Goal: Task Accomplishment & Management: Use online tool/utility

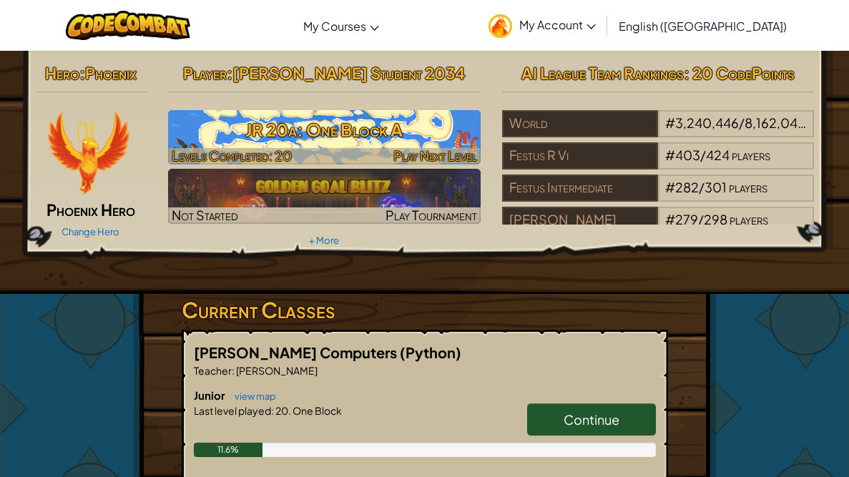
click at [373, 134] on h3 "JR 20a: One Block A" at bounding box center [324, 130] width 313 height 32
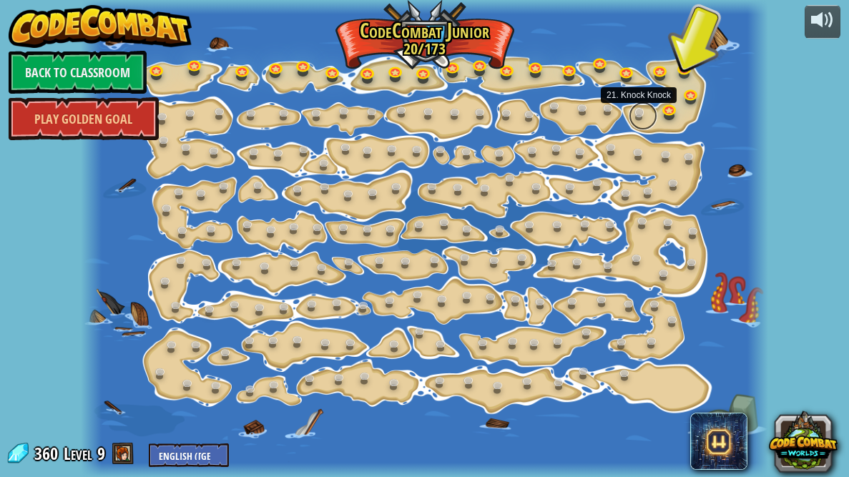
click at [637, 114] on link at bounding box center [643, 116] width 29 height 29
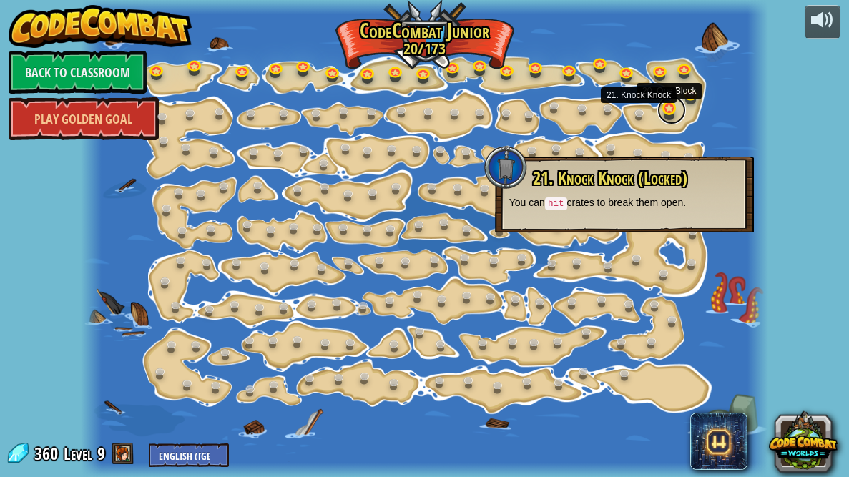
click at [666, 116] on link at bounding box center [671, 110] width 29 height 29
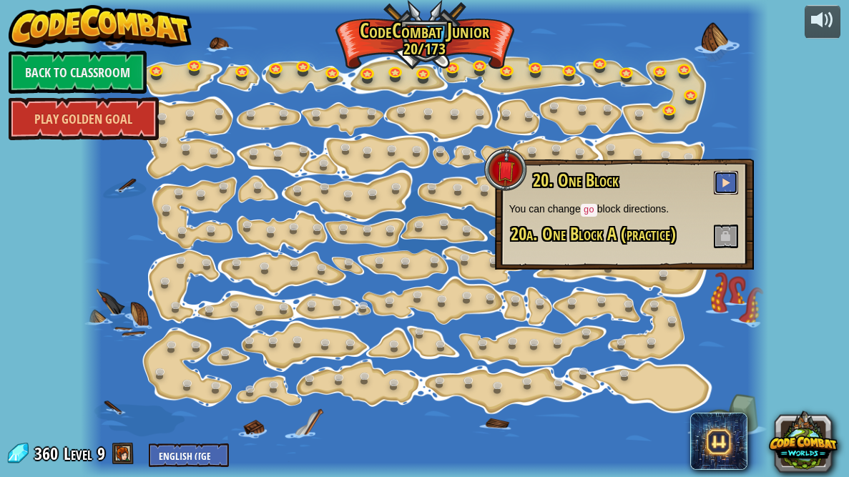
click at [726, 184] on span at bounding box center [726, 182] width 10 height 10
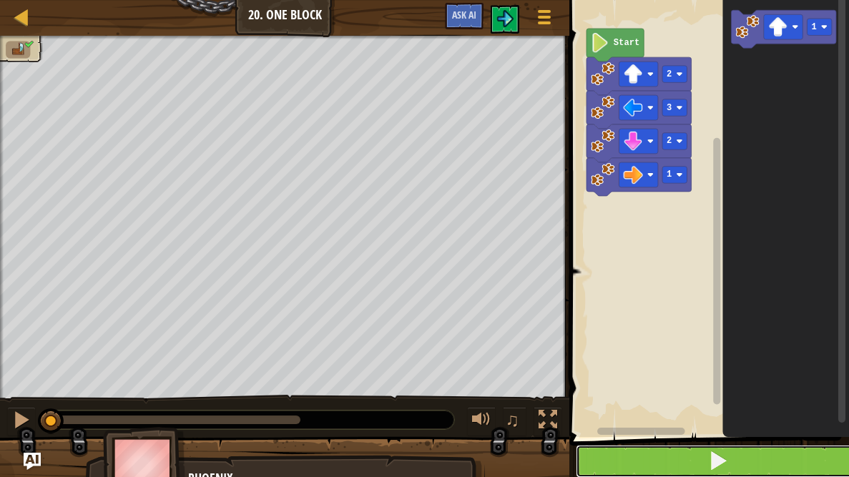
click at [651, 461] on button at bounding box center [718, 461] width 284 height 33
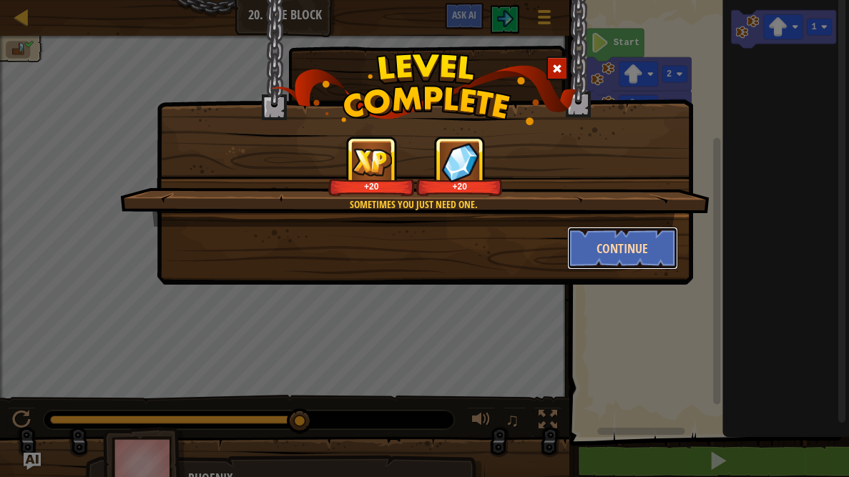
click at [630, 253] on button "Continue" at bounding box center [622, 248] width 111 height 43
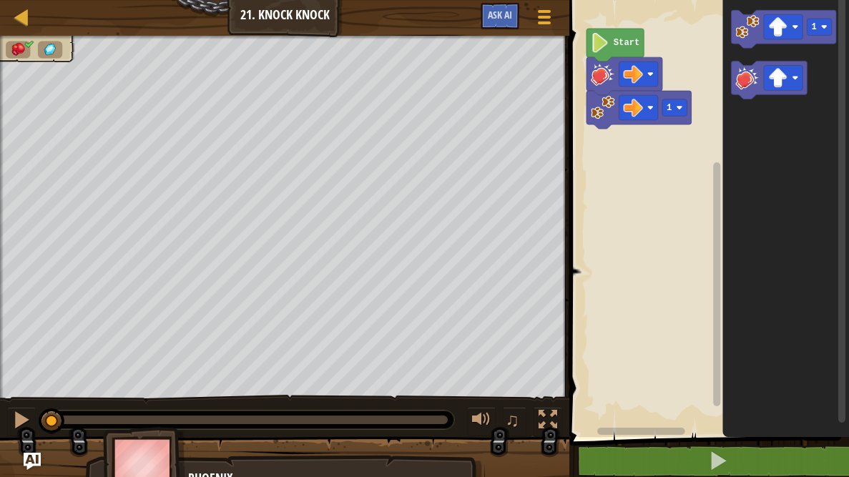
click at [635, 438] on div "1 2 3 hit ( 'right' ) go ( 'right' , 1 ) הההההההההההההההההההההההההההההההההההההה…" at bounding box center [707, 245] width 284 height 476
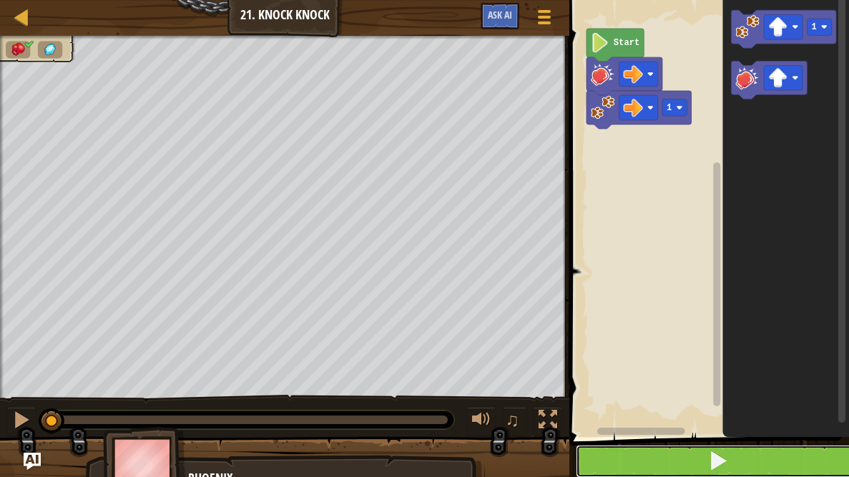
click at [630, 451] on button at bounding box center [718, 461] width 284 height 33
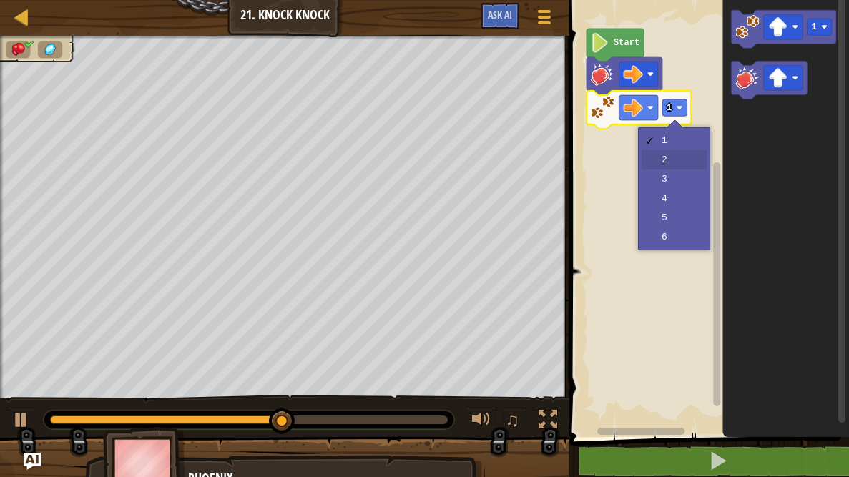
drag, startPoint x: 658, startPoint y: 155, endPoint x: 659, endPoint y: 162, distance: 7.2
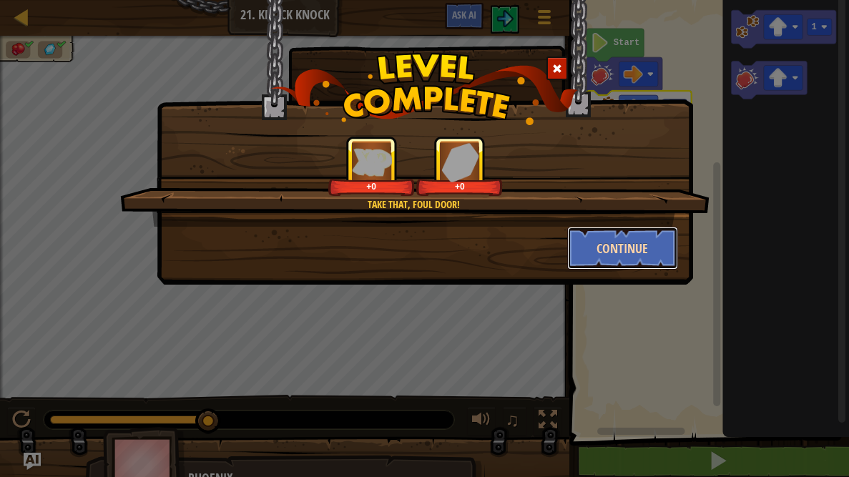
click at [620, 248] on button "Continue" at bounding box center [622, 248] width 111 height 43
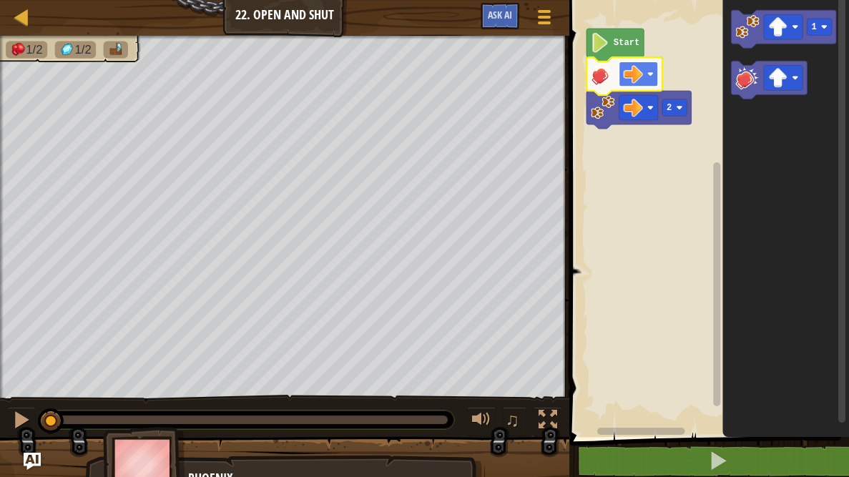
click at [638, 78] on image "Blockly Workspace" at bounding box center [633, 73] width 19 height 19
click at [605, 195] on rect "Blockly Workspace" at bounding box center [707, 215] width 284 height 444
click at [685, 124] on div "Start 2 1" at bounding box center [707, 215] width 284 height 444
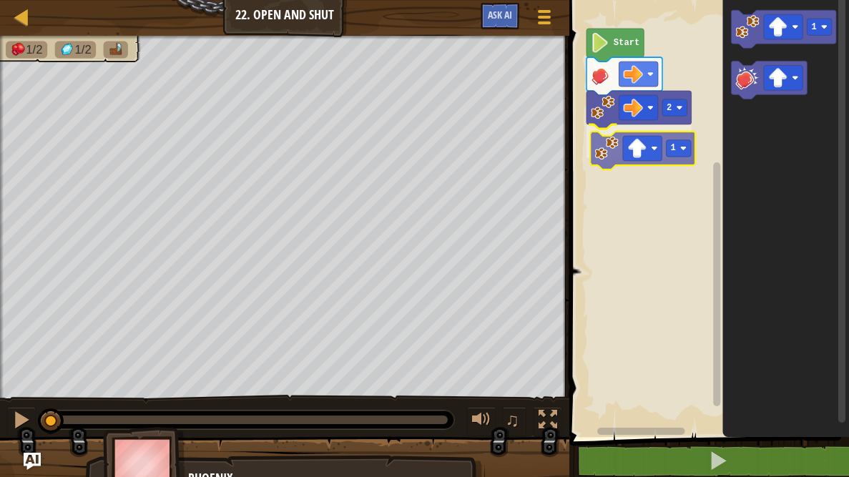
click at [607, 147] on div "Start 2 1 1 1" at bounding box center [707, 215] width 284 height 444
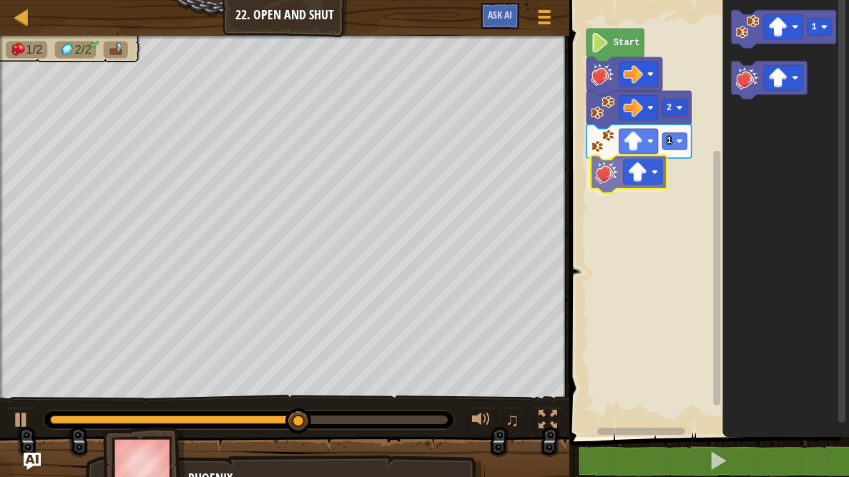
click at [605, 182] on div "Start 2 1 1" at bounding box center [707, 215] width 284 height 444
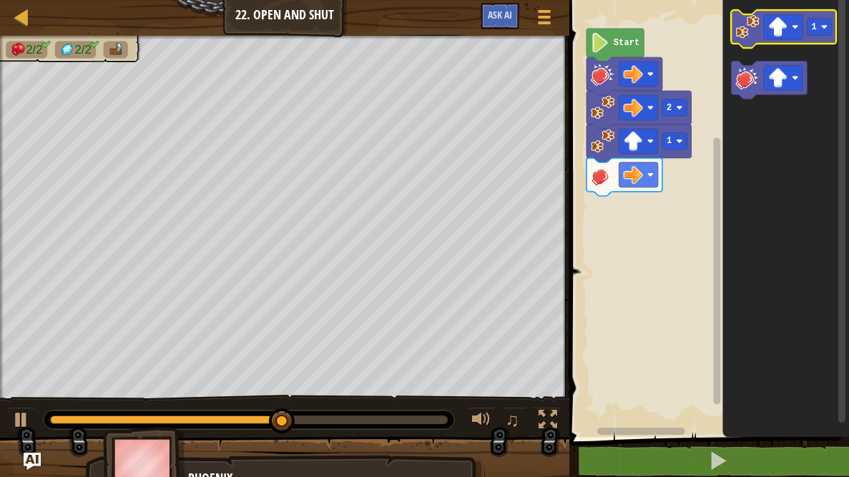
click at [758, 15] on image "Blockly Workspace" at bounding box center [748, 27] width 24 height 24
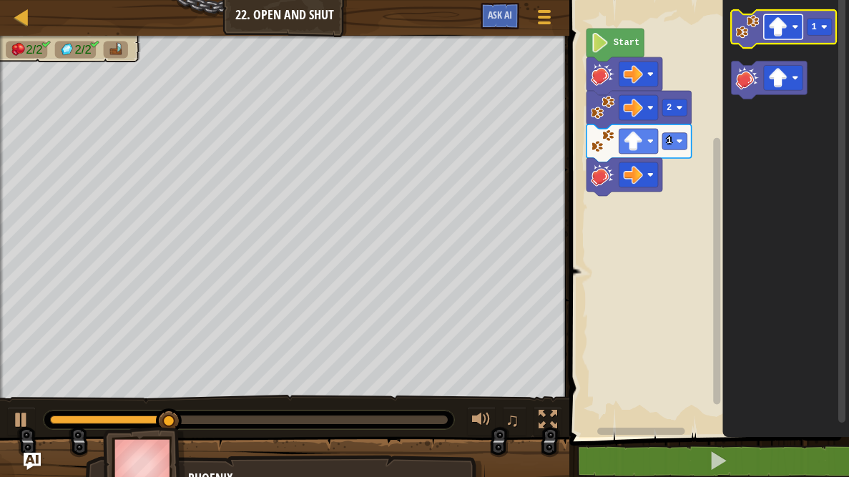
click at [775, 17] on image "Blockly Workspace" at bounding box center [777, 26] width 19 height 19
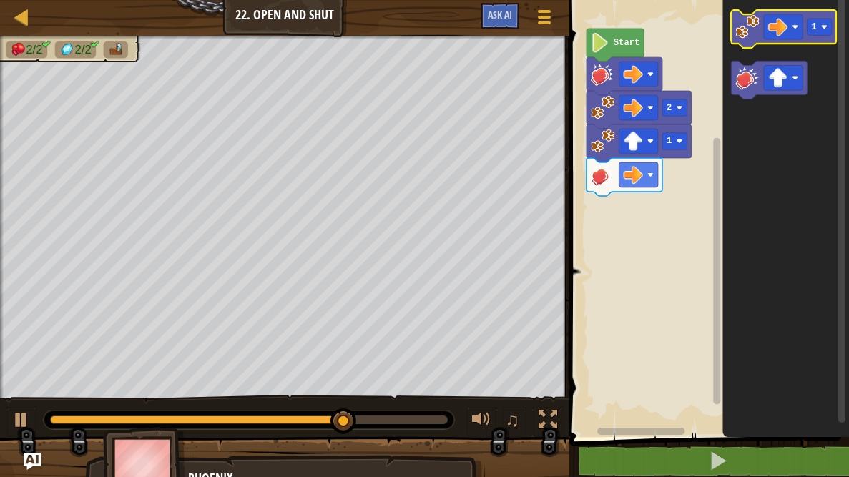
click at [758, 36] on image "Blockly Workspace" at bounding box center [748, 27] width 24 height 24
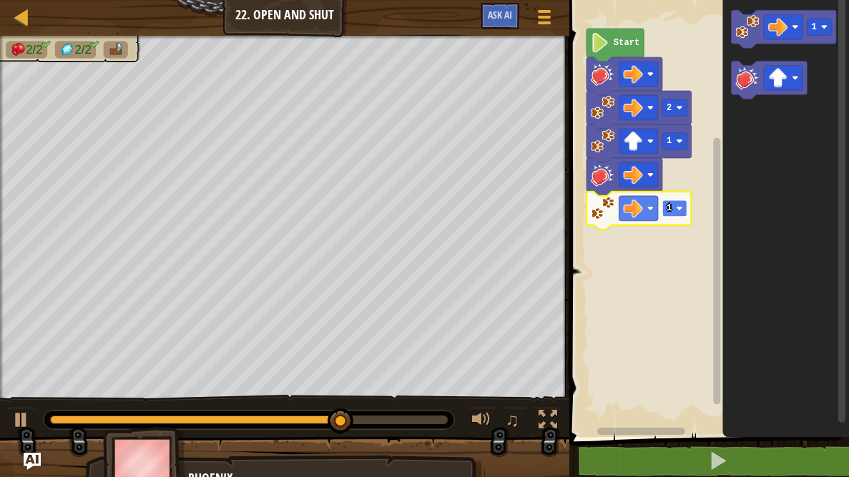
click at [677, 202] on rect "Blockly Workspace" at bounding box center [674, 208] width 25 height 16
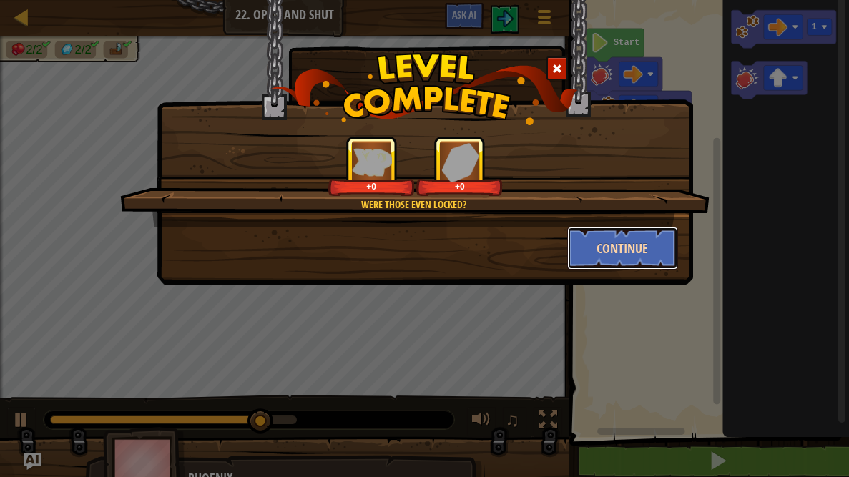
click at [632, 237] on button "Continue" at bounding box center [622, 248] width 111 height 43
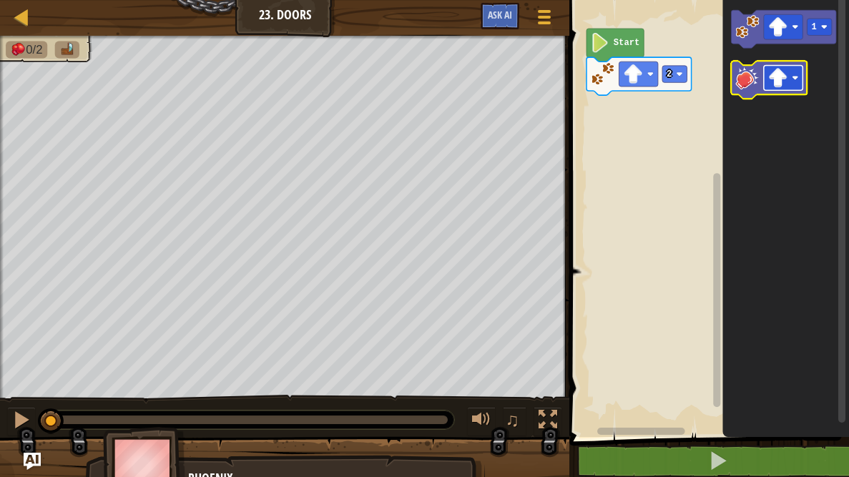
click at [765, 79] on rect "Blockly Workspace" at bounding box center [783, 77] width 39 height 25
click at [743, 82] on image "Blockly Workspace" at bounding box center [748, 78] width 24 height 24
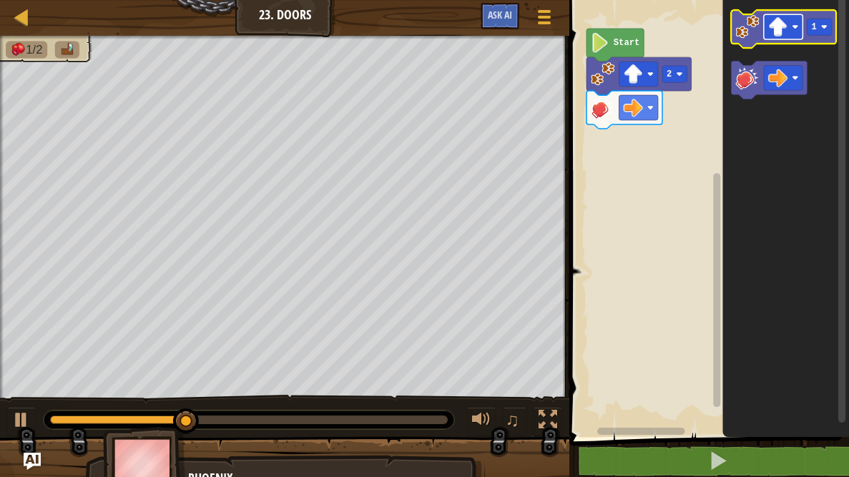
click at [771, 29] on image "Blockly Workspace" at bounding box center [777, 26] width 19 height 19
click at [811, 22] on rect "Blockly Workspace" at bounding box center [819, 27] width 25 height 16
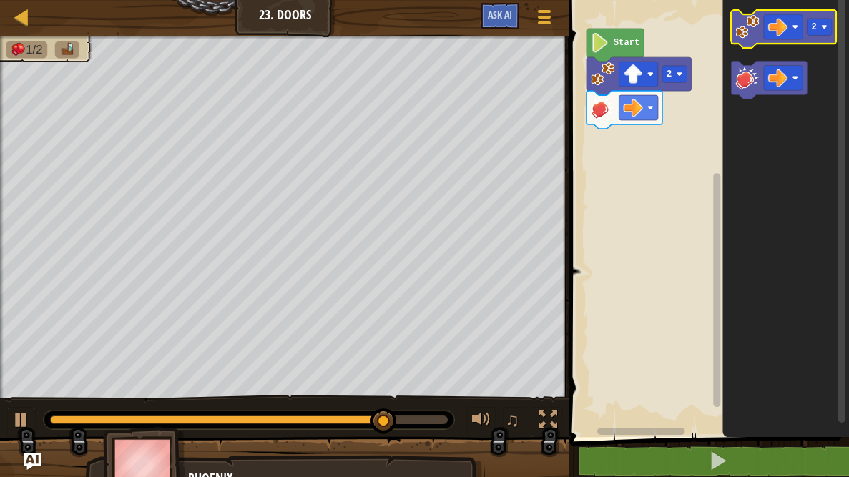
click at [746, 29] on image "Blockly Workspace" at bounding box center [748, 27] width 24 height 24
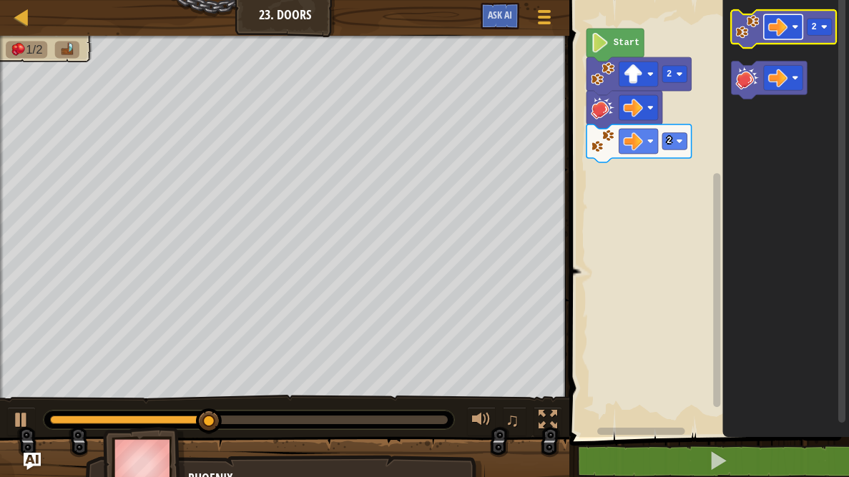
click at [776, 22] on image "Blockly Workspace" at bounding box center [777, 26] width 19 height 19
click at [813, 34] on rect "Blockly Workspace" at bounding box center [819, 27] width 25 height 16
click at [745, 21] on image "Blockly Workspace" at bounding box center [748, 27] width 24 height 24
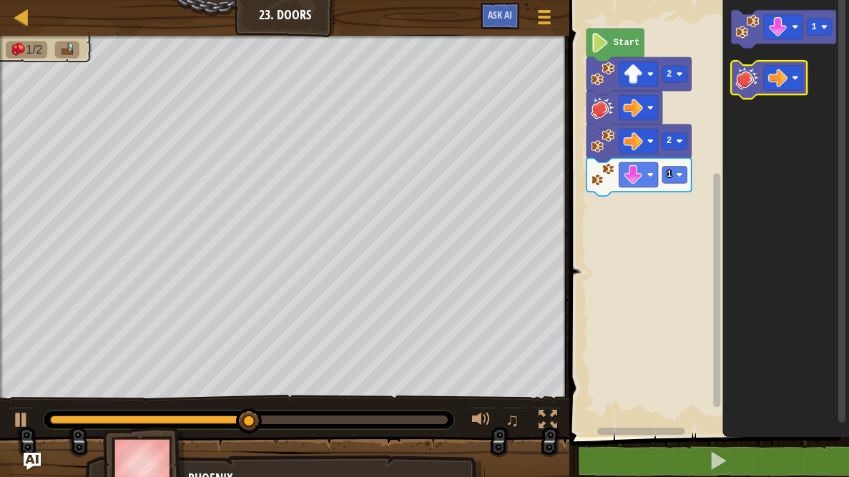
click at [738, 84] on image "Blockly Workspace" at bounding box center [748, 78] width 24 height 24
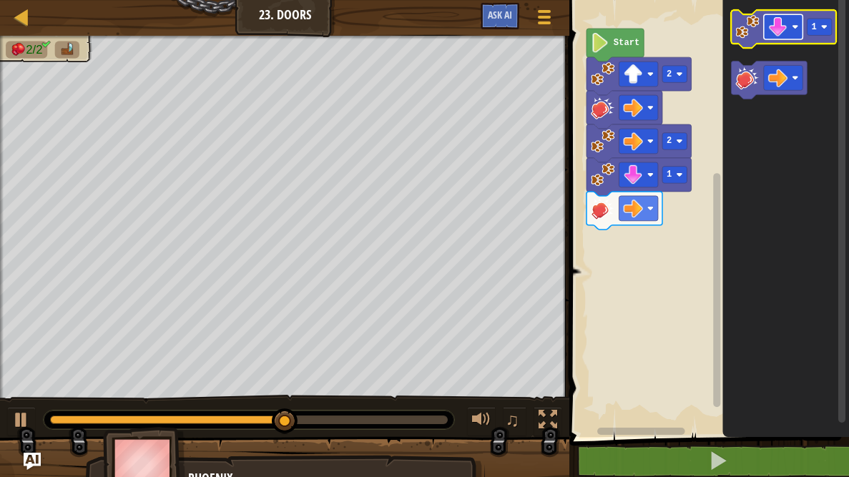
click at [786, 26] on image "Blockly Workspace" at bounding box center [777, 26] width 19 height 19
click at [821, 29] on image "Blockly Workspace" at bounding box center [824, 27] width 6 height 6
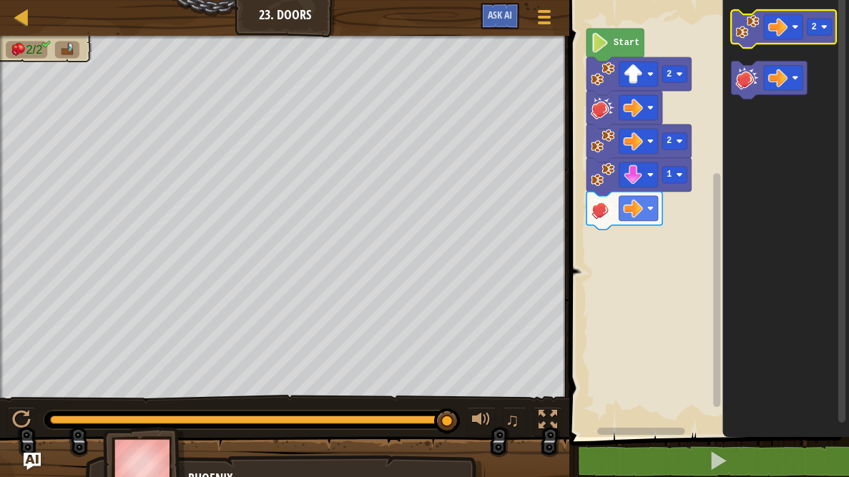
click at [750, 36] on image "Blockly Workspace" at bounding box center [748, 27] width 24 height 24
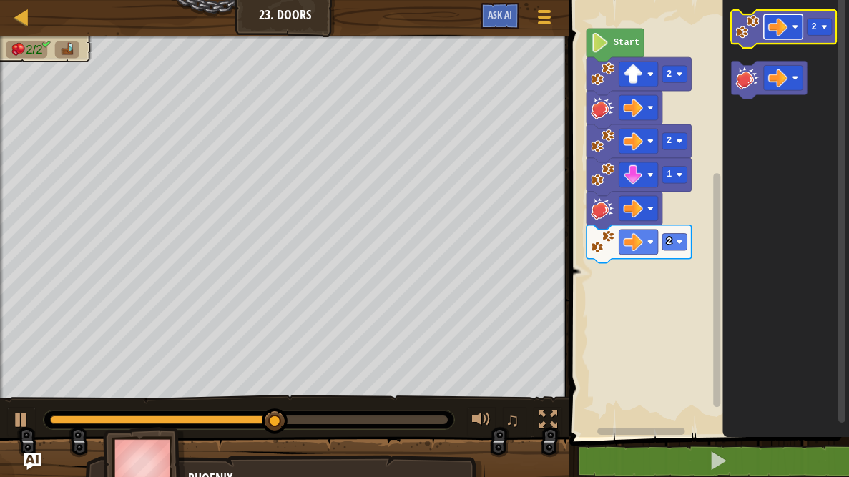
click at [785, 31] on image "Blockly Workspace" at bounding box center [777, 26] width 19 height 19
click at [818, 21] on rect "Blockly Workspace" at bounding box center [819, 27] width 25 height 16
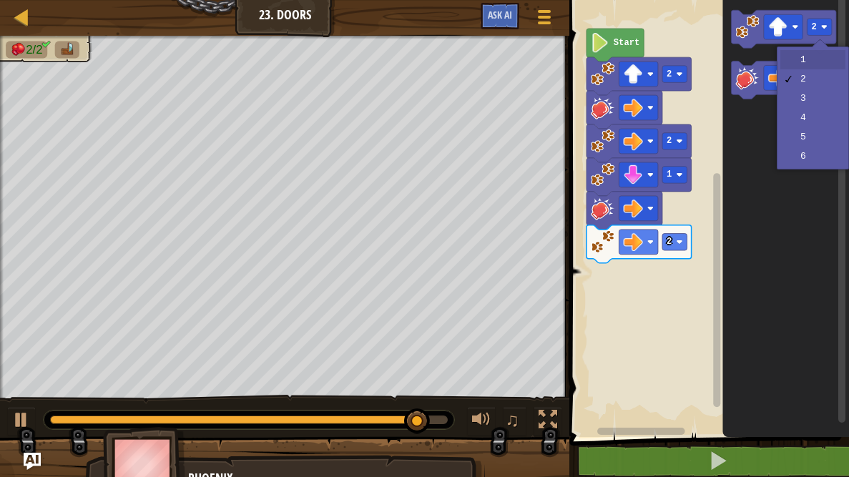
drag, startPoint x: 803, startPoint y: 59, endPoint x: 785, endPoint y: 57, distance: 18.1
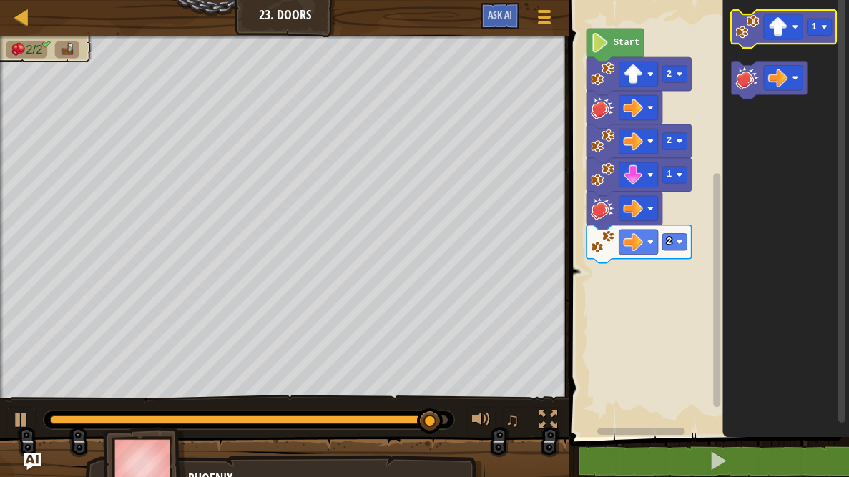
click at [751, 37] on image "Blockly Workspace" at bounding box center [748, 27] width 24 height 24
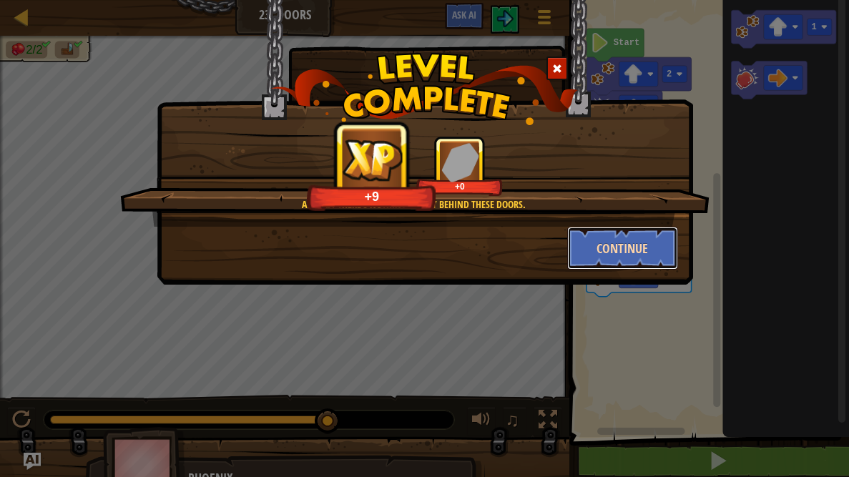
click at [607, 252] on button "Continue" at bounding box center [622, 248] width 111 height 43
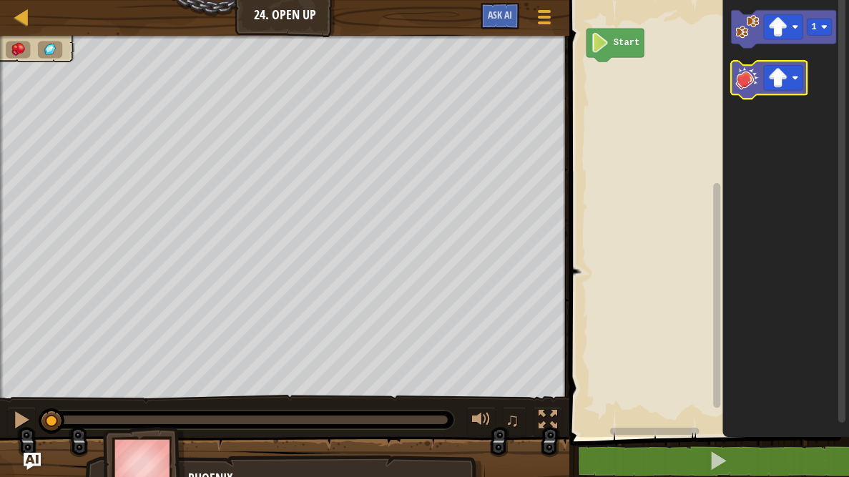
click at [737, 82] on image "Blockly Workspace" at bounding box center [748, 78] width 24 height 24
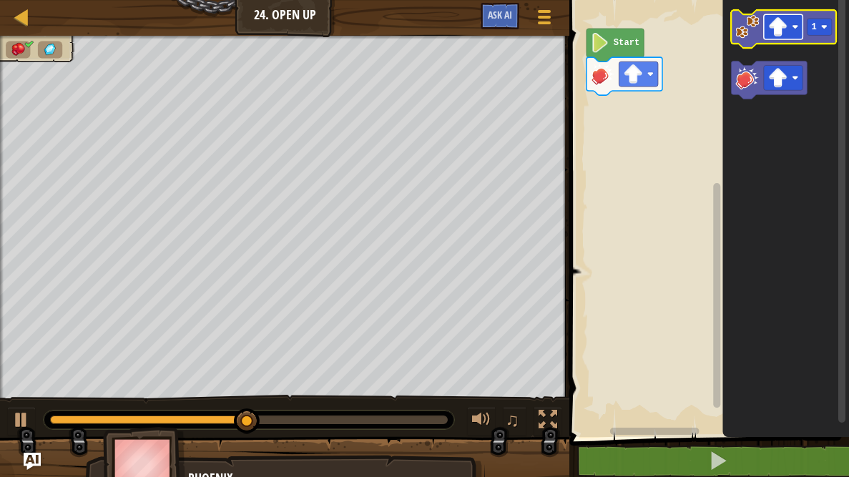
click at [783, 33] on image "Blockly Workspace" at bounding box center [777, 26] width 19 height 19
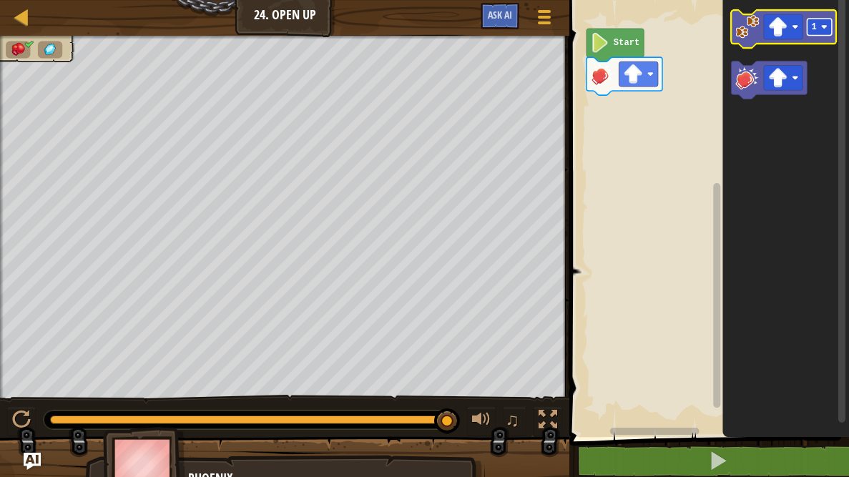
click at [812, 26] on text "1" at bounding box center [814, 27] width 5 height 10
click at [737, 29] on image "Blockly Workspace" at bounding box center [748, 27] width 24 height 24
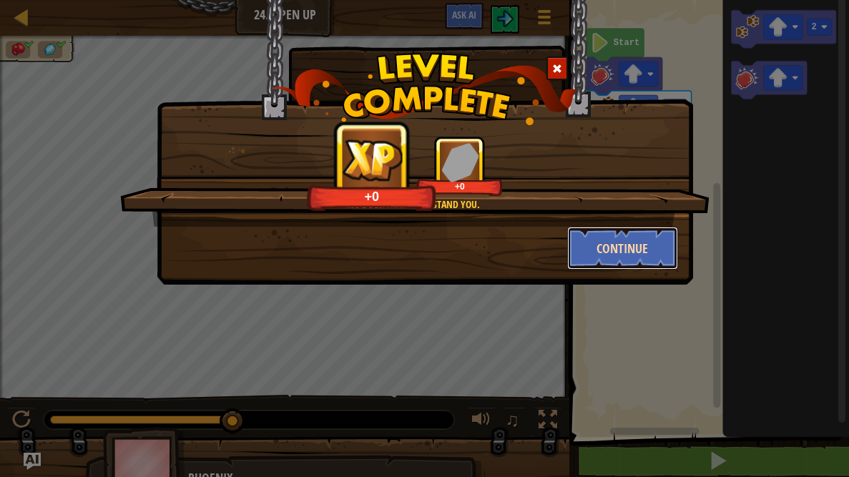
drag, startPoint x: 646, startPoint y: 233, endPoint x: 648, endPoint y: 243, distance: 10.2
click at [648, 243] on button "Continue" at bounding box center [622, 248] width 111 height 43
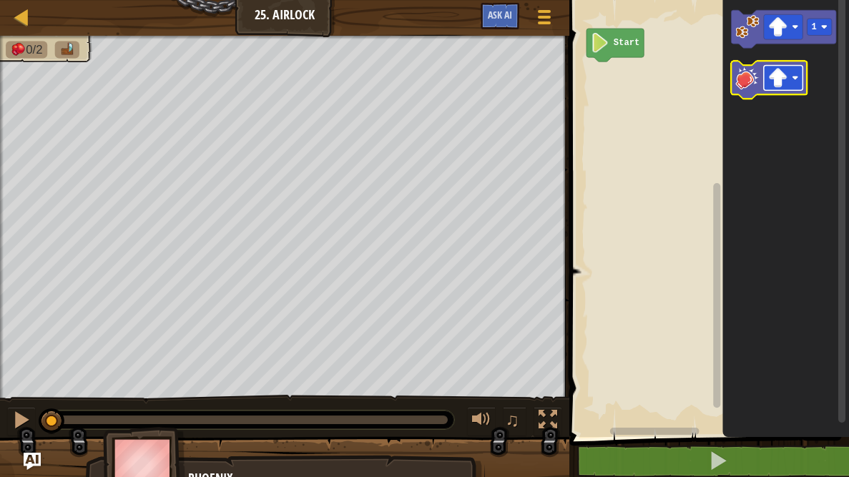
click at [786, 82] on g "Blockly Workspace" at bounding box center [783, 77] width 39 height 25
click at [782, 74] on image "Blockly Workspace" at bounding box center [777, 77] width 19 height 19
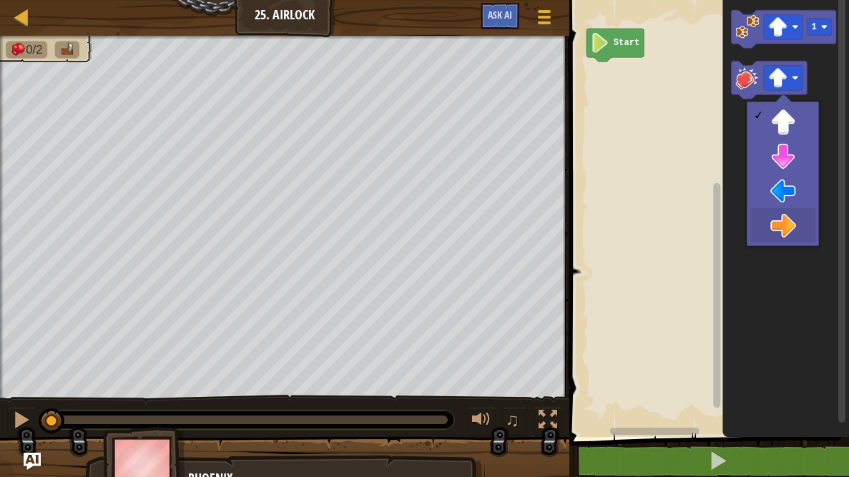
drag, startPoint x: 786, startPoint y: 211, endPoint x: 733, endPoint y: 126, distance: 100.3
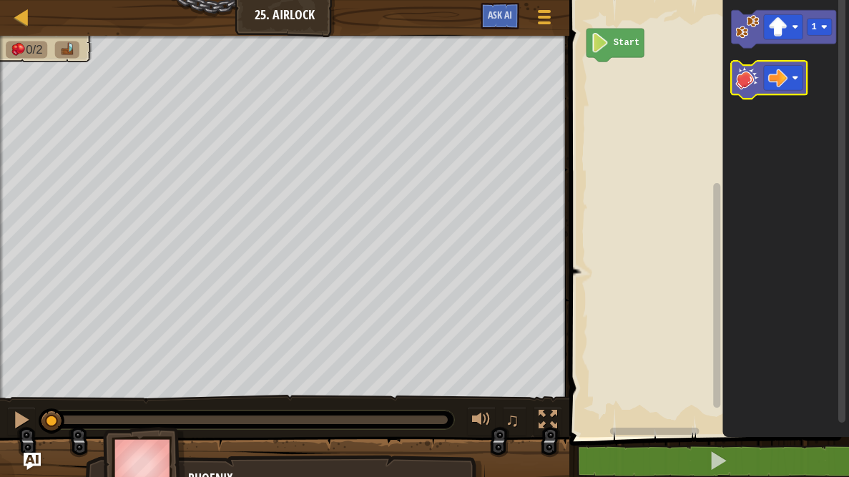
click at [747, 79] on image "Blockly Workspace" at bounding box center [748, 78] width 24 height 24
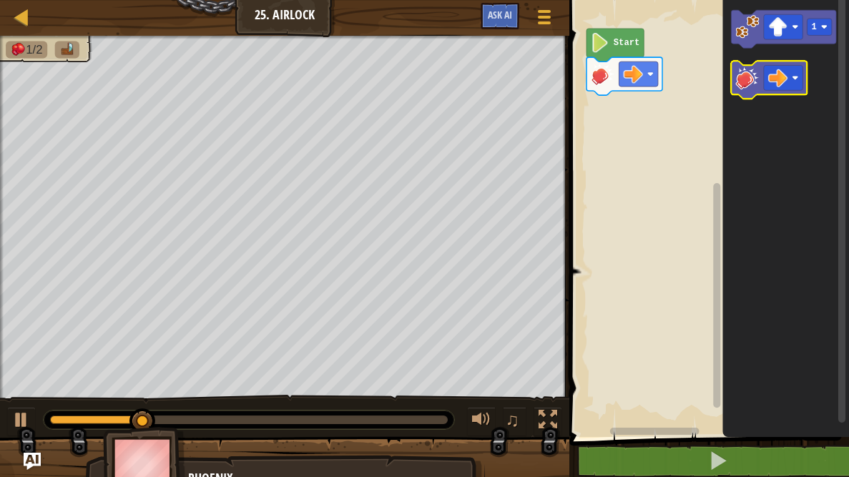
click at [742, 77] on image "Blockly Workspace" at bounding box center [748, 78] width 24 height 24
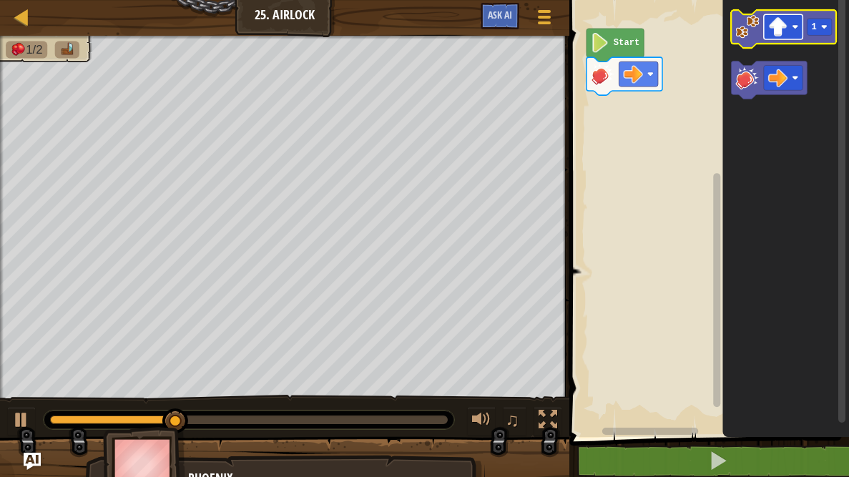
click at [785, 29] on image "Blockly Workspace" at bounding box center [777, 26] width 19 height 19
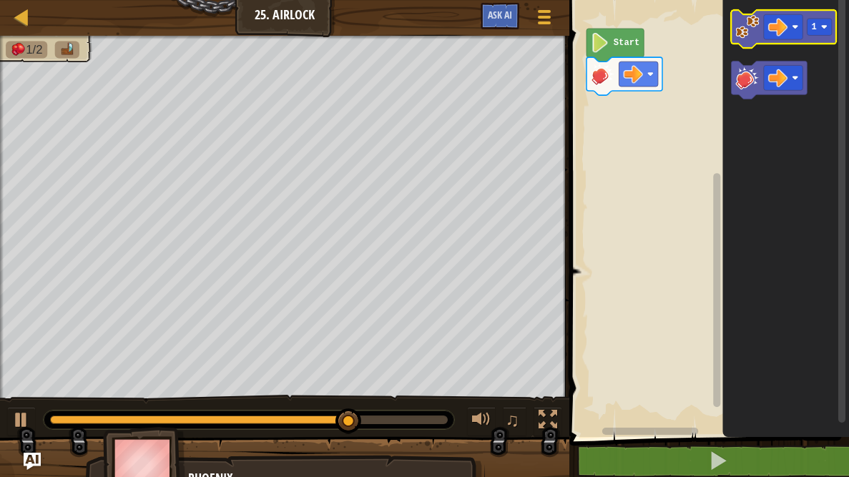
click at [750, 31] on image "Blockly Workspace" at bounding box center [748, 27] width 24 height 24
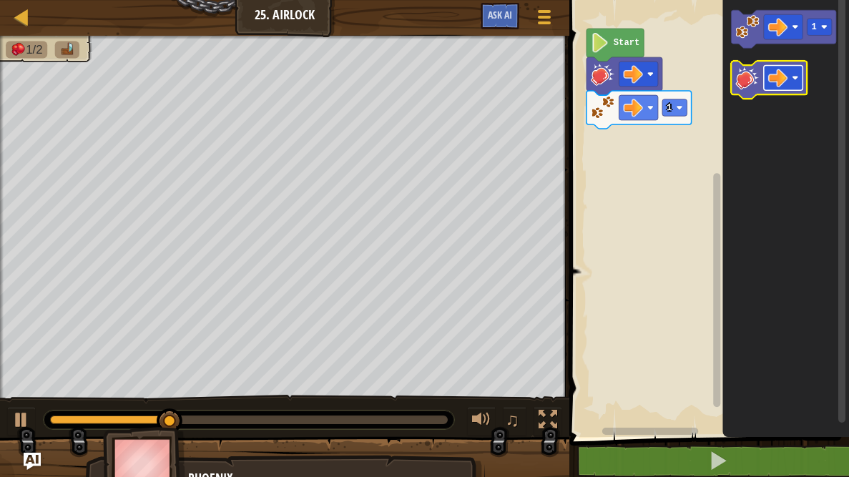
click at [765, 79] on rect "Blockly Workspace" at bounding box center [783, 77] width 39 height 25
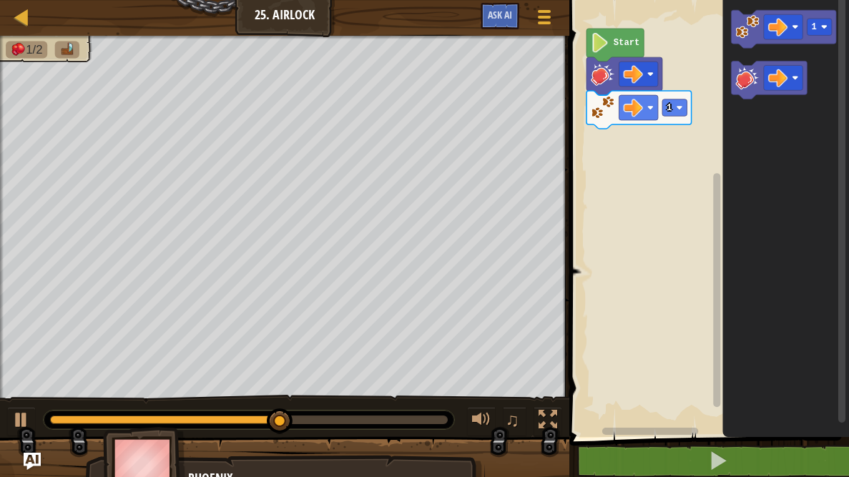
click at [738, 124] on icon "Blockly Workspace" at bounding box center [786, 215] width 127 height 444
click at [736, 82] on g "Blockly Workspace" at bounding box center [770, 80] width 76 height 38
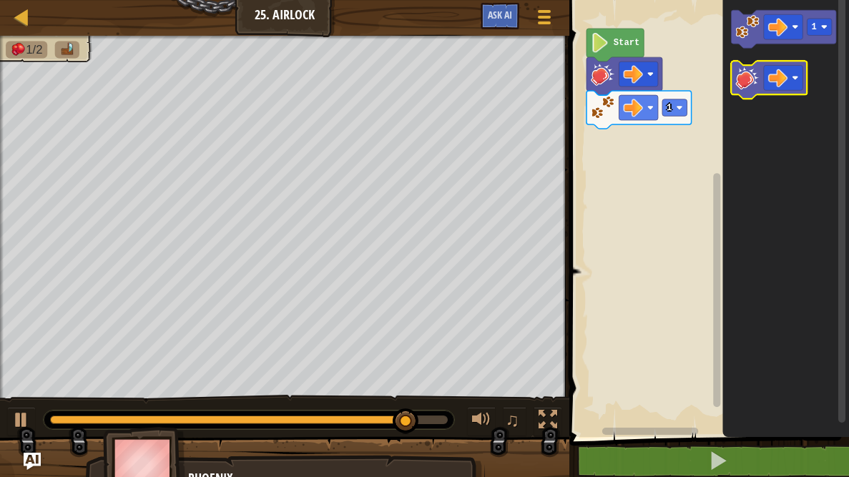
click at [746, 76] on image "Blockly Workspace" at bounding box center [748, 78] width 24 height 24
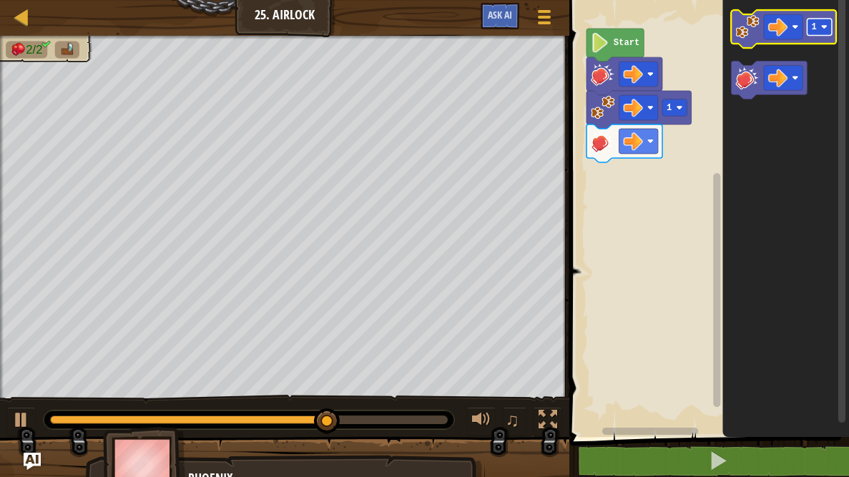
click at [814, 24] on text "1" at bounding box center [814, 27] width 5 height 10
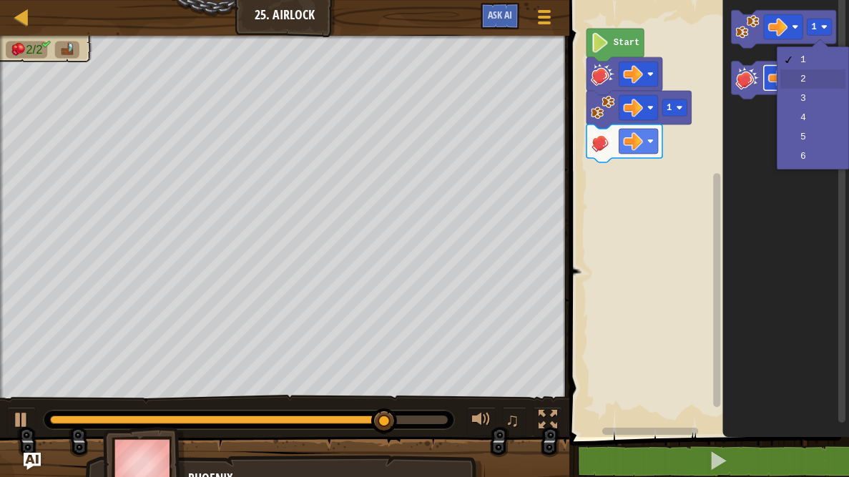
drag, startPoint x: 802, startPoint y: 74, endPoint x: 783, endPoint y: 64, distance: 21.8
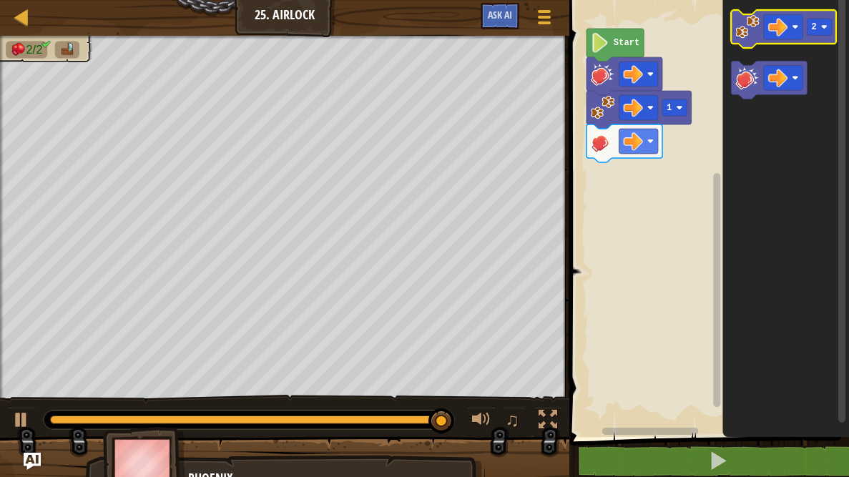
click at [742, 31] on image "Blockly Workspace" at bounding box center [748, 27] width 24 height 24
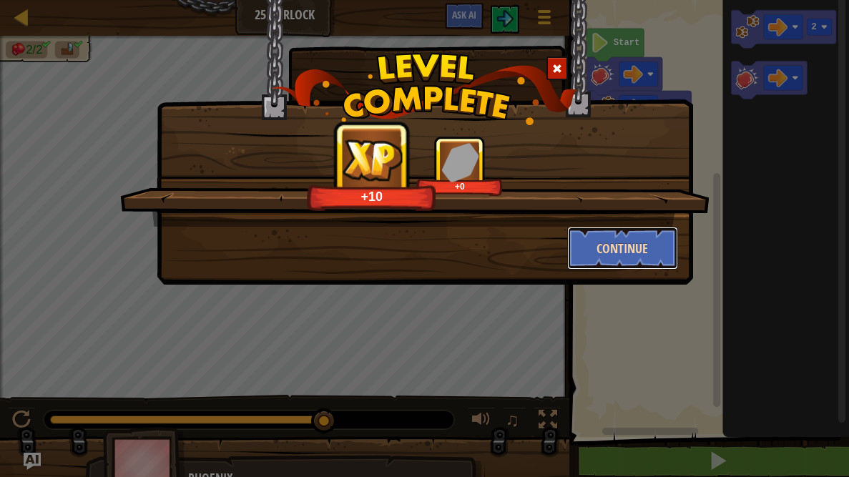
click at [630, 245] on button "Continue" at bounding box center [622, 248] width 111 height 43
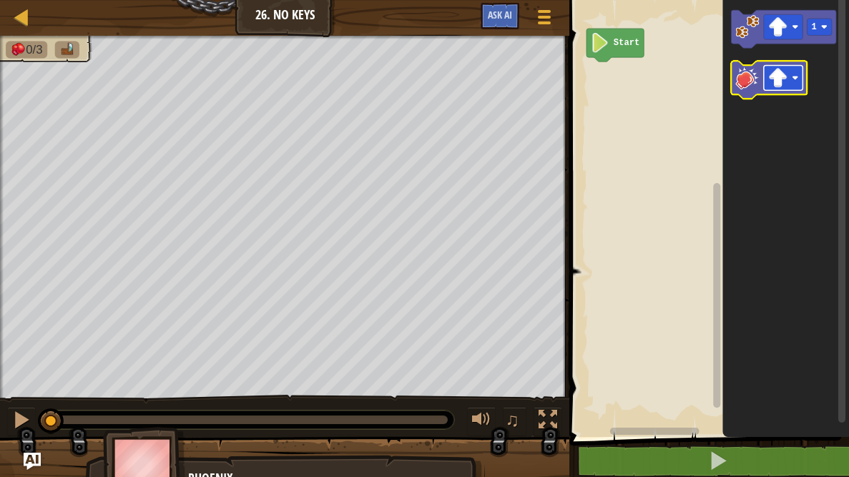
click at [776, 74] on image "Blockly Workspace" at bounding box center [777, 77] width 19 height 19
click at [735, 68] on icon "Blockly Workspace" at bounding box center [770, 80] width 76 height 38
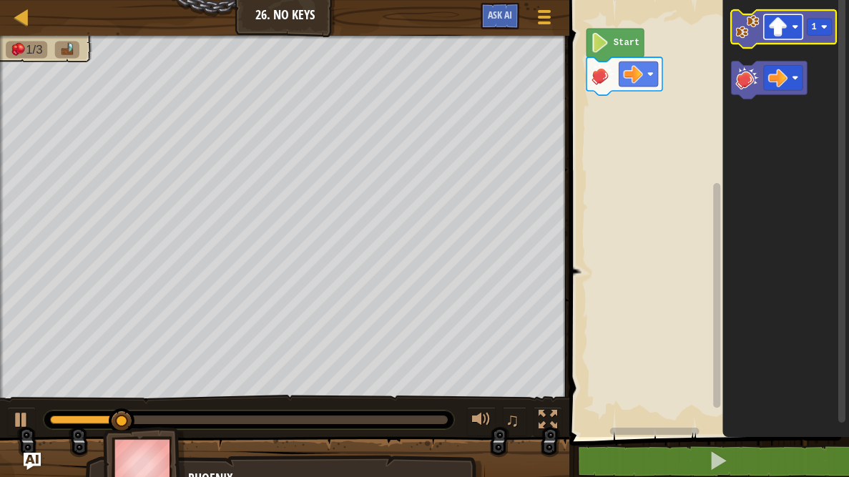
click at [795, 34] on rect "Blockly Workspace" at bounding box center [783, 26] width 39 height 25
click at [814, 34] on rect "Blockly Workspace" at bounding box center [819, 27] width 25 height 16
click at [747, 36] on image "Blockly Workspace" at bounding box center [748, 27] width 24 height 24
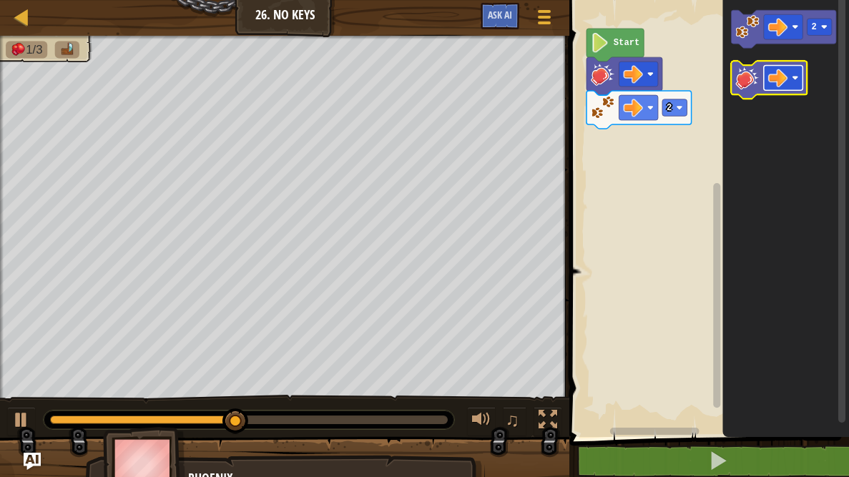
click at [773, 82] on image "Blockly Workspace" at bounding box center [777, 77] width 19 height 19
click at [733, 77] on icon "Blockly Workspace" at bounding box center [770, 80] width 76 height 38
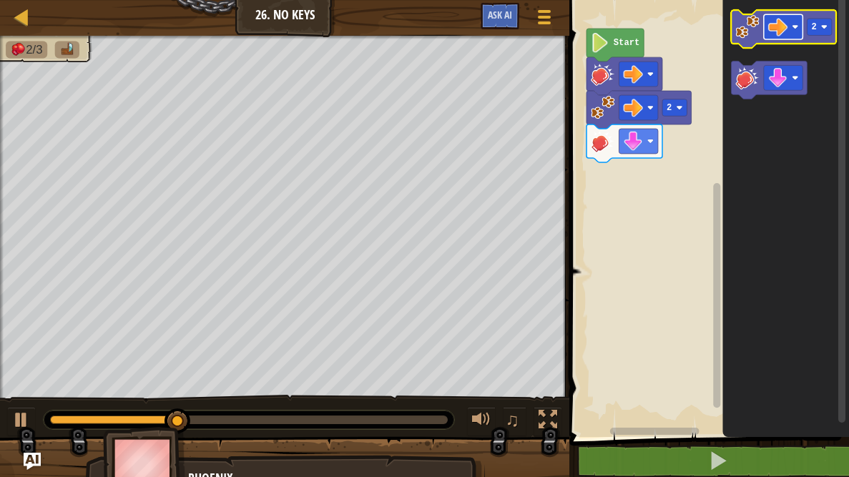
click at [776, 21] on image "Blockly Workspace" at bounding box center [777, 26] width 19 height 19
click at [814, 29] on text "2" at bounding box center [814, 27] width 5 height 10
click at [754, 36] on image "Blockly Workspace" at bounding box center [748, 27] width 24 height 24
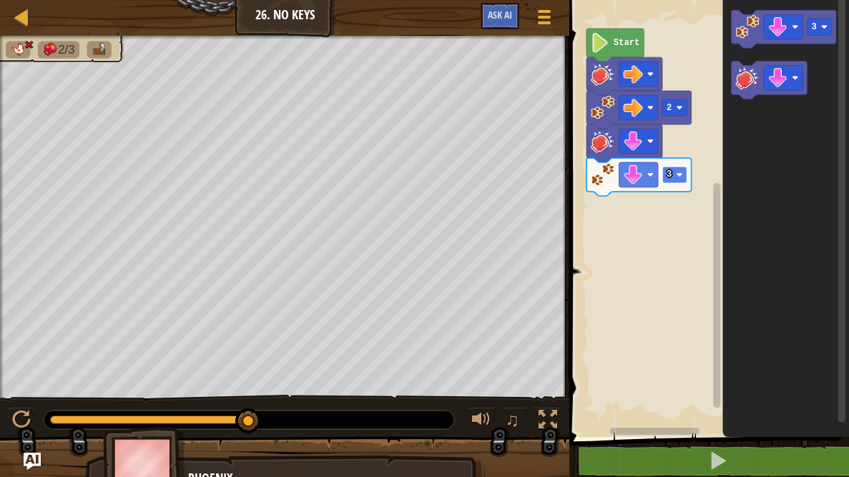
click at [664, 171] on rect "Blockly Workspace" at bounding box center [674, 175] width 25 height 16
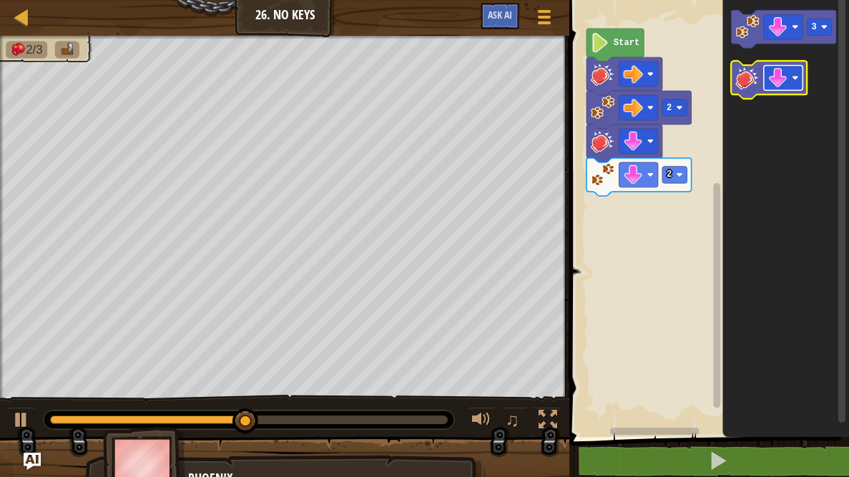
click at [786, 82] on image "Blockly Workspace" at bounding box center [777, 77] width 19 height 19
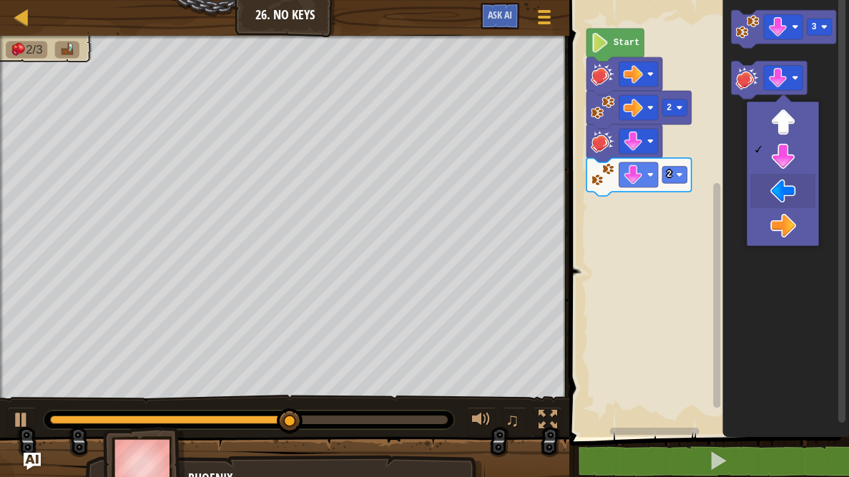
drag, startPoint x: 754, startPoint y: 180, endPoint x: 708, endPoint y: 115, distance: 79.0
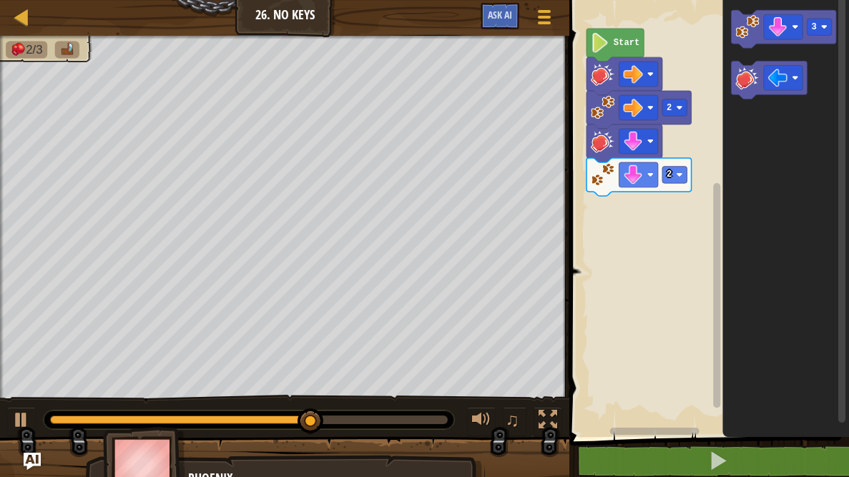
click at [730, 78] on icon "Blockly Workspace" at bounding box center [786, 215] width 127 height 444
click at [733, 81] on icon "Blockly Workspace" at bounding box center [770, 80] width 76 height 38
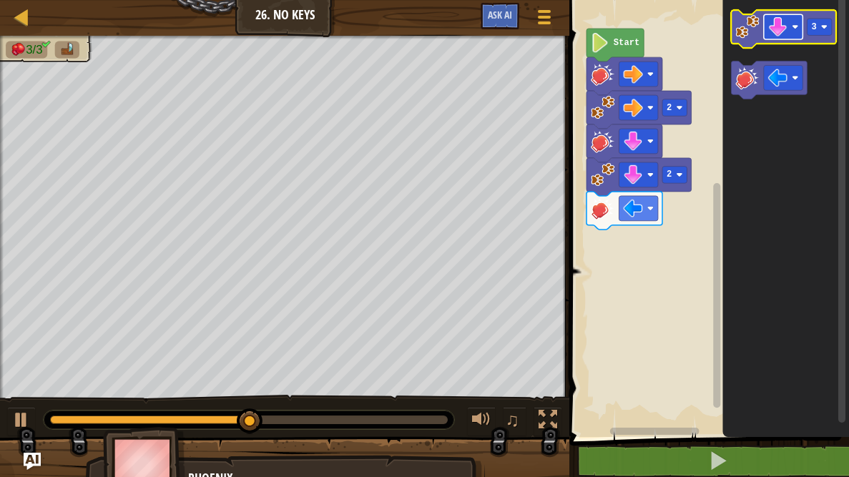
click at [770, 34] on image "Blockly Workspace" at bounding box center [777, 26] width 19 height 19
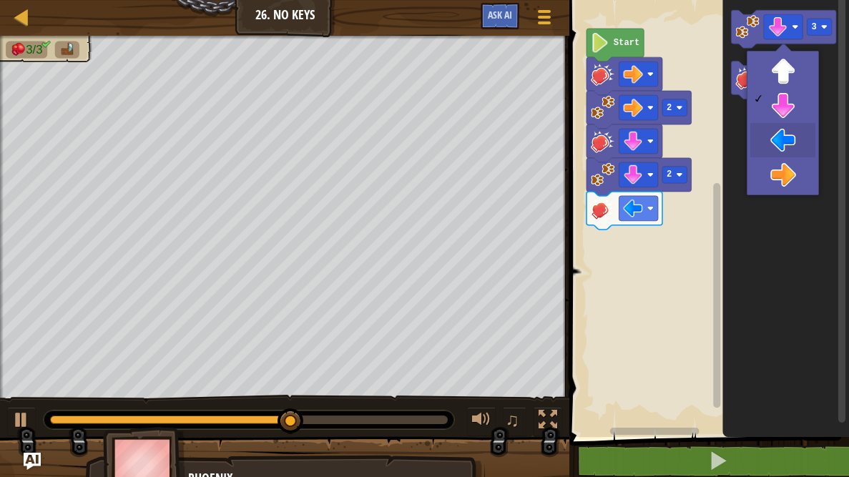
drag, startPoint x: 773, startPoint y: 134, endPoint x: 785, endPoint y: 124, distance: 16.2
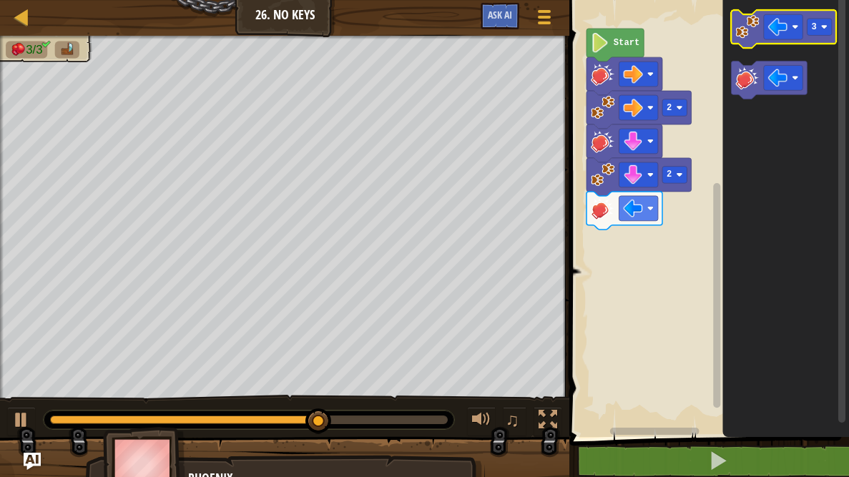
click at [813, 36] on icon "Blockly Workspace" at bounding box center [784, 29] width 105 height 38
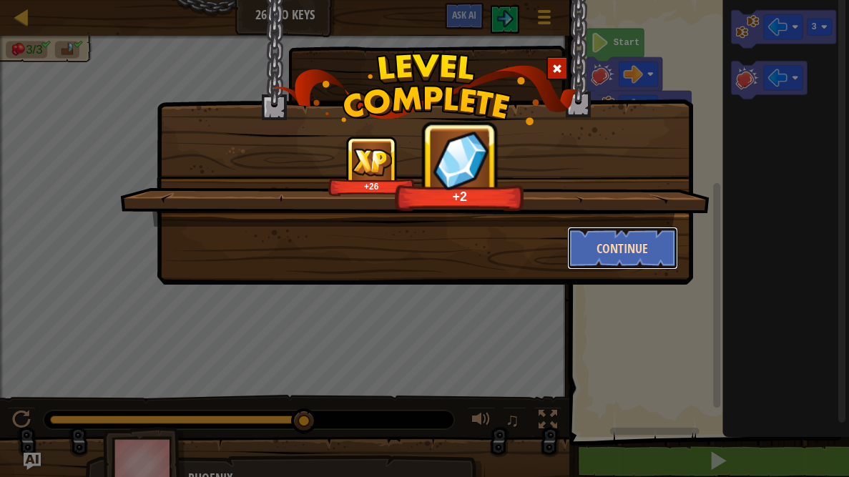
click at [607, 233] on button "Continue" at bounding box center [622, 248] width 111 height 43
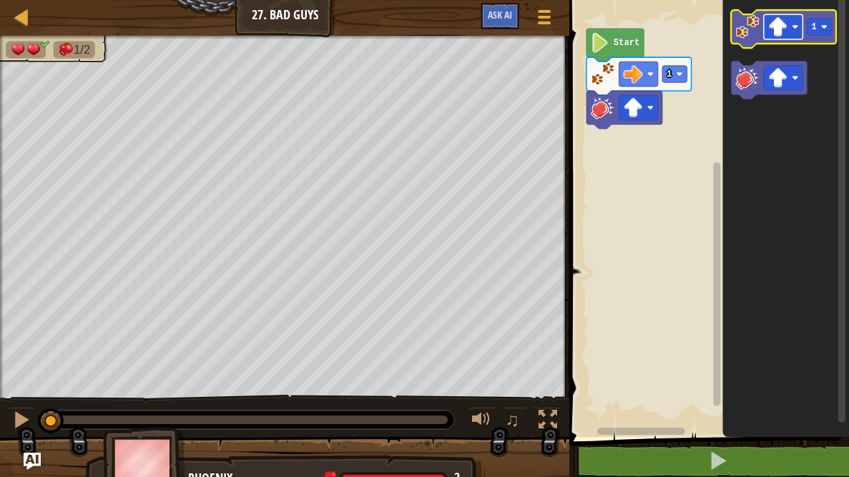
click at [784, 31] on image "Blockly Workspace" at bounding box center [777, 26] width 19 height 19
click at [750, 30] on image "Blockly Workspace" at bounding box center [748, 27] width 24 height 24
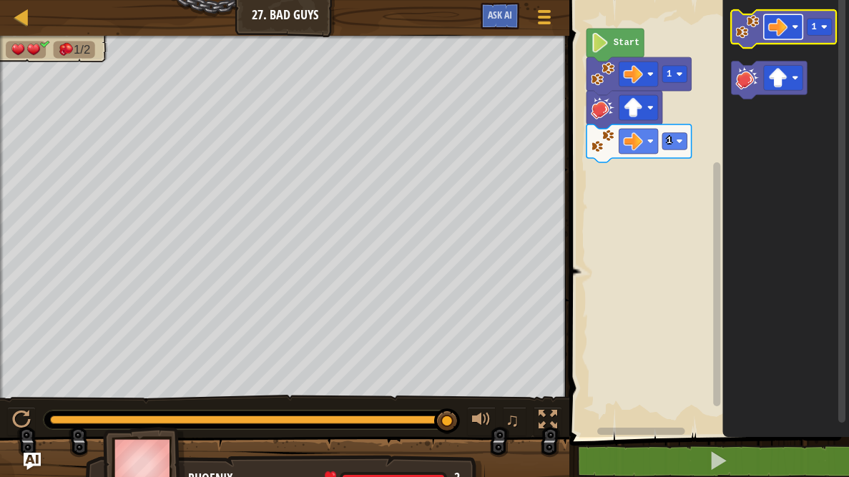
click at [785, 31] on image "Blockly Workspace" at bounding box center [777, 26] width 19 height 19
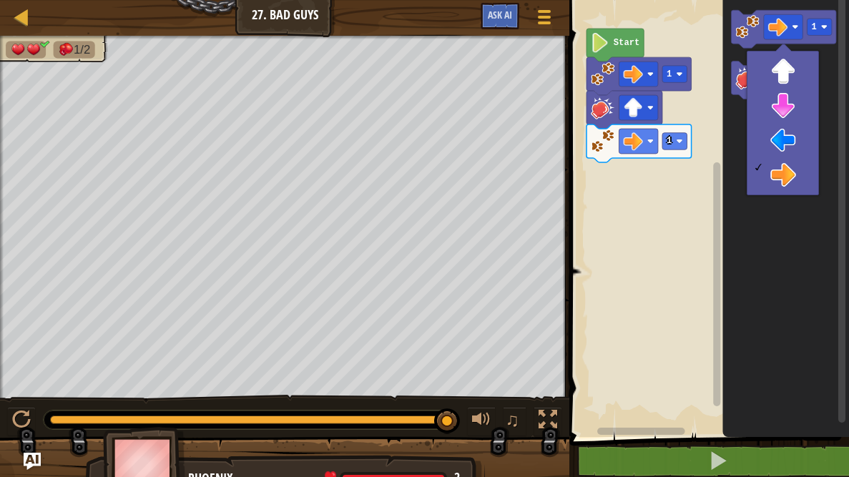
click at [793, 264] on icon "Blockly Workspace" at bounding box center [786, 215] width 127 height 444
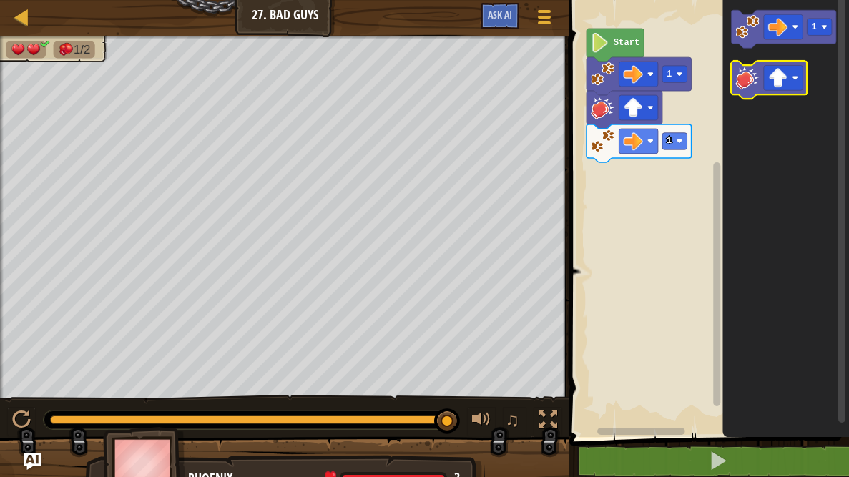
click at [750, 72] on image "Blockly Workspace" at bounding box center [748, 78] width 24 height 24
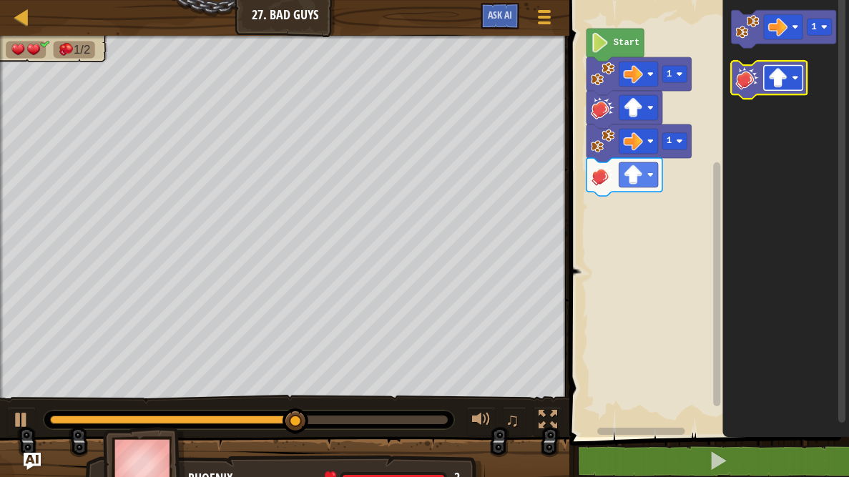
click at [783, 74] on image "Blockly Workspace" at bounding box center [777, 77] width 19 height 19
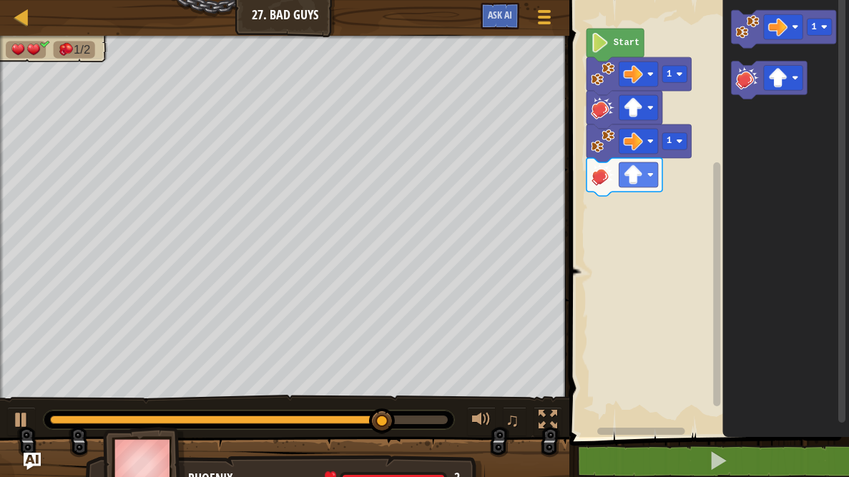
click at [783, 367] on icon "Blockly Workspace" at bounding box center [786, 215] width 127 height 444
click at [745, 39] on icon "Blockly Workspace" at bounding box center [784, 29] width 105 height 38
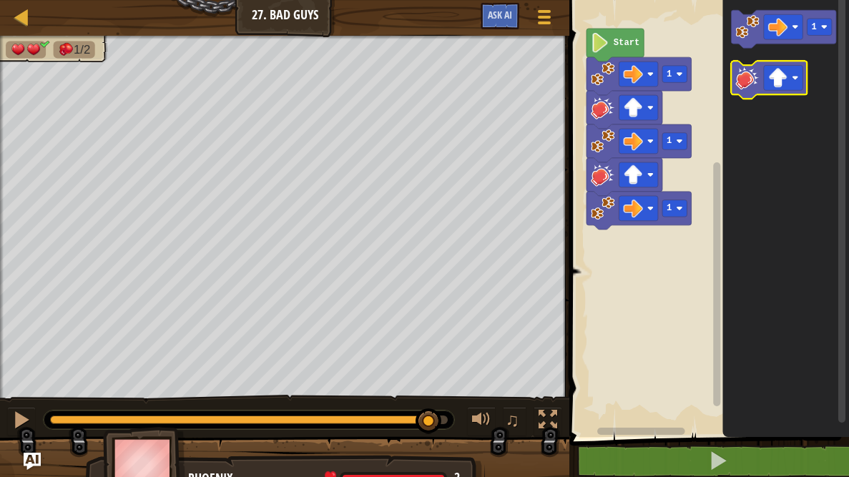
click at [747, 78] on image "Blockly Workspace" at bounding box center [748, 78] width 24 height 24
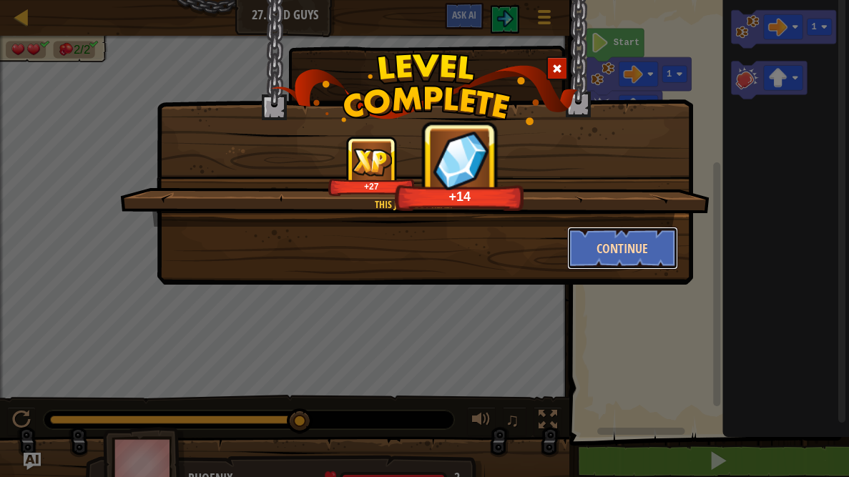
click at [621, 245] on button "Continue" at bounding box center [622, 248] width 111 height 43
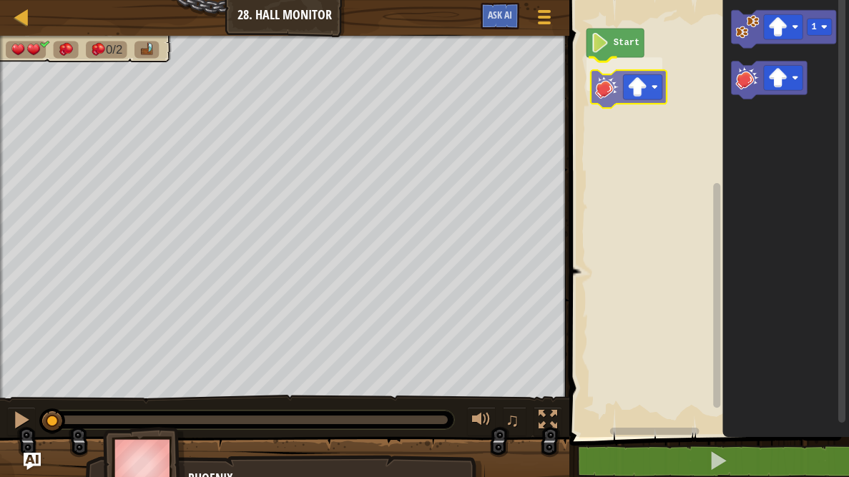
click at [595, 83] on div "Start 1" at bounding box center [707, 215] width 284 height 444
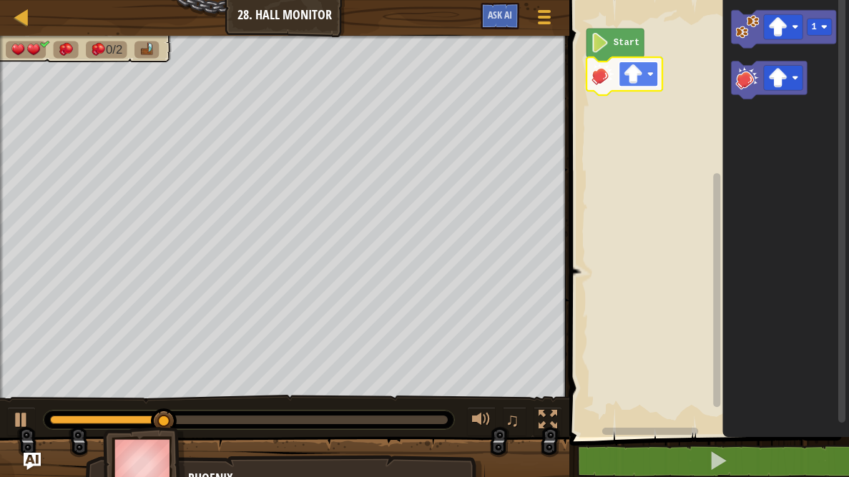
click at [635, 69] on image "Blockly Workspace" at bounding box center [633, 73] width 19 height 19
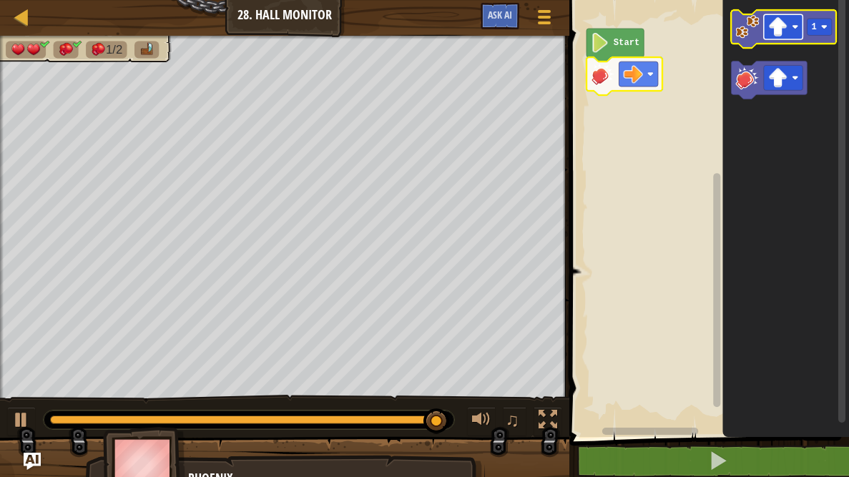
click at [783, 38] on rect "Blockly Workspace" at bounding box center [783, 26] width 39 height 25
click at [811, 30] on rect "Blockly Workspace" at bounding box center [819, 27] width 25 height 16
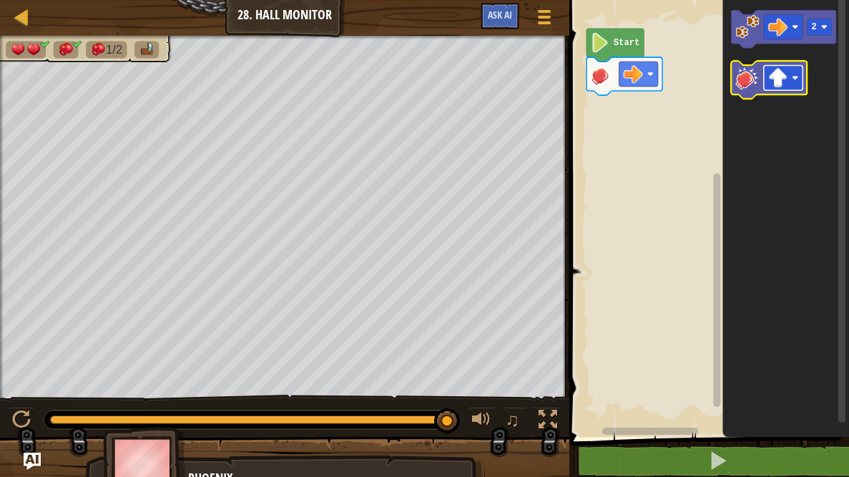
click at [770, 84] on image "Blockly Workspace" at bounding box center [777, 77] width 19 height 19
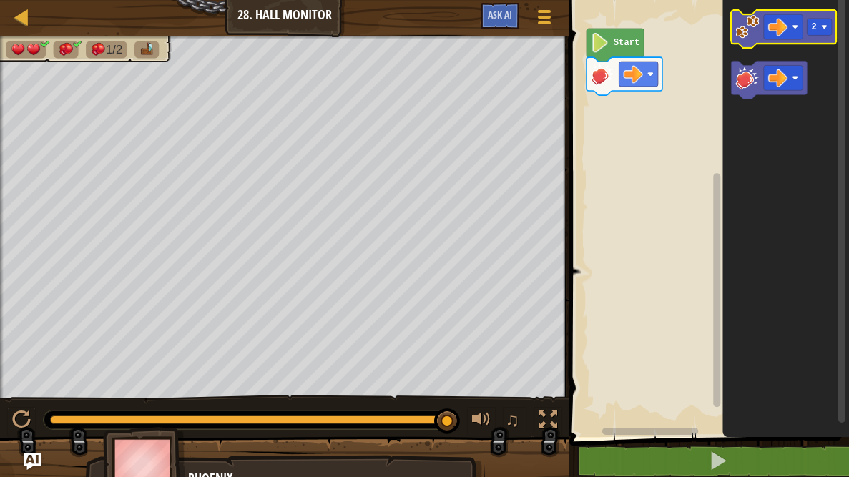
click at [744, 32] on image "Blockly Workspace" at bounding box center [748, 27] width 24 height 24
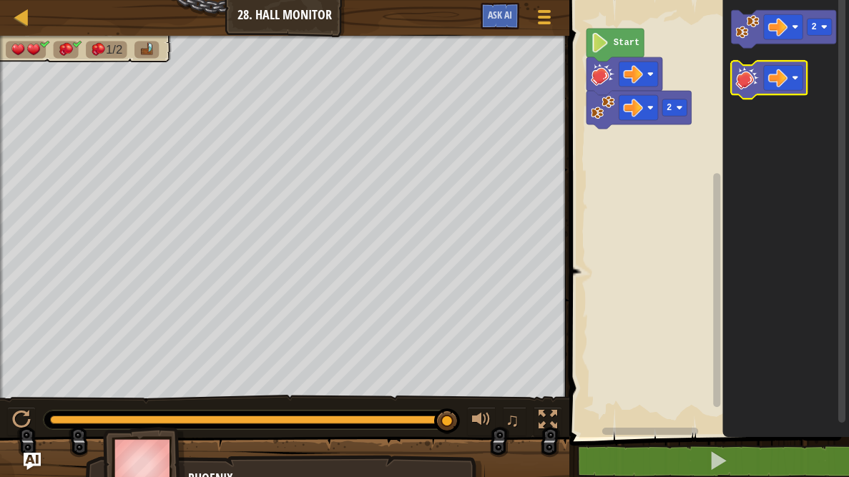
click at [756, 70] on image "Blockly Workspace" at bounding box center [748, 78] width 24 height 24
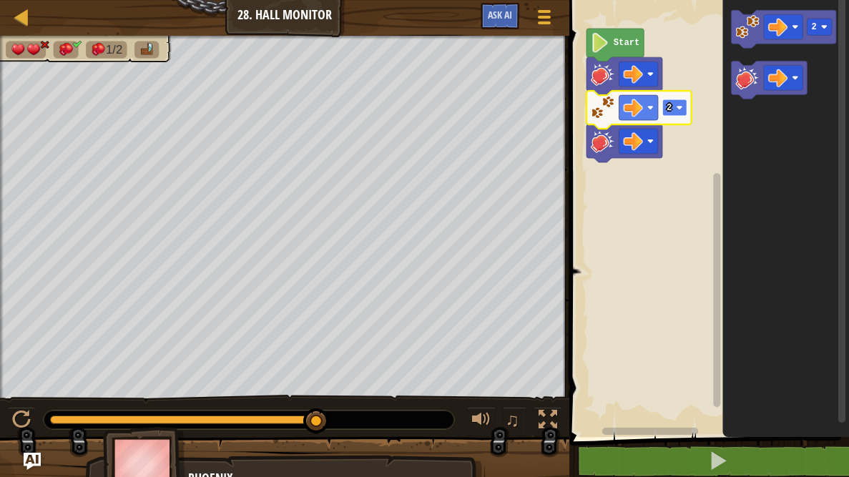
click at [674, 107] on rect "Blockly Workspace" at bounding box center [674, 107] width 25 height 16
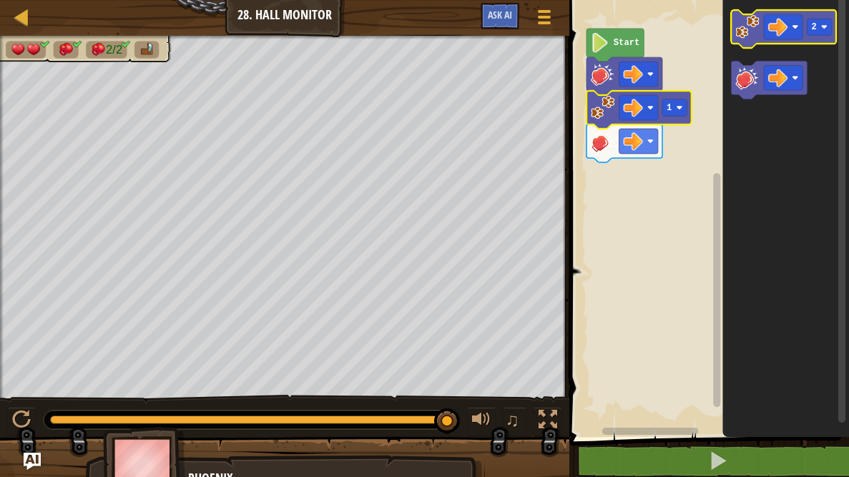
click at [739, 29] on image "Blockly Workspace" at bounding box center [748, 27] width 24 height 24
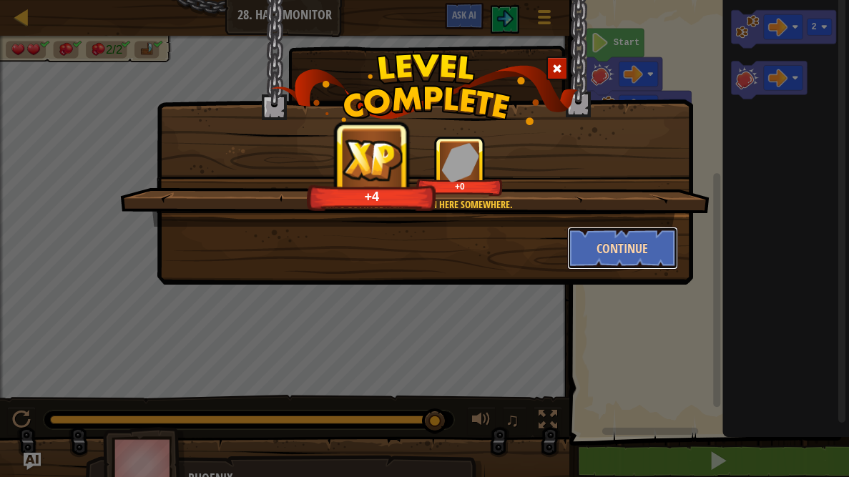
click at [622, 239] on button "Continue" at bounding box center [622, 248] width 111 height 43
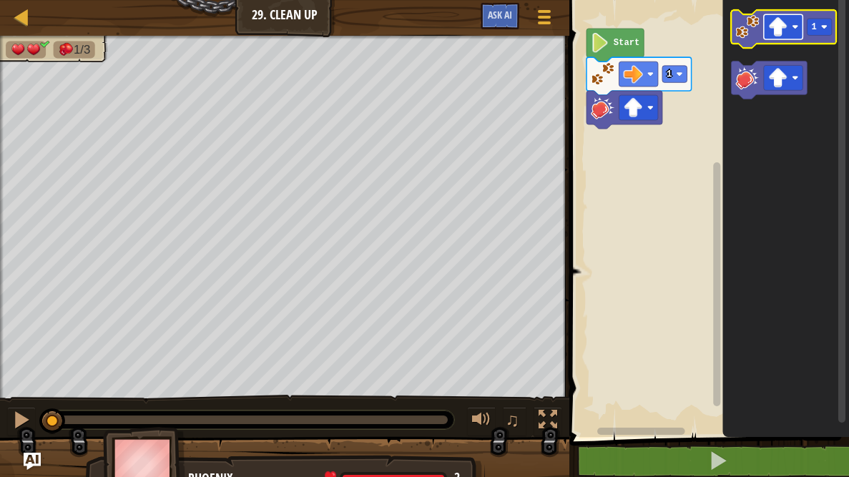
click at [768, 22] on image "Blockly Workspace" at bounding box center [777, 26] width 19 height 19
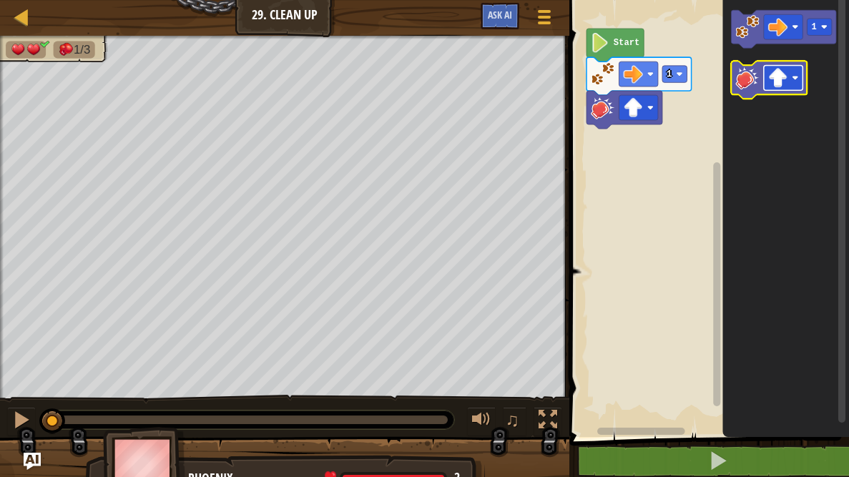
click at [781, 73] on image "Blockly Workspace" at bounding box center [777, 77] width 19 height 19
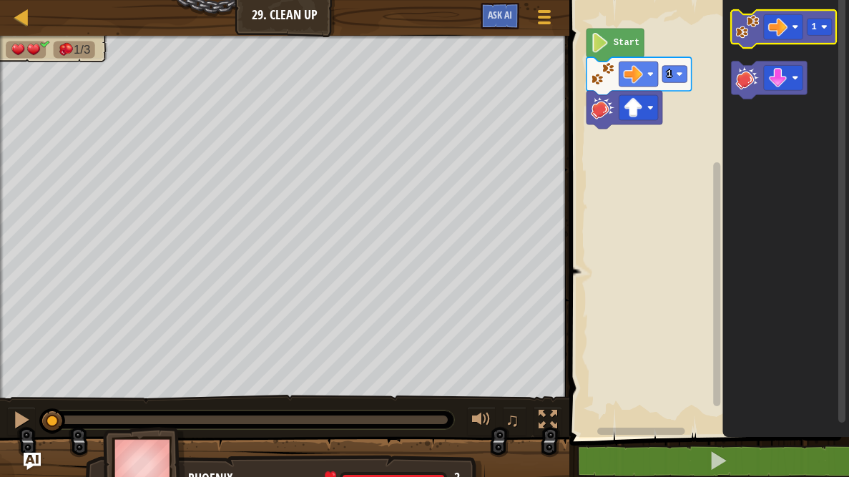
click at [734, 29] on icon "Blockly Workspace" at bounding box center [784, 29] width 105 height 38
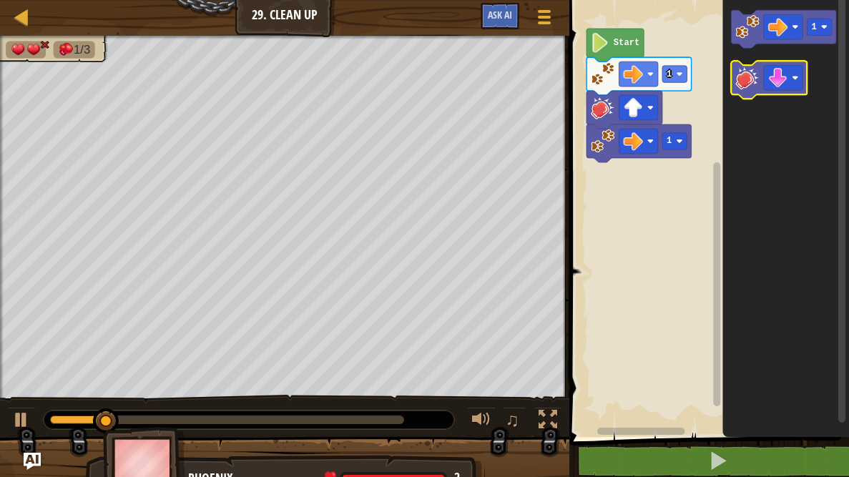
click at [755, 82] on image "Blockly Workspace" at bounding box center [748, 78] width 24 height 24
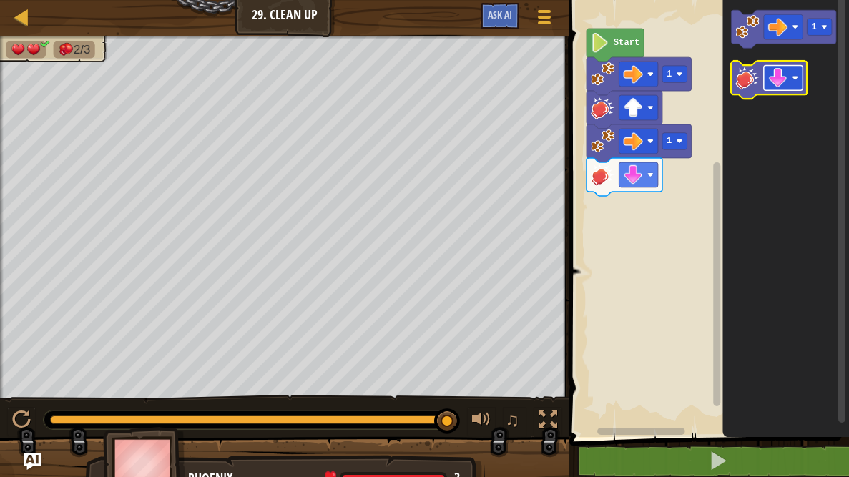
click at [770, 69] on image "Blockly Workspace" at bounding box center [777, 77] width 19 height 19
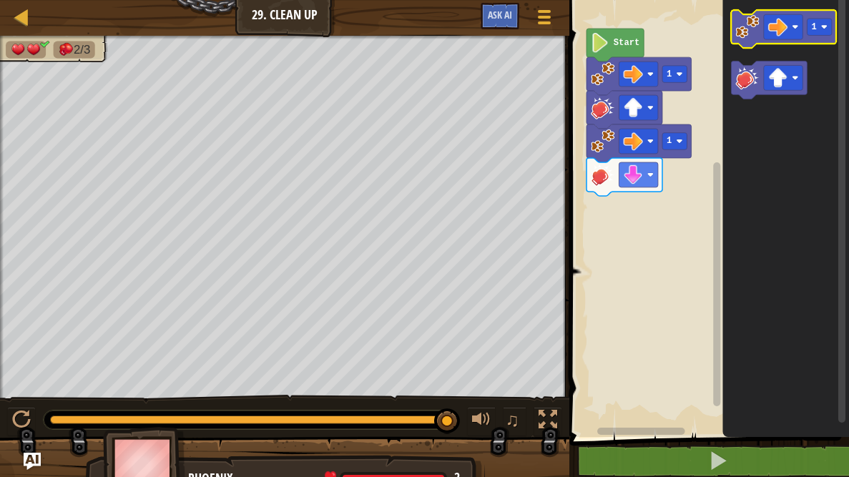
click at [733, 42] on icon "Blockly Workspace" at bounding box center [784, 29] width 105 height 38
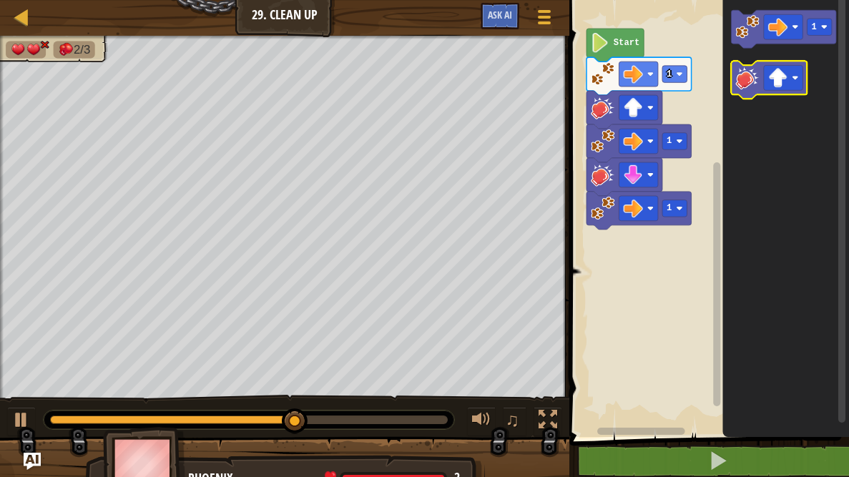
click at [750, 84] on image "Blockly Workspace" at bounding box center [748, 78] width 24 height 24
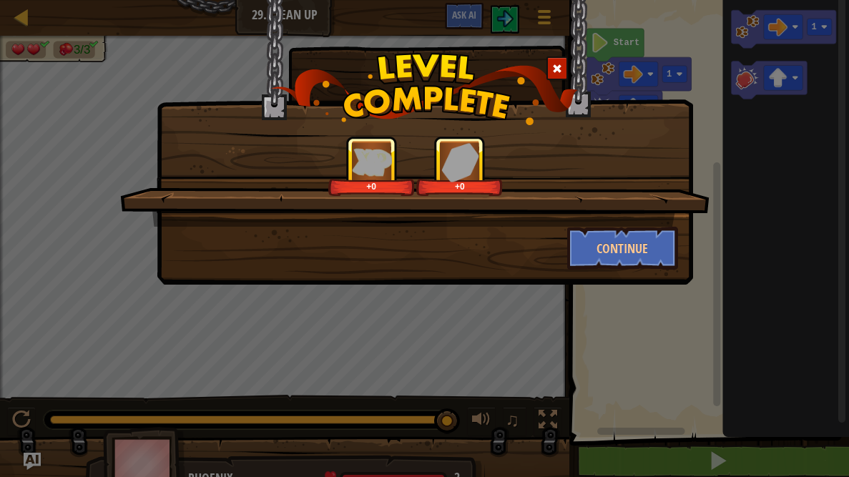
click at [621, 220] on div "+0 +0" at bounding box center [414, 181] width 589 height 91
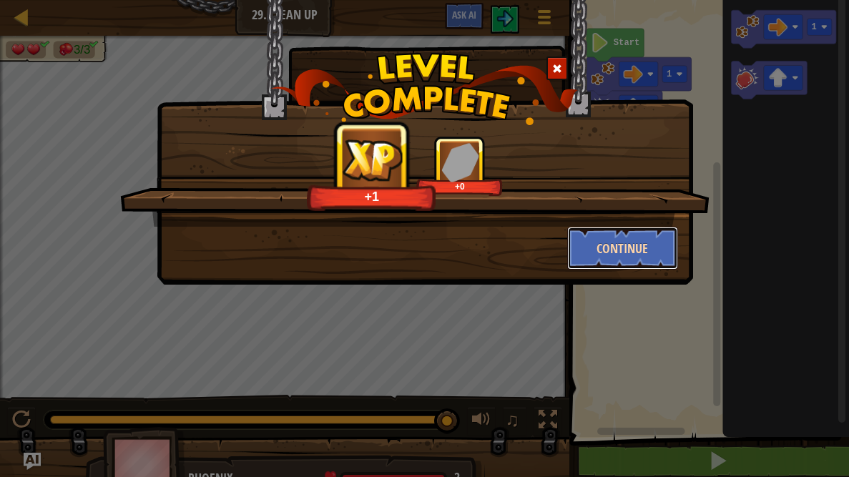
click at [619, 240] on button "Continue" at bounding box center [622, 248] width 111 height 43
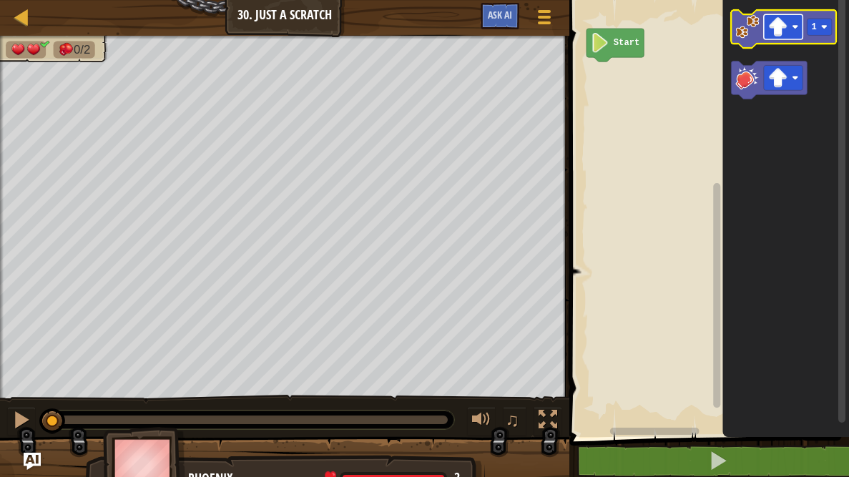
click at [772, 28] on image "Blockly Workspace" at bounding box center [777, 26] width 19 height 19
click at [740, 21] on image "Blockly Workspace" at bounding box center [748, 27] width 24 height 24
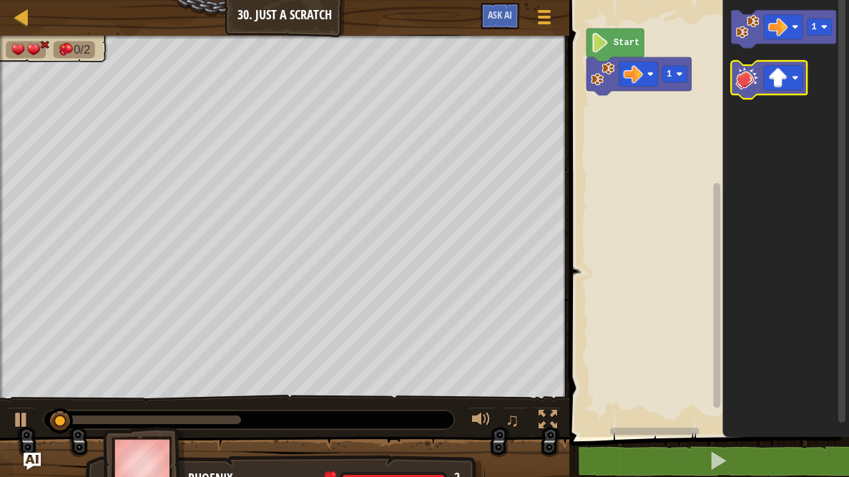
click at [763, 74] on icon "Blockly Workspace" at bounding box center [770, 80] width 76 height 38
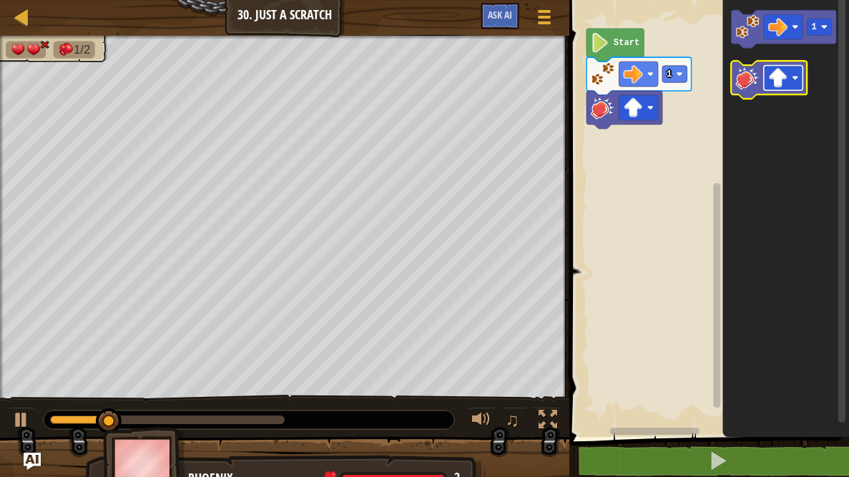
click at [770, 71] on image "Blockly Workspace" at bounding box center [777, 77] width 19 height 19
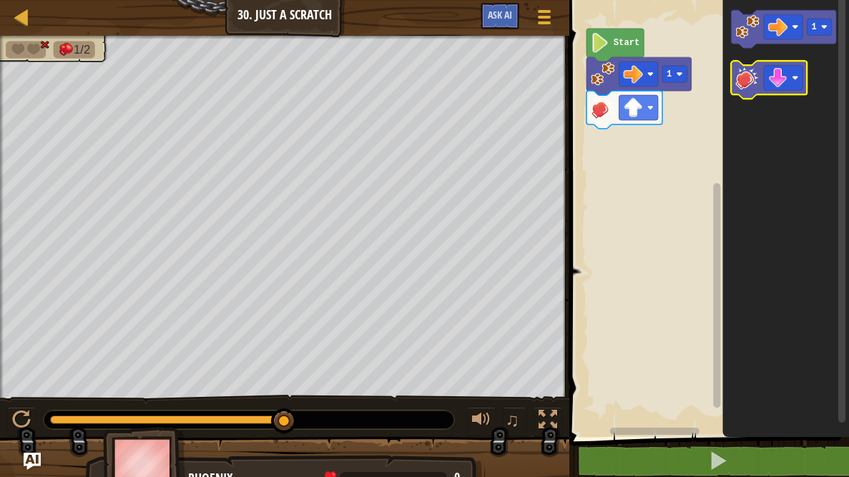
click at [741, 74] on image "Blockly Workspace" at bounding box center [748, 78] width 24 height 24
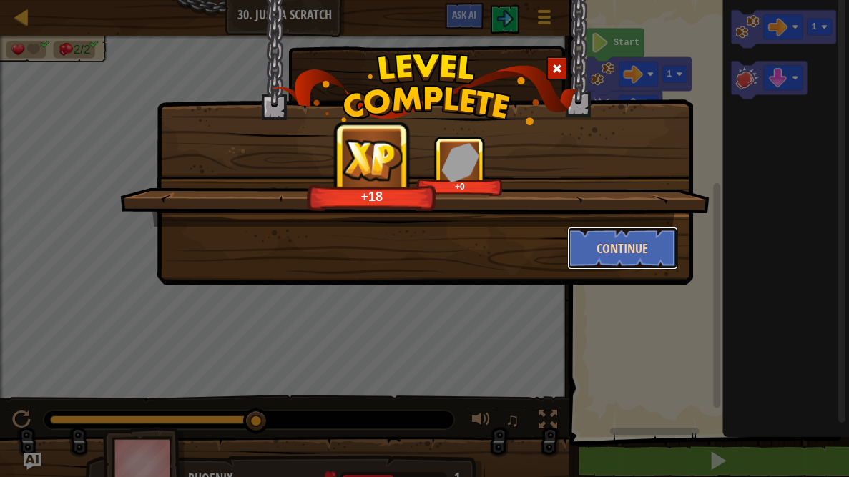
click at [620, 249] on button "Continue" at bounding box center [622, 248] width 111 height 43
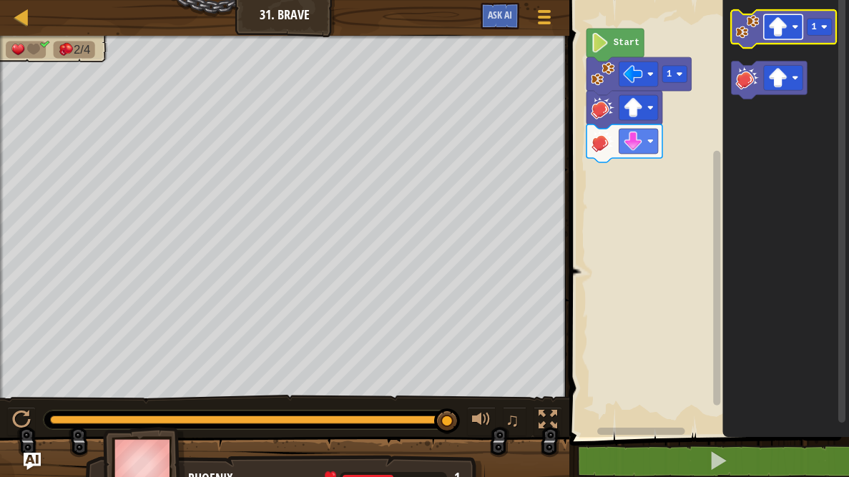
click at [777, 31] on image "Blockly Workspace" at bounding box center [777, 26] width 19 height 19
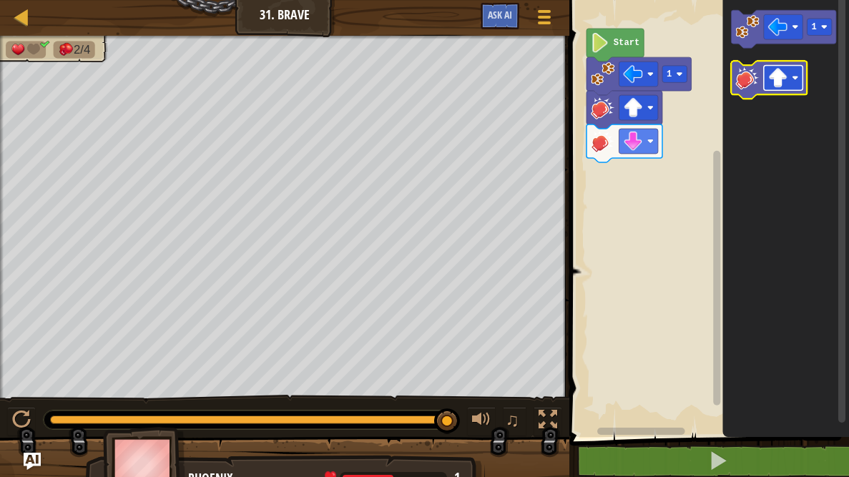
click at [770, 79] on image "Blockly Workspace" at bounding box center [777, 77] width 19 height 19
click at [791, 298] on icon "Blockly Workspace" at bounding box center [786, 215] width 127 height 444
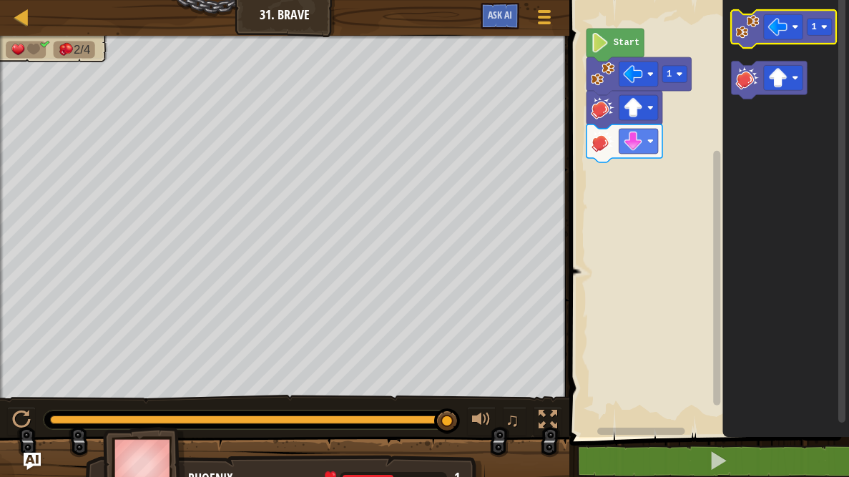
click at [739, 37] on image "Blockly Workspace" at bounding box center [748, 27] width 24 height 24
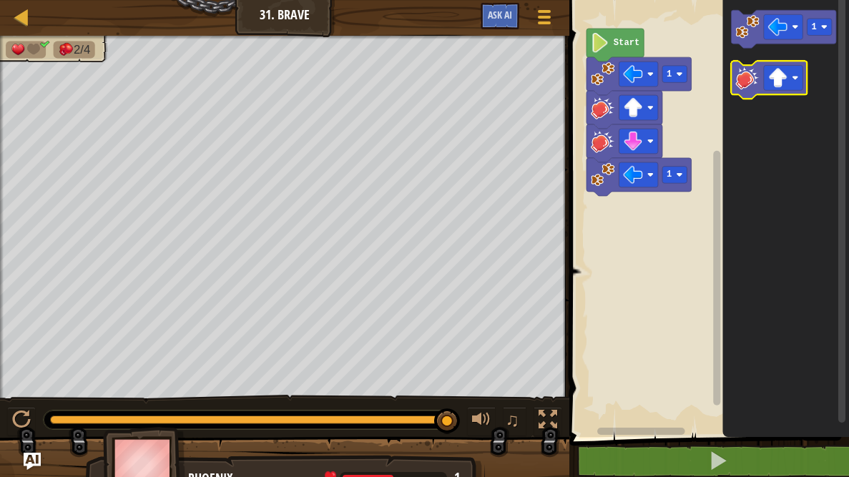
click at [743, 71] on image "Blockly Workspace" at bounding box center [748, 78] width 24 height 24
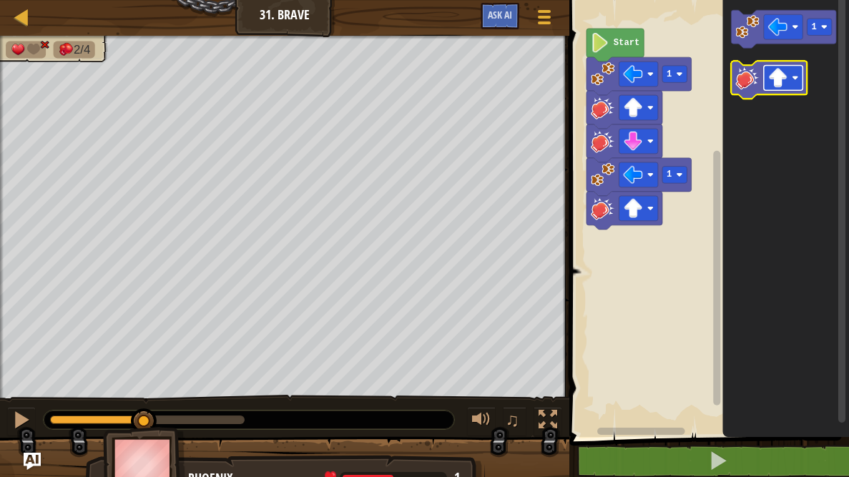
click at [766, 77] on rect "Blockly Workspace" at bounding box center [783, 77] width 39 height 25
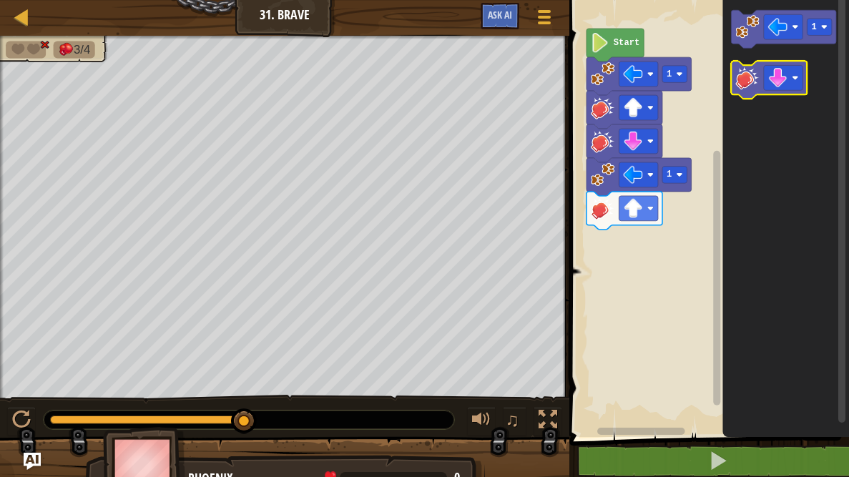
click at [739, 82] on image "Blockly Workspace" at bounding box center [748, 78] width 24 height 24
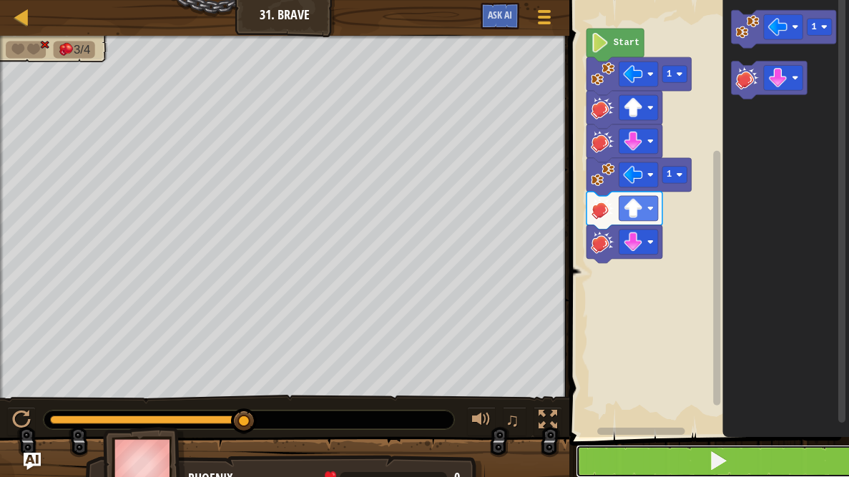
click at [763, 456] on button at bounding box center [718, 461] width 284 height 33
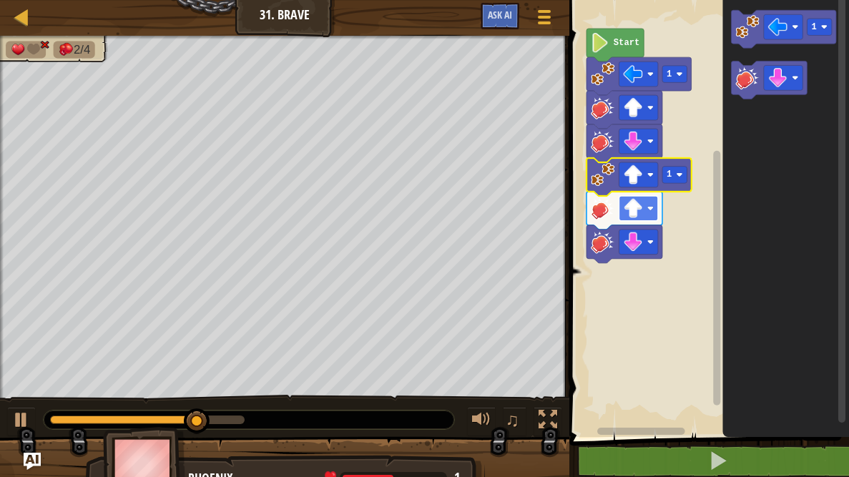
click at [647, 205] on image "Blockly Workspace" at bounding box center [650, 208] width 6 height 6
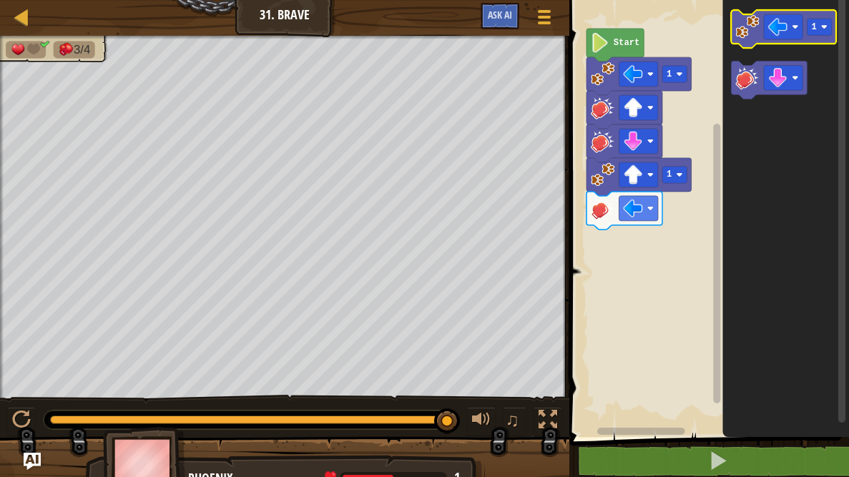
click at [745, 23] on image "Blockly Workspace" at bounding box center [748, 27] width 24 height 24
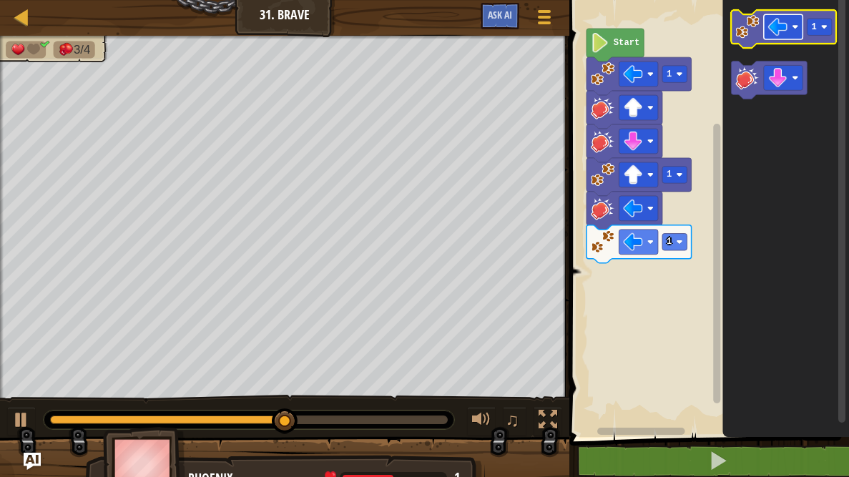
click at [778, 29] on image "Blockly Workspace" at bounding box center [777, 26] width 19 height 19
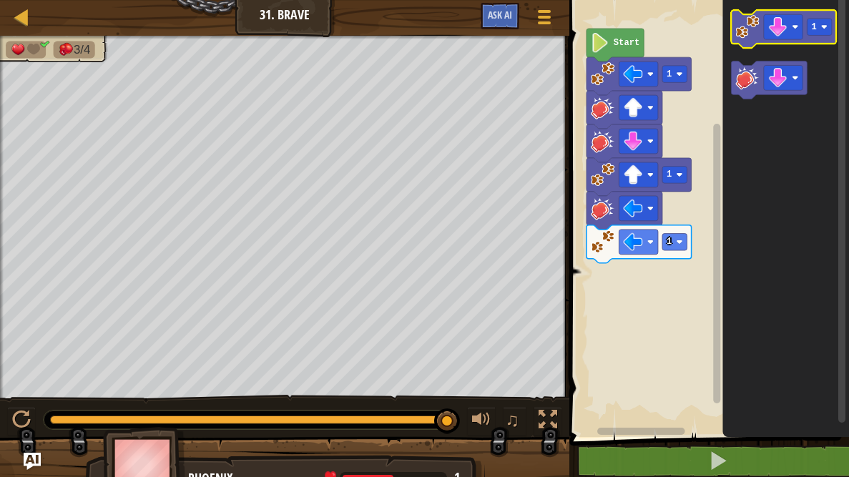
click at [753, 23] on image "Blockly Workspace" at bounding box center [748, 27] width 24 height 24
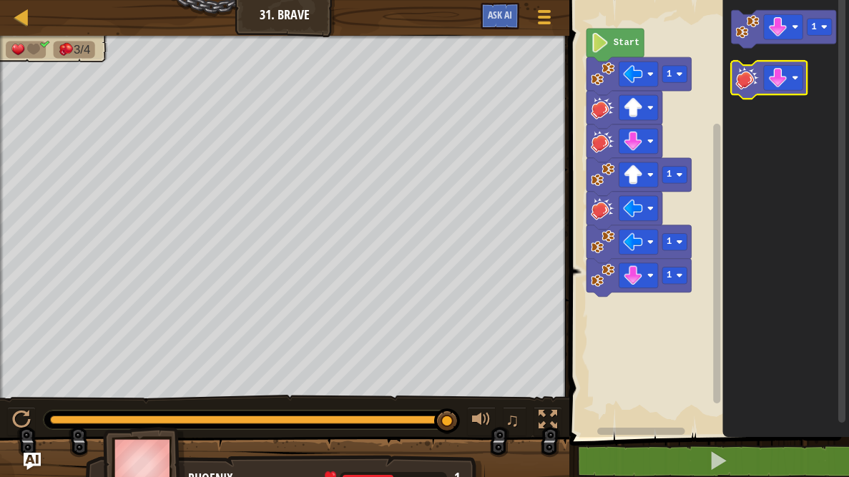
click at [747, 77] on image "Blockly Workspace" at bounding box center [748, 78] width 24 height 24
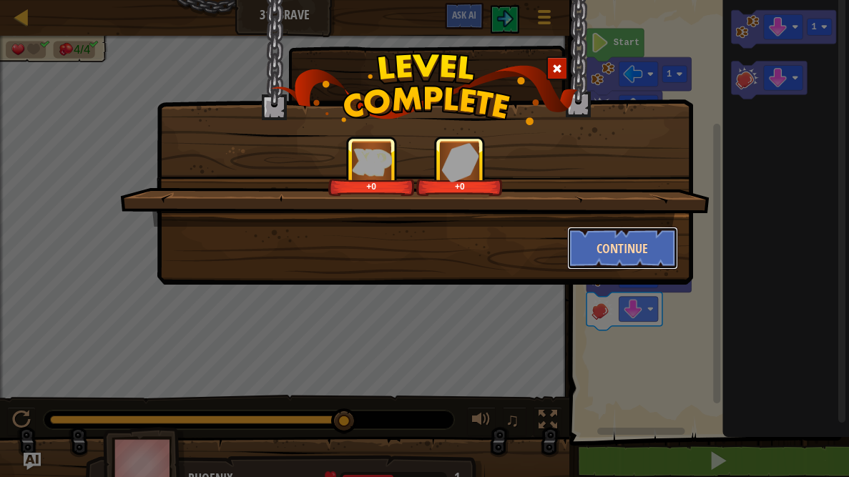
click at [622, 248] on button "Continue" at bounding box center [622, 248] width 111 height 43
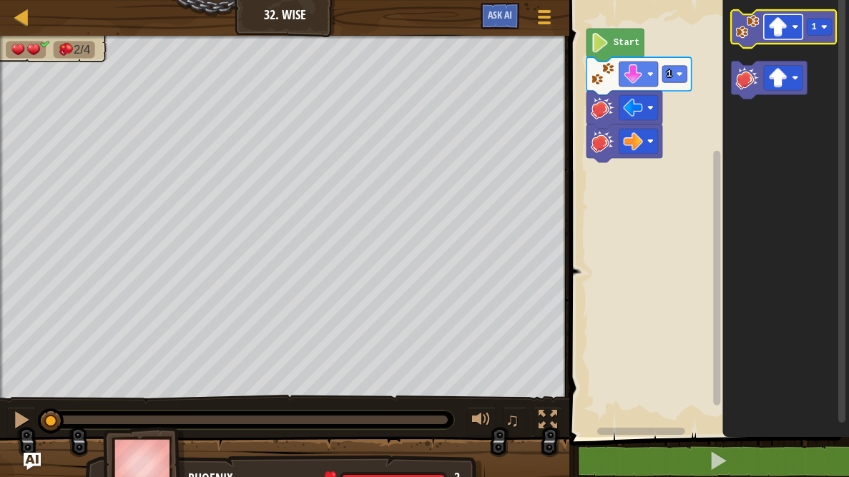
click at [782, 28] on image "Blockly Workspace" at bounding box center [777, 26] width 19 height 19
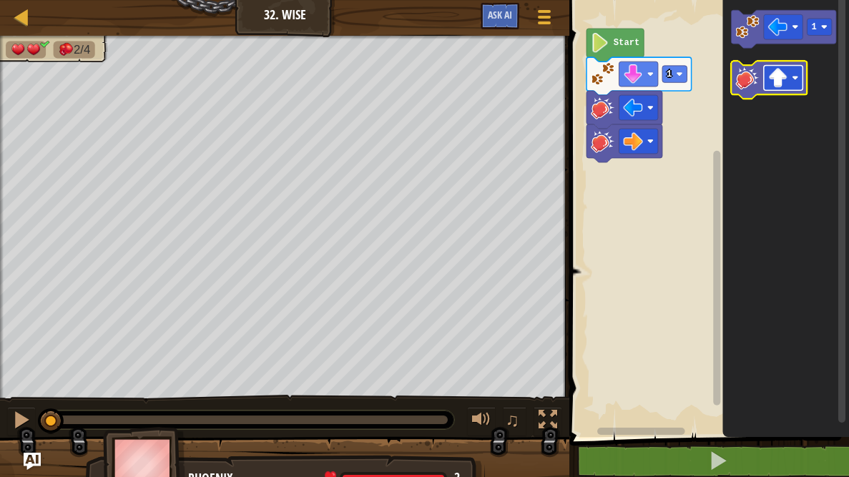
click at [783, 79] on image "Blockly Workspace" at bounding box center [777, 77] width 19 height 19
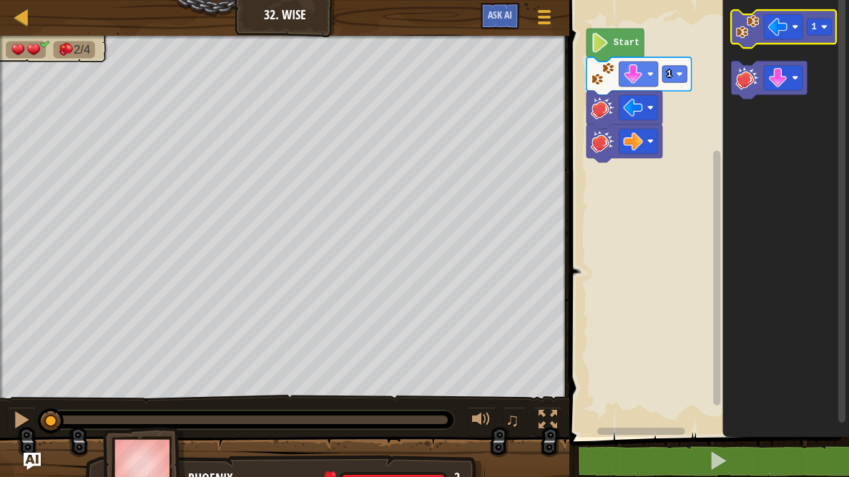
click at [743, 27] on image "Blockly Workspace" at bounding box center [748, 27] width 24 height 24
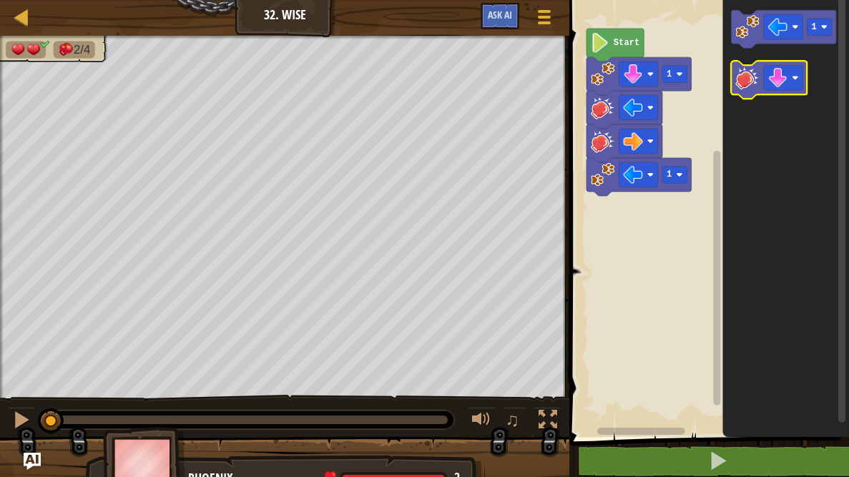
click at [762, 84] on icon "Blockly Workspace" at bounding box center [770, 80] width 76 height 38
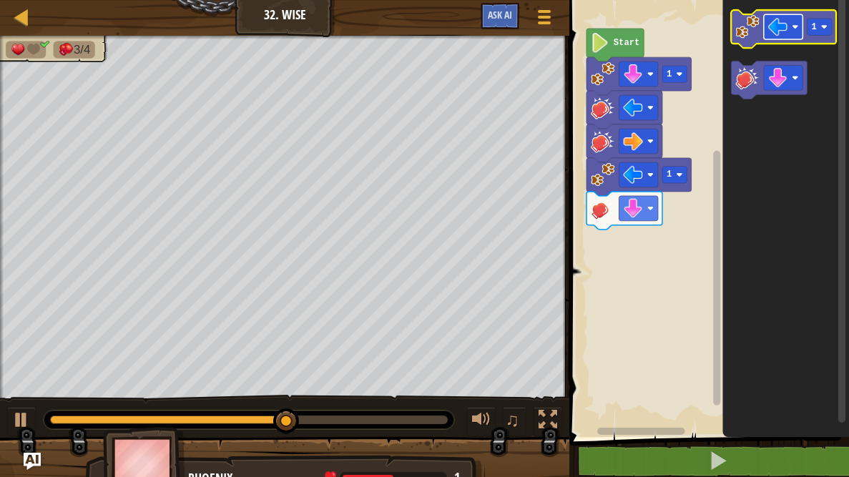
click at [784, 37] on rect "Blockly Workspace" at bounding box center [783, 26] width 39 height 25
click at [736, 32] on image "Blockly Workspace" at bounding box center [748, 27] width 24 height 24
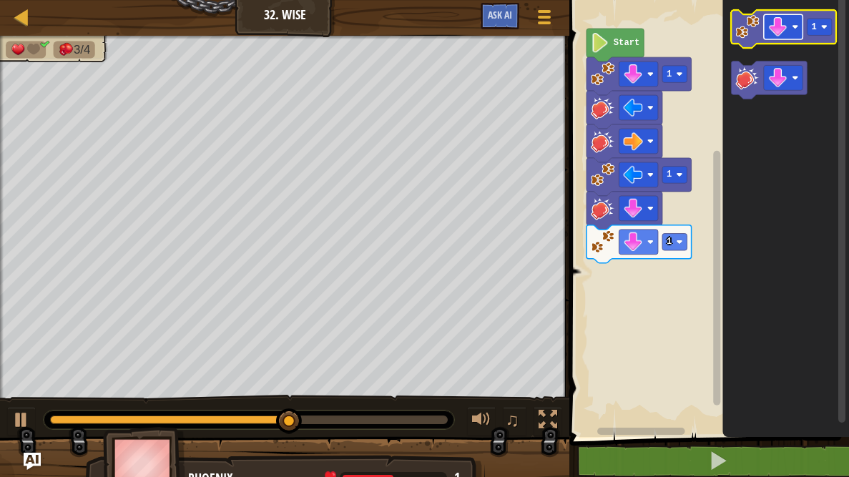
click at [768, 29] on rect "Blockly Workspace" at bounding box center [783, 26] width 39 height 25
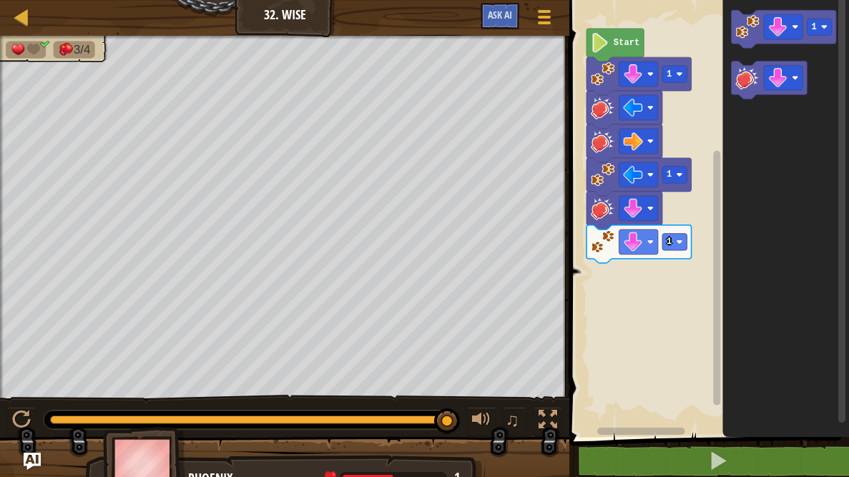
click at [797, 217] on icon "Blockly Workspace" at bounding box center [786, 215] width 127 height 444
click at [768, 24] on g "Blockly Workspace" at bounding box center [783, 26] width 39 height 25
click at [785, 70] on image "Blockly Workspace" at bounding box center [777, 77] width 19 height 19
click at [730, 23] on icon "Blockly Workspace" at bounding box center [786, 215] width 127 height 444
click at [745, 41] on g "1" at bounding box center [784, 29] width 105 height 38
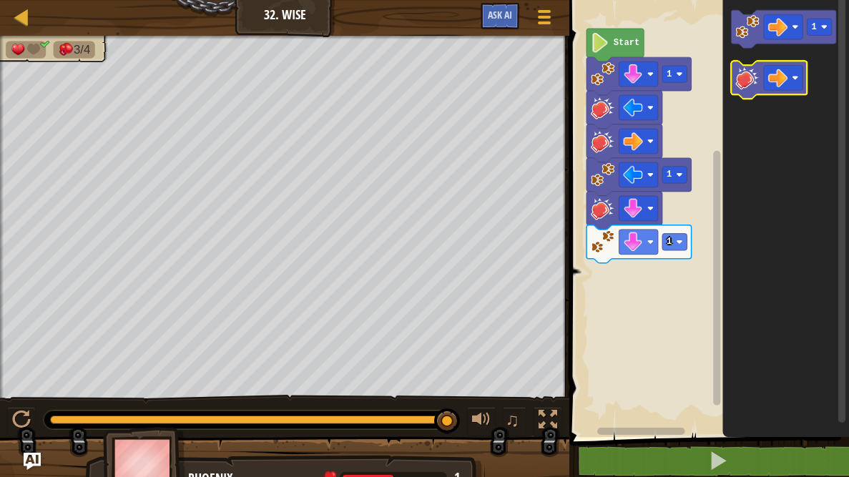
click at [753, 77] on image "Blockly Workspace" at bounding box center [748, 78] width 24 height 24
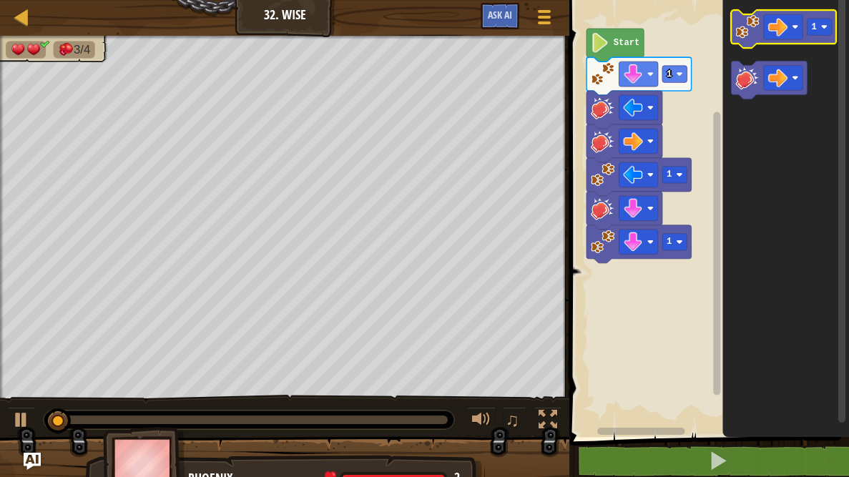
click at [755, 34] on image "Blockly Workspace" at bounding box center [748, 27] width 24 height 24
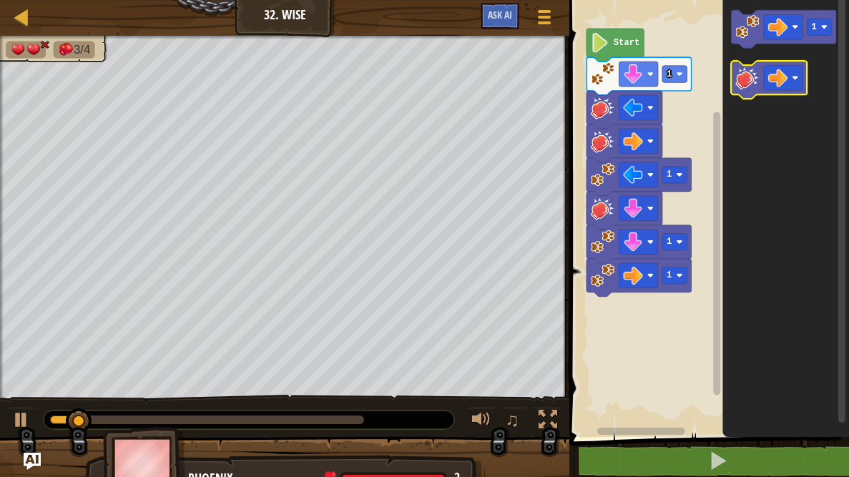
click at [747, 82] on image "Blockly Workspace" at bounding box center [748, 78] width 24 height 24
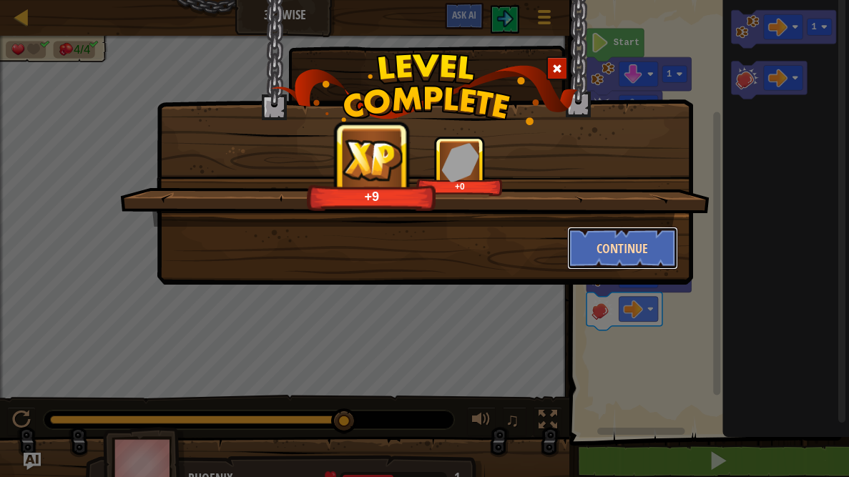
click at [645, 249] on button "Continue" at bounding box center [622, 248] width 111 height 43
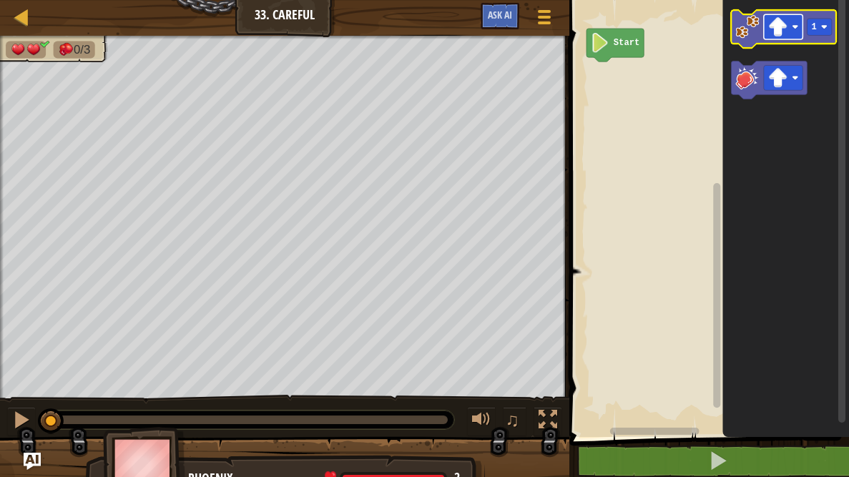
click at [775, 24] on image "Blockly Workspace" at bounding box center [777, 26] width 19 height 19
click at [781, 35] on image "Blockly Workspace" at bounding box center [777, 26] width 19 height 19
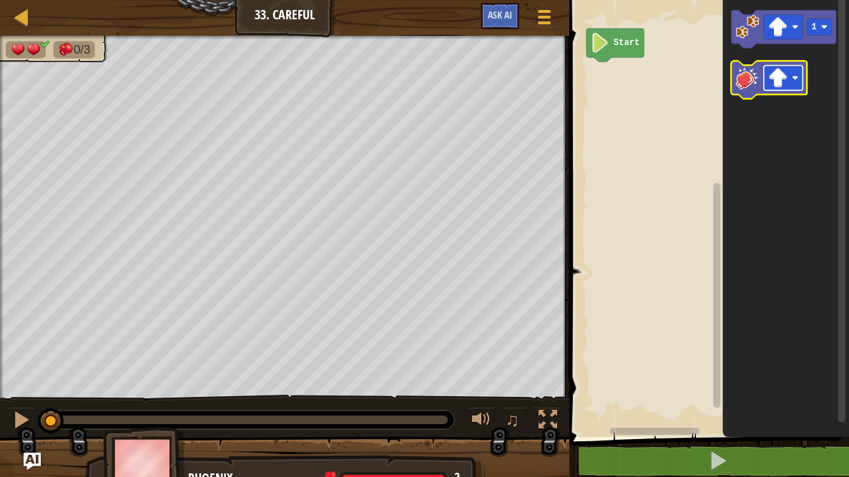
click at [774, 71] on image "Blockly Workspace" at bounding box center [777, 77] width 19 height 19
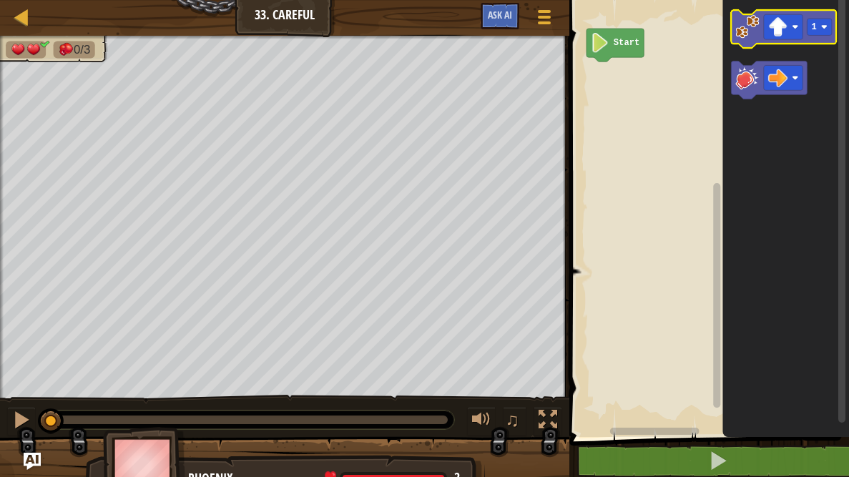
click at [737, 25] on image "Blockly Workspace" at bounding box center [748, 27] width 24 height 24
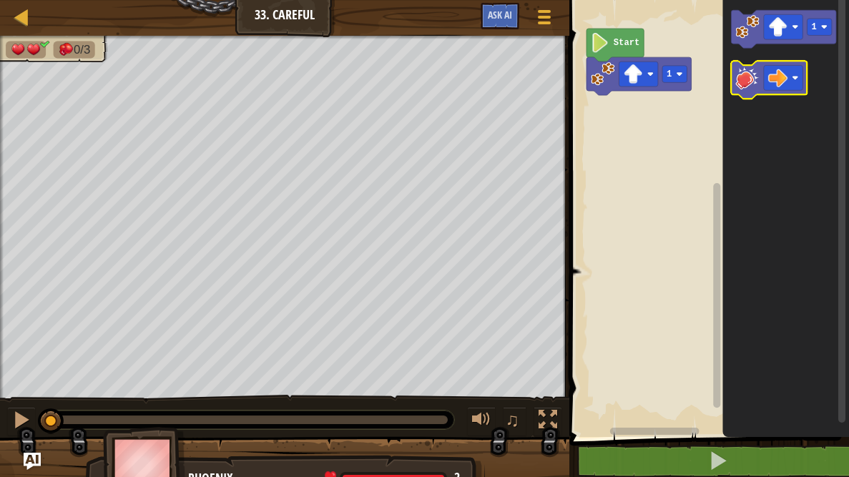
click at [741, 89] on image "Blockly Workspace" at bounding box center [748, 78] width 24 height 24
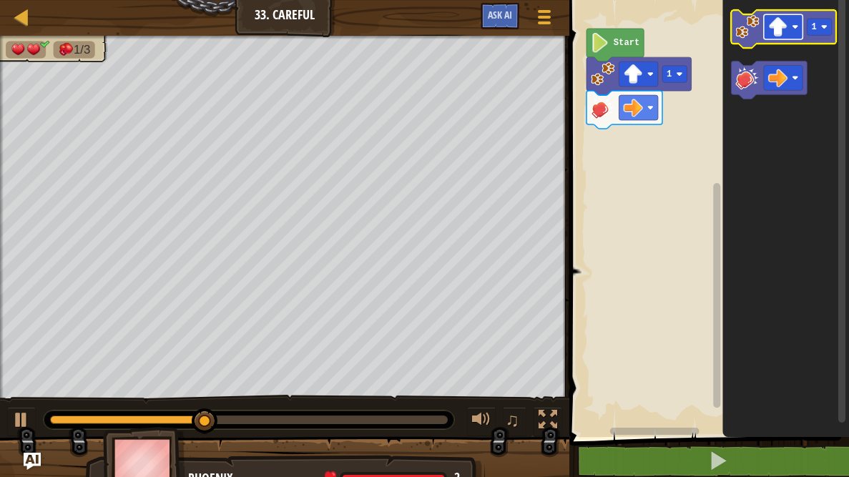
click at [791, 29] on rect "Blockly Workspace" at bounding box center [783, 26] width 39 height 25
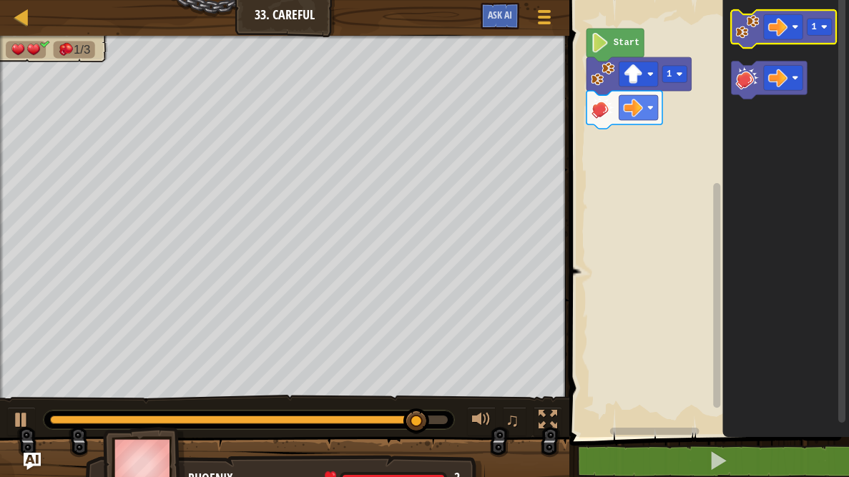
click at [742, 25] on image "Blockly Workspace" at bounding box center [748, 27] width 24 height 24
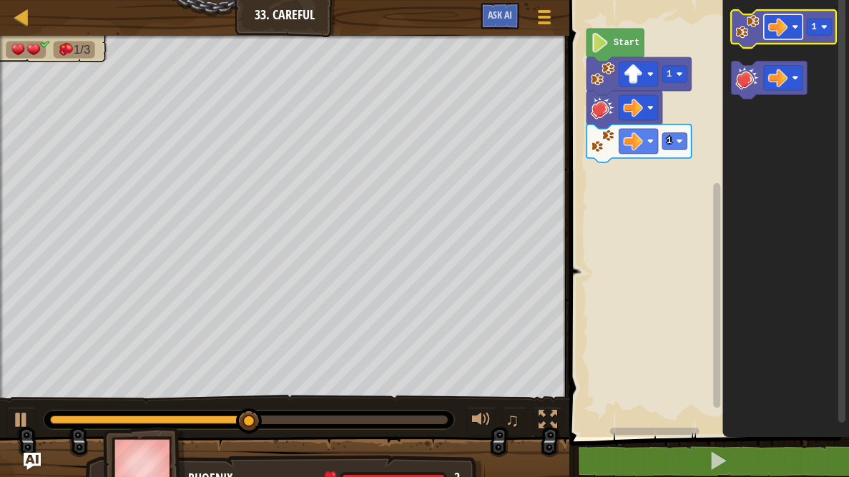
click at [782, 25] on image "Blockly Workspace" at bounding box center [777, 26] width 19 height 19
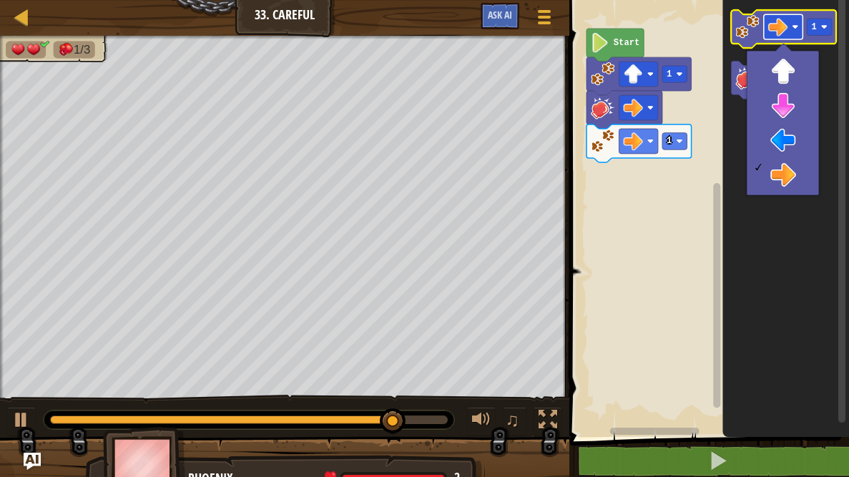
click at [788, 30] on image "Blockly Workspace" at bounding box center [777, 26] width 19 height 19
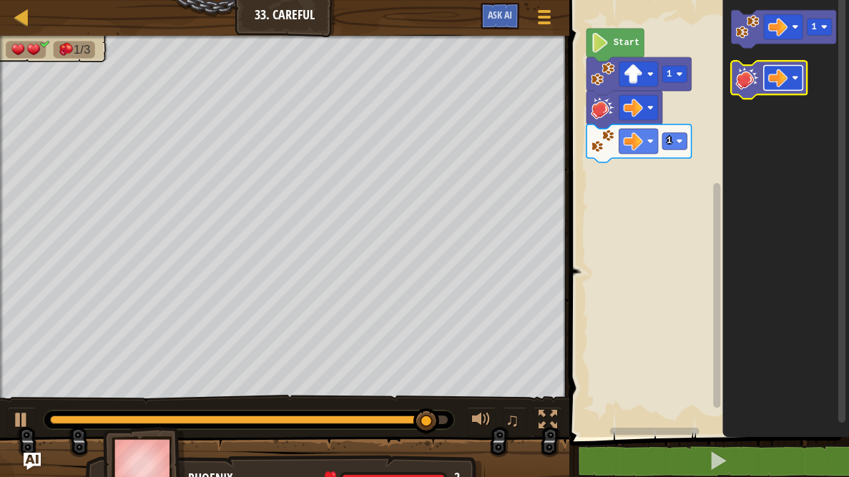
click at [786, 89] on rect "Blockly Workspace" at bounding box center [783, 77] width 39 height 25
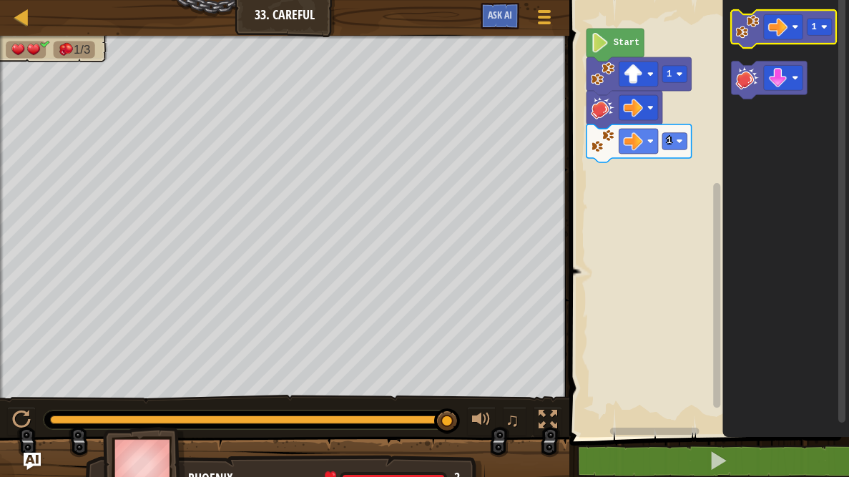
click at [738, 37] on image "Blockly Workspace" at bounding box center [748, 27] width 24 height 24
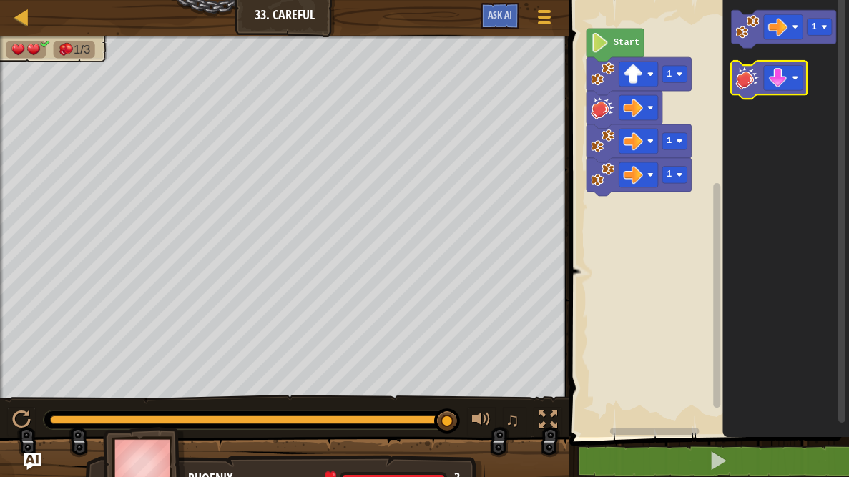
click at [750, 94] on icon "Blockly Workspace" at bounding box center [770, 80] width 76 height 38
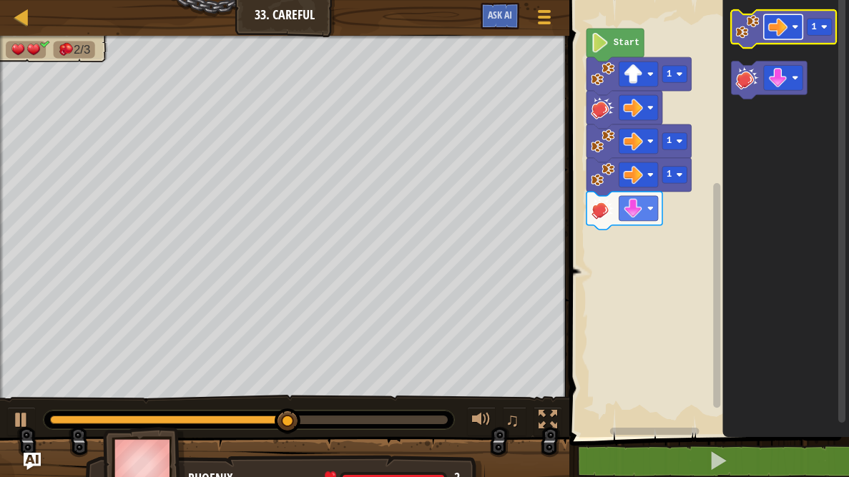
click at [791, 18] on rect "Blockly Workspace" at bounding box center [783, 26] width 39 height 25
click at [752, 33] on image "Blockly Workspace" at bounding box center [748, 27] width 24 height 24
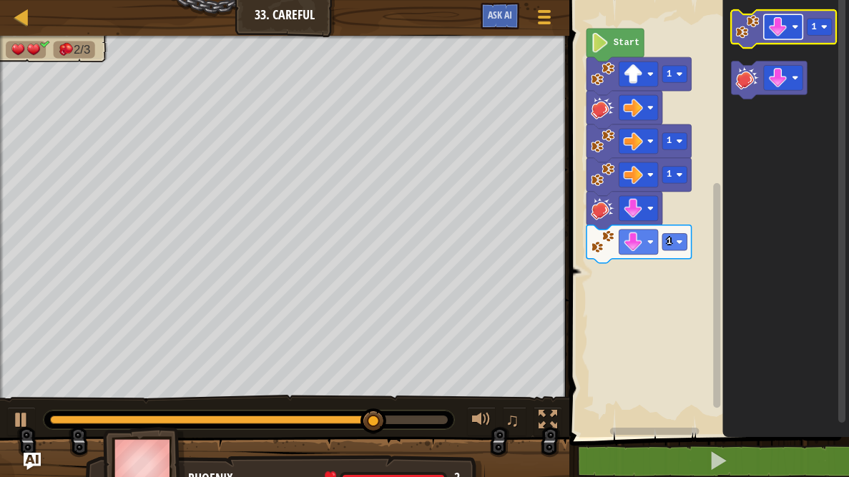
click at [765, 28] on rect "Blockly Workspace" at bounding box center [783, 26] width 39 height 25
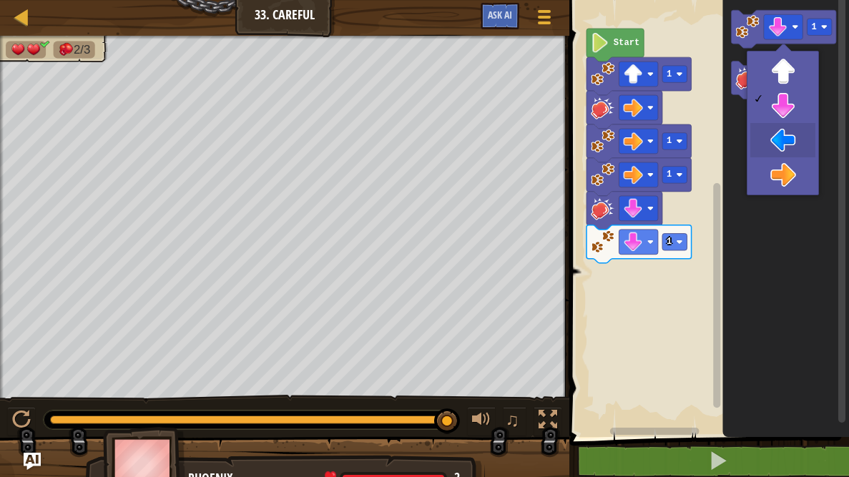
drag, startPoint x: 763, startPoint y: 138, endPoint x: 767, endPoint y: 113, distance: 25.3
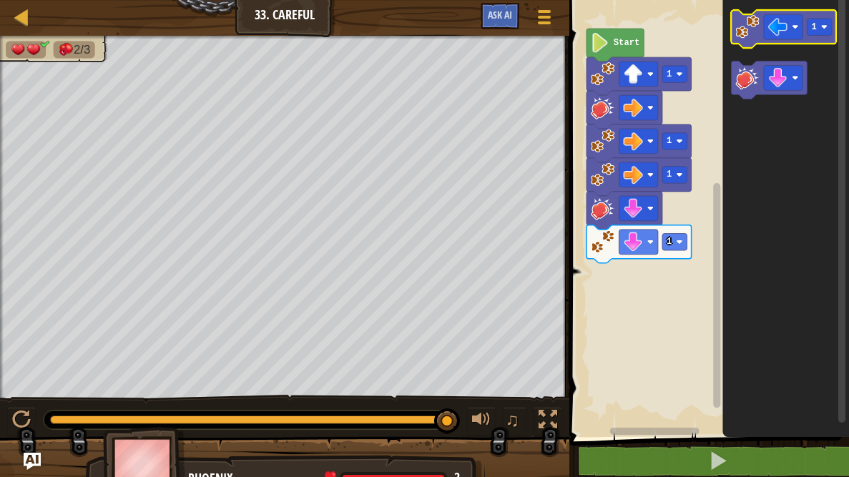
click at [748, 35] on image "Blockly Workspace" at bounding box center [748, 27] width 24 height 24
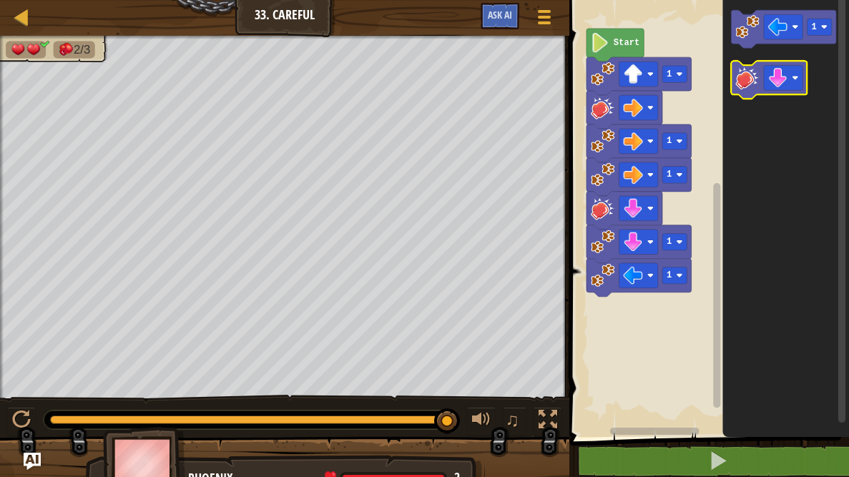
click at [750, 77] on image "Blockly Workspace" at bounding box center [748, 78] width 24 height 24
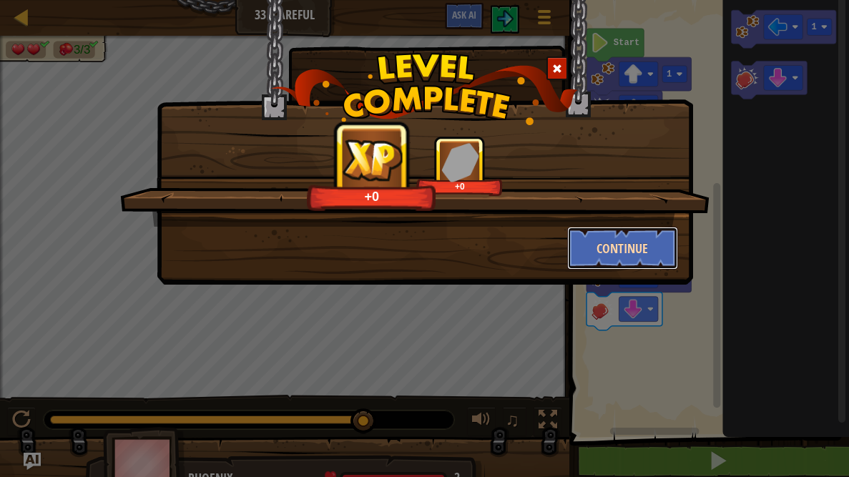
click at [627, 246] on button "Continue" at bounding box center [622, 248] width 111 height 43
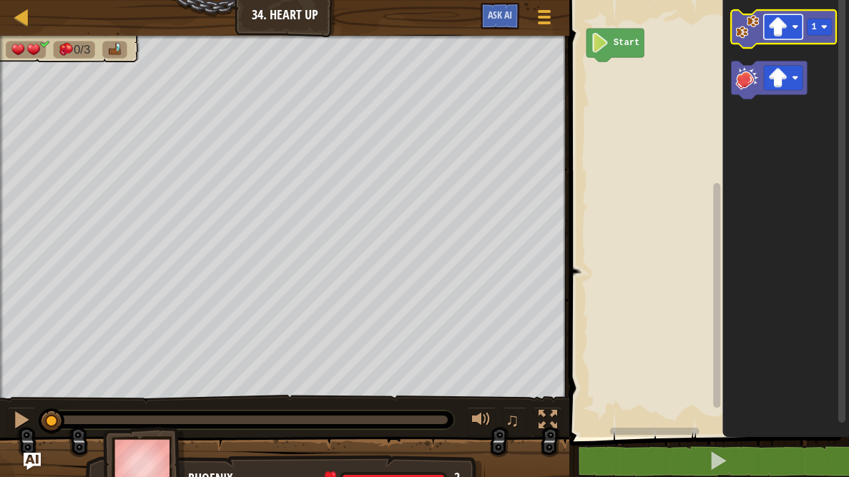
click at [780, 26] on image "Blockly Workspace" at bounding box center [777, 26] width 19 height 19
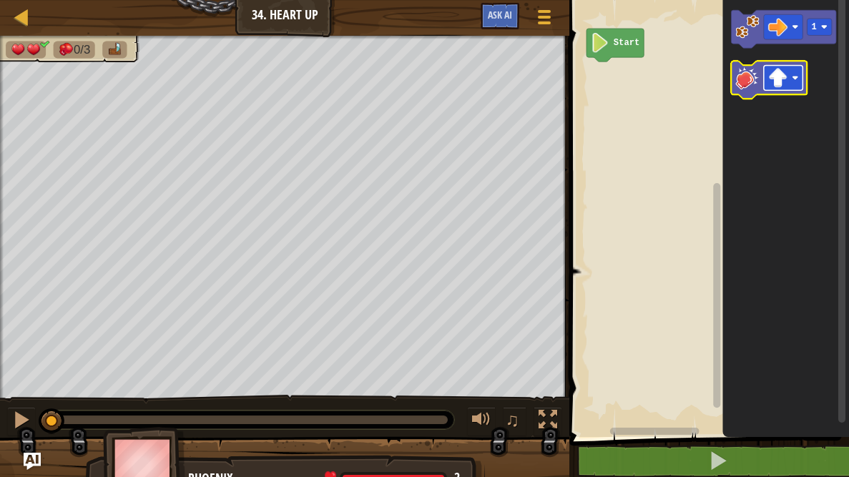
click at [783, 75] on image "Blockly Workspace" at bounding box center [777, 77] width 19 height 19
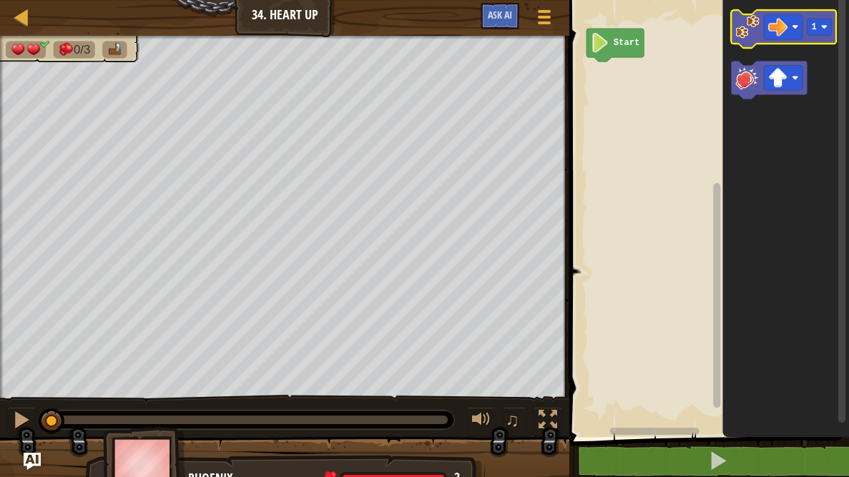
click at [750, 35] on image "Blockly Workspace" at bounding box center [748, 27] width 24 height 24
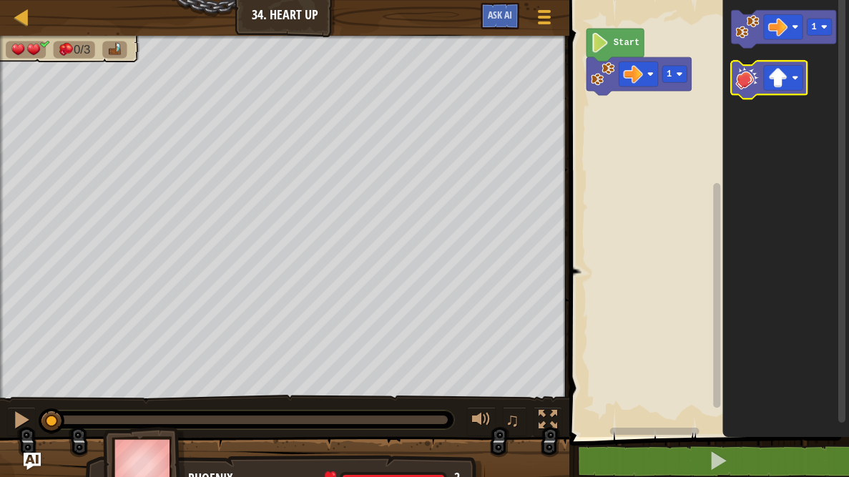
click at [754, 78] on image "Blockly Workspace" at bounding box center [748, 78] width 24 height 24
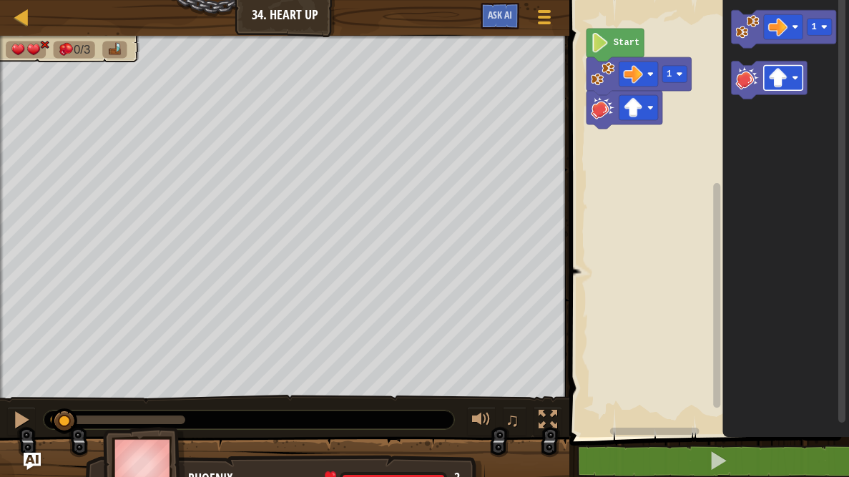
click at [778, 79] on image "Blockly Workspace" at bounding box center [777, 77] width 19 height 19
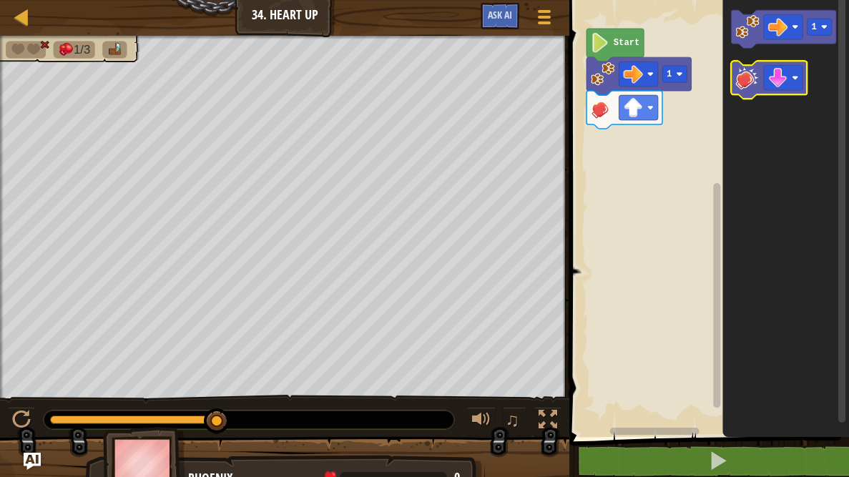
click at [738, 79] on image "Blockly Workspace" at bounding box center [748, 78] width 24 height 24
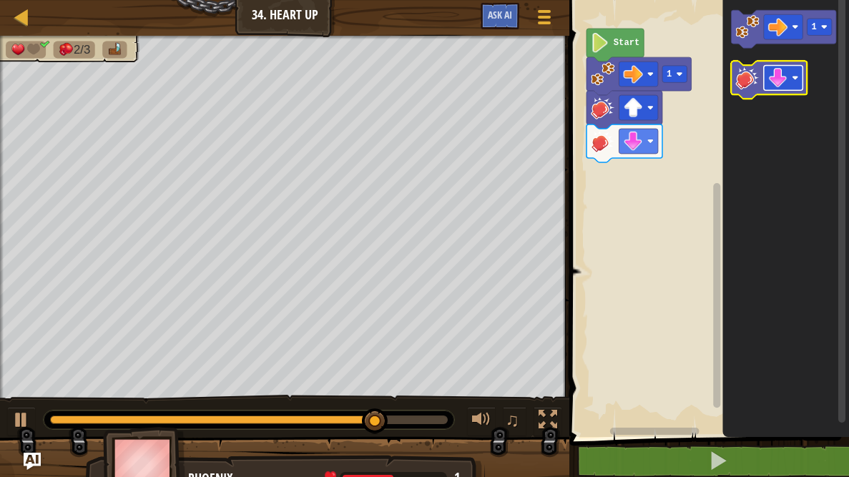
click at [779, 80] on image "Blockly Workspace" at bounding box center [777, 77] width 19 height 19
click at [751, 89] on image "Blockly Workspace" at bounding box center [748, 78] width 24 height 24
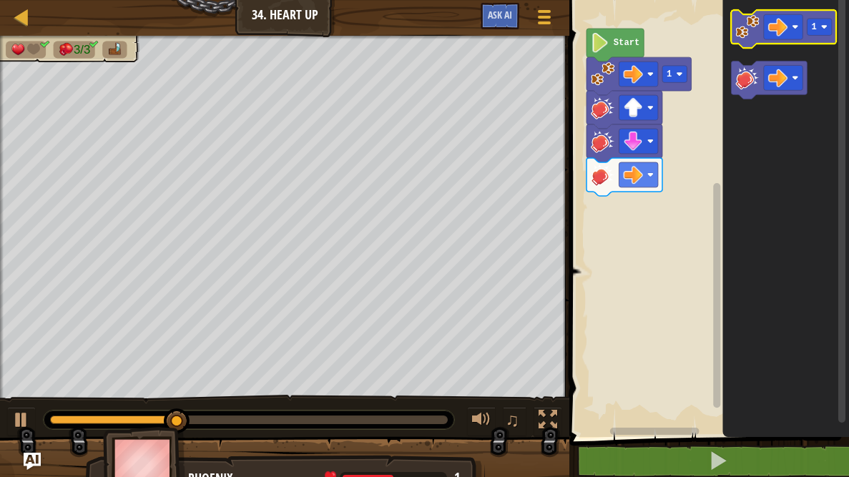
click at [742, 34] on image "Blockly Workspace" at bounding box center [748, 27] width 24 height 24
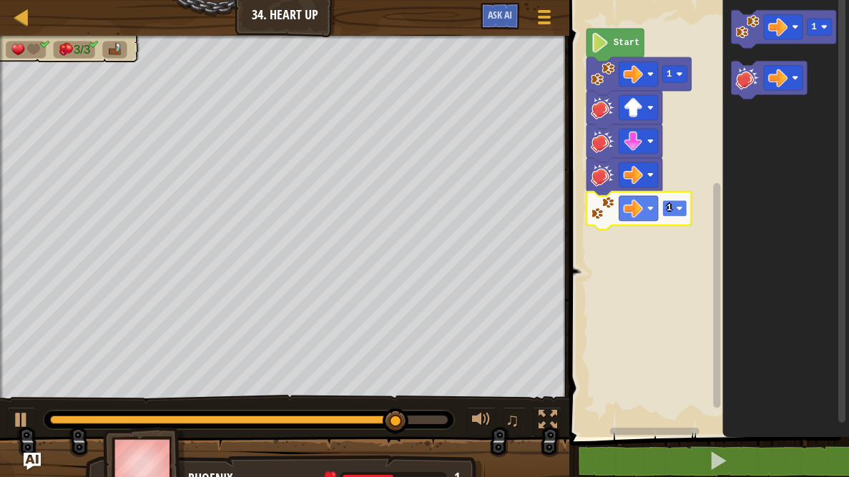
click at [672, 210] on rect "Blockly Workspace" at bounding box center [674, 208] width 25 height 16
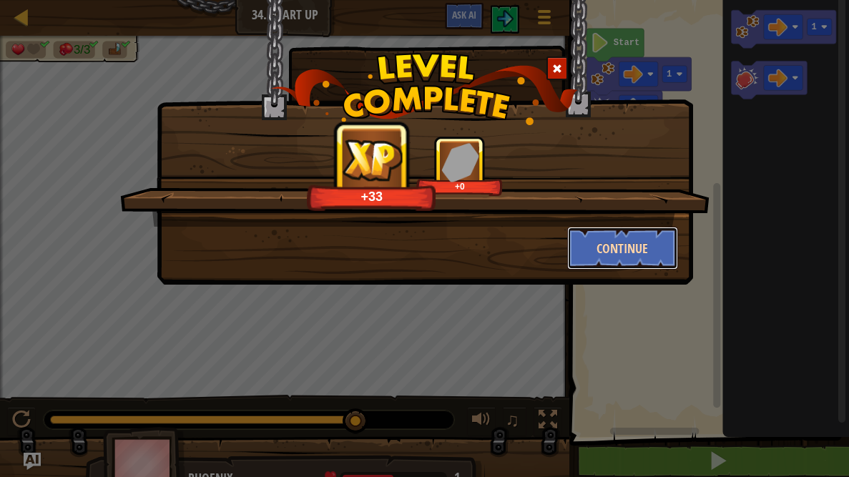
click at [635, 240] on button "Continue" at bounding box center [622, 248] width 111 height 43
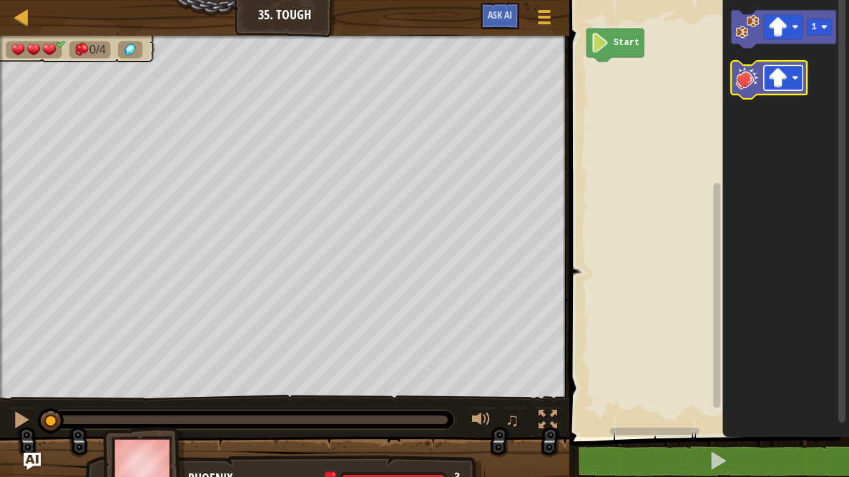
click at [773, 78] on image "Blockly Workspace" at bounding box center [777, 77] width 19 height 19
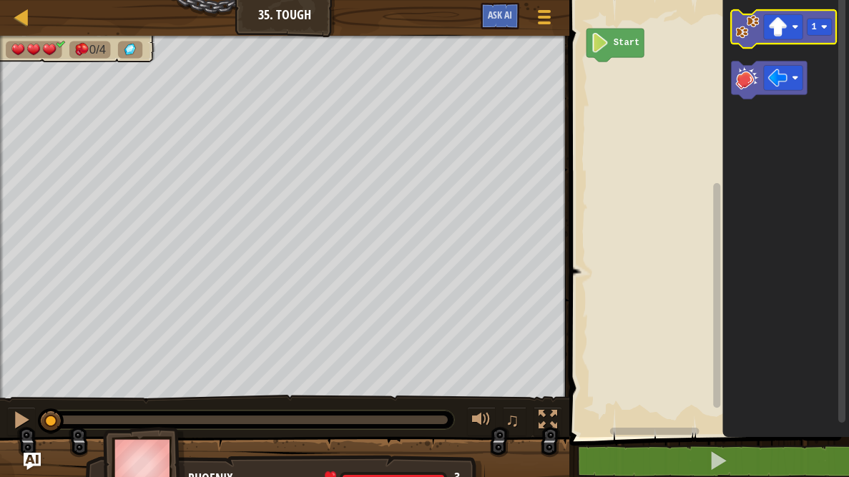
click at [736, 24] on image "Blockly Workspace" at bounding box center [748, 27] width 24 height 24
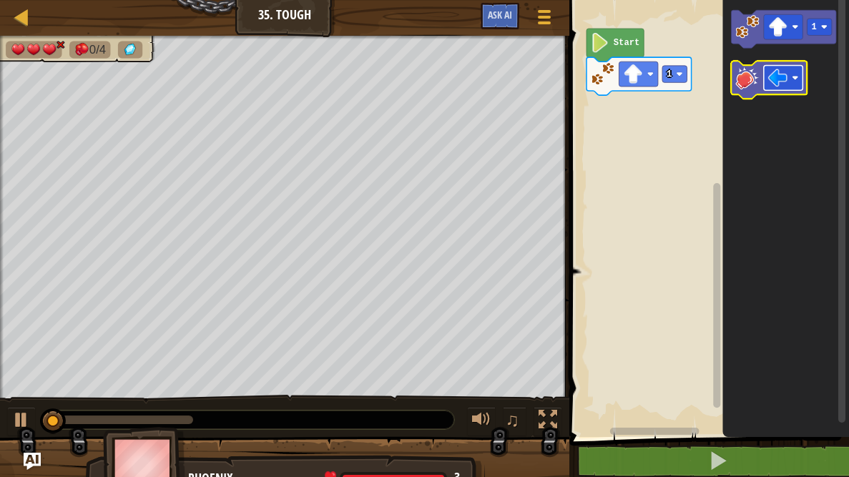
click at [769, 72] on image "Blockly Workspace" at bounding box center [777, 77] width 19 height 19
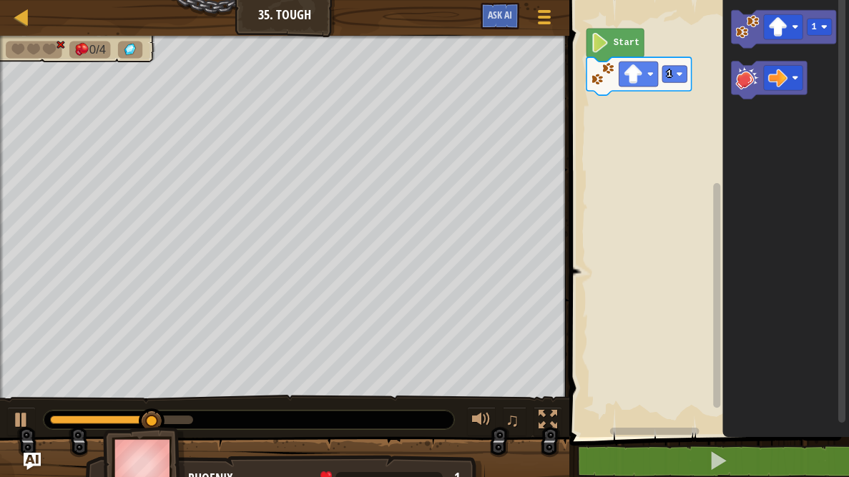
click at [730, 73] on icon "Blockly Workspace" at bounding box center [786, 215] width 127 height 444
click at [747, 75] on image "Blockly Workspace" at bounding box center [748, 78] width 24 height 24
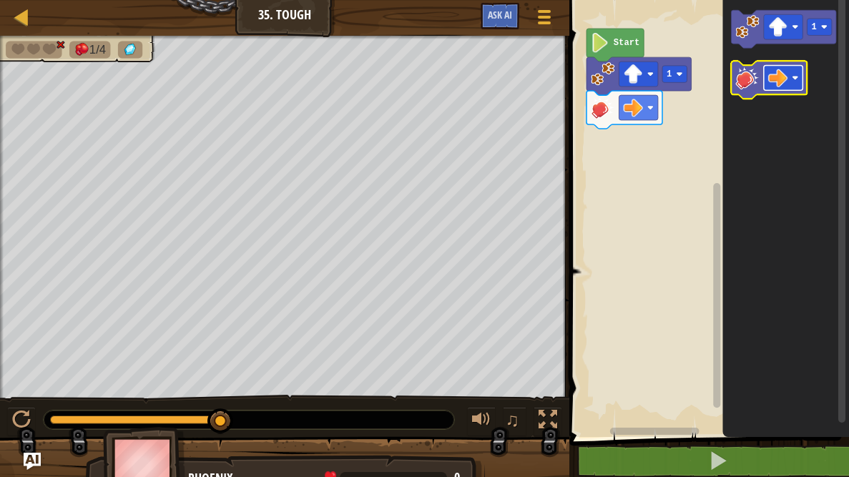
click at [785, 69] on g "Blockly Workspace" at bounding box center [783, 77] width 39 height 25
click at [745, 89] on image "Blockly Workspace" at bounding box center [748, 78] width 24 height 24
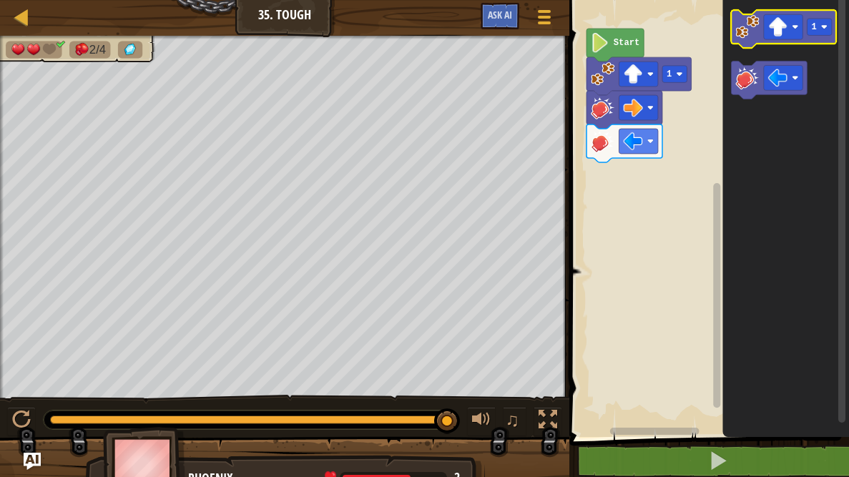
click at [744, 39] on icon "Blockly Workspace" at bounding box center [784, 29] width 105 height 38
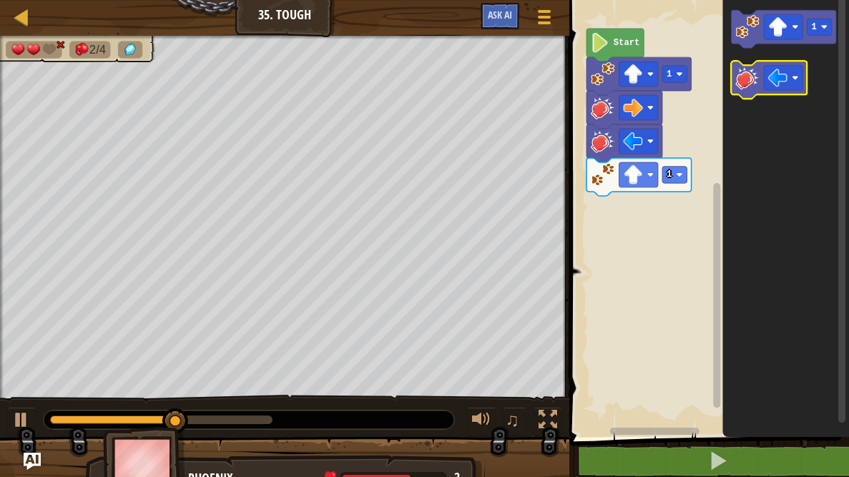
click at [749, 77] on image "Blockly Workspace" at bounding box center [748, 78] width 24 height 24
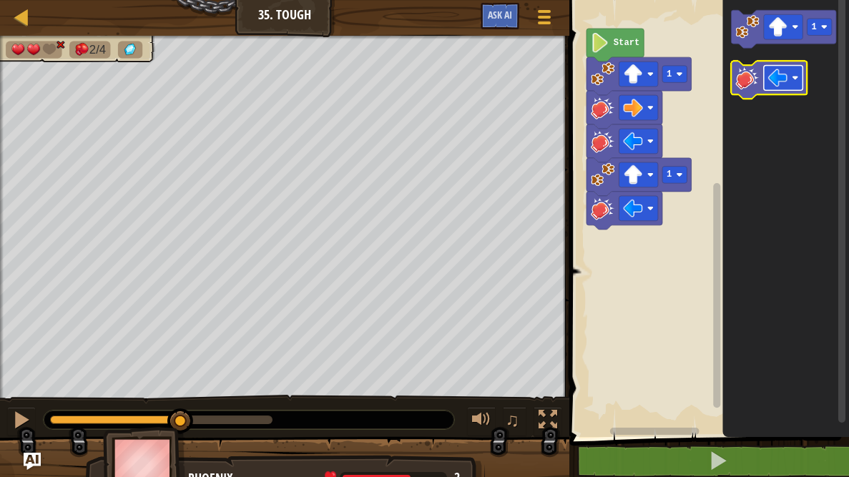
click at [783, 78] on image "Blockly Workspace" at bounding box center [777, 77] width 19 height 19
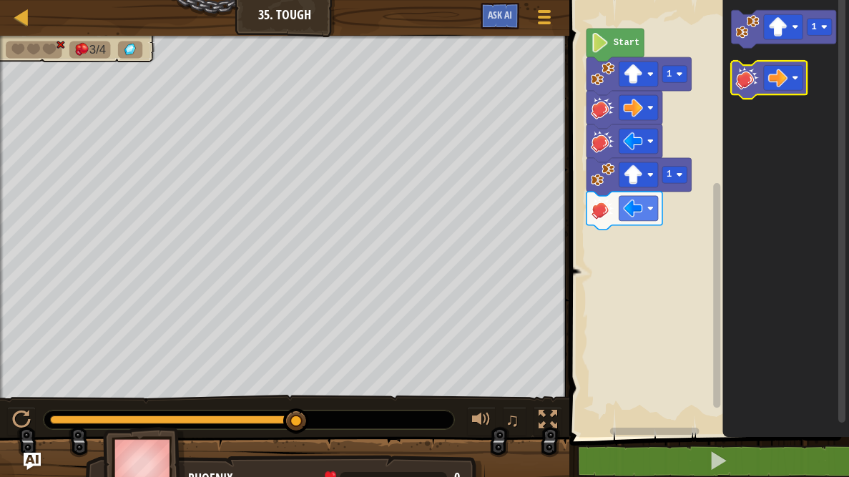
click at [746, 88] on image "Blockly Workspace" at bounding box center [748, 78] width 24 height 24
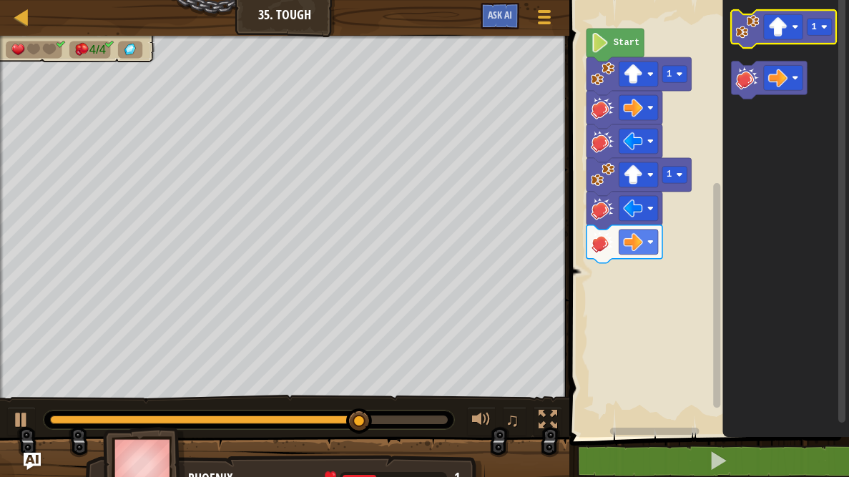
click at [742, 39] on icon "Blockly Workspace" at bounding box center [784, 29] width 105 height 38
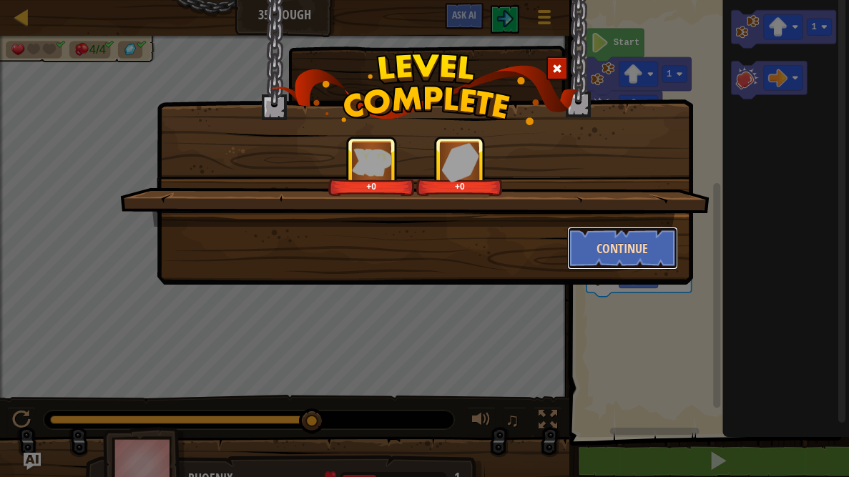
click at [638, 240] on button "Continue" at bounding box center [622, 248] width 111 height 43
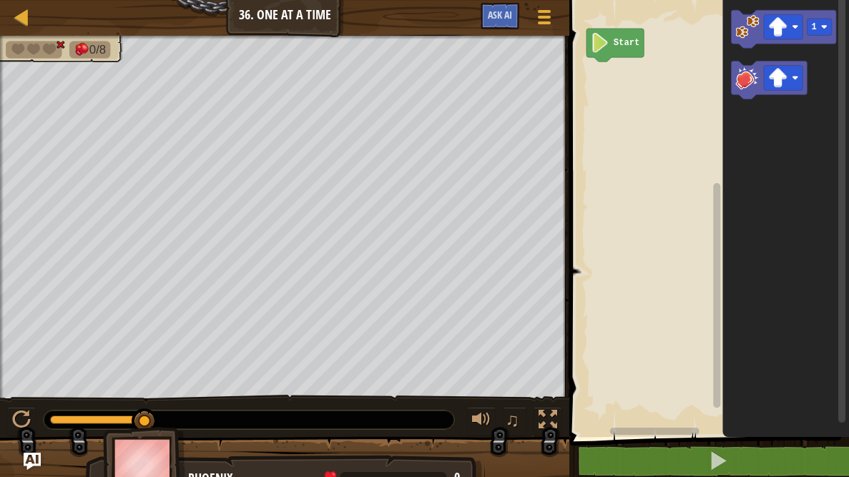
click at [55, 436] on div "♫" at bounding box center [284, 416] width 569 height 43
click at [21, 418] on div at bounding box center [21, 420] width 19 height 19
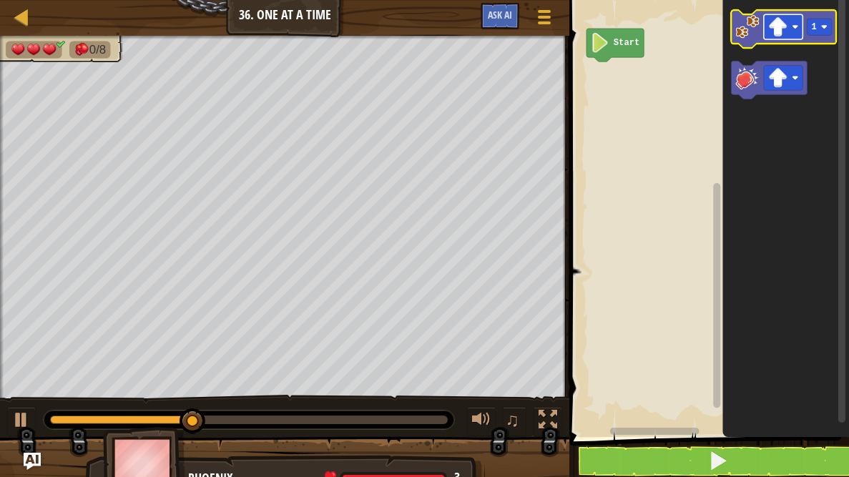
click at [793, 36] on rect "Blockly Workspace" at bounding box center [783, 26] width 39 height 25
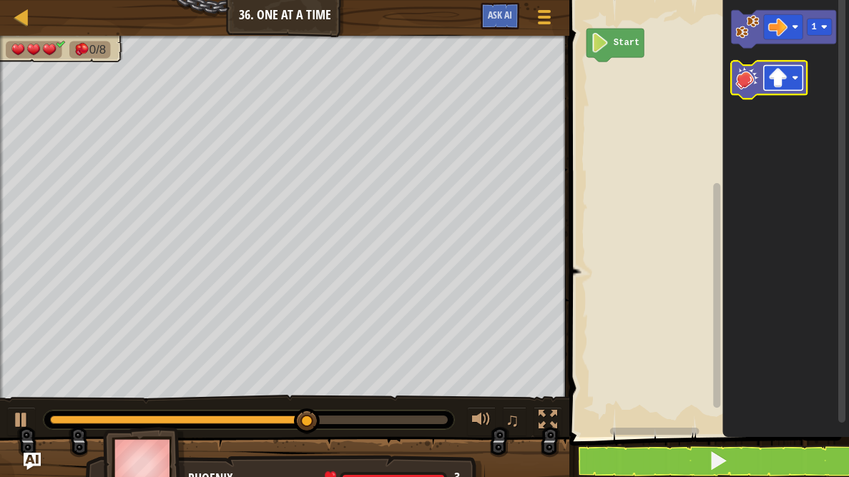
click at [784, 86] on image "Blockly Workspace" at bounding box center [777, 77] width 19 height 19
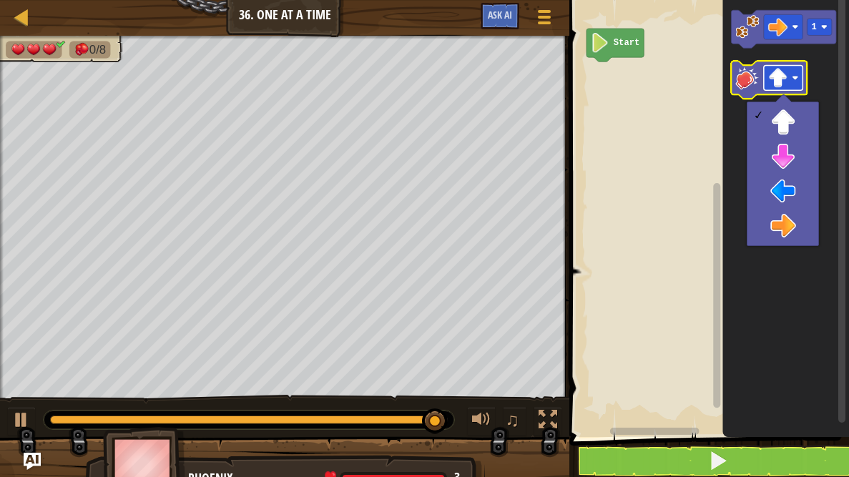
click at [773, 72] on image "Blockly Workspace" at bounding box center [777, 77] width 19 height 19
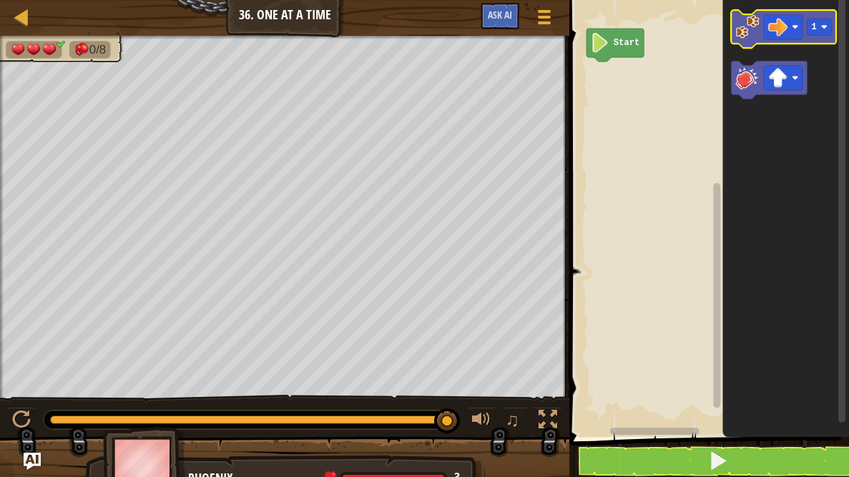
click at [739, 31] on image "Blockly Workspace" at bounding box center [748, 27] width 24 height 24
click at [723, 74] on icon "1" at bounding box center [786, 215] width 127 height 444
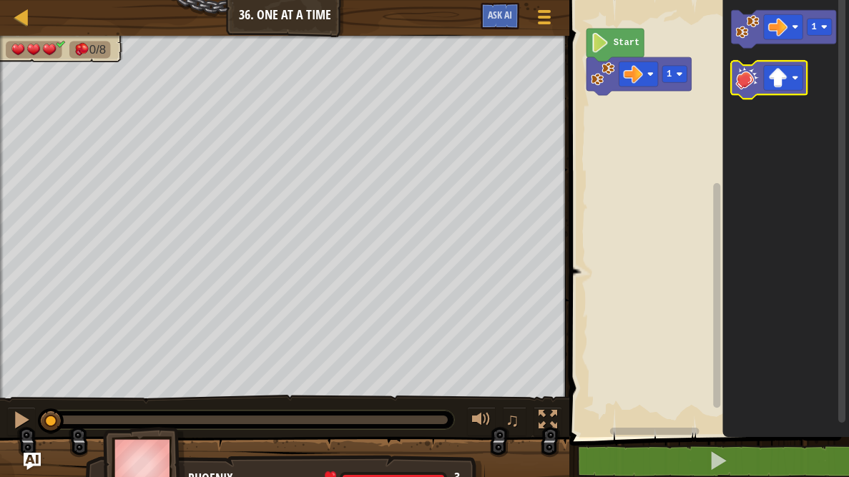
click at [736, 72] on g "Blockly Workspace" at bounding box center [770, 80] width 76 height 38
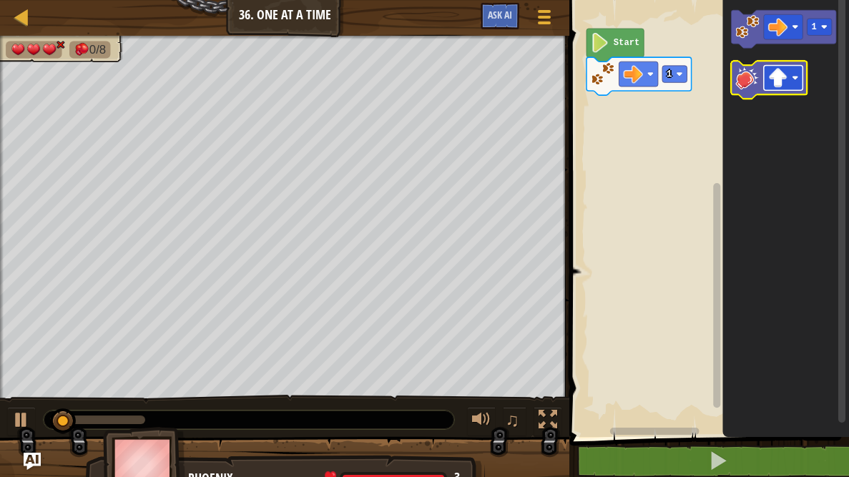
click at [769, 72] on image "Blockly Workspace" at bounding box center [777, 77] width 19 height 19
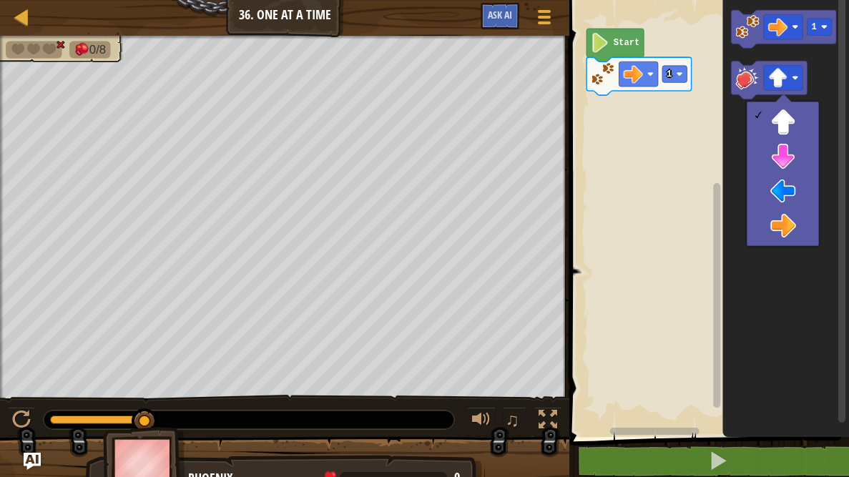
click at [801, 304] on icon "Blockly Workspace" at bounding box center [786, 215] width 127 height 444
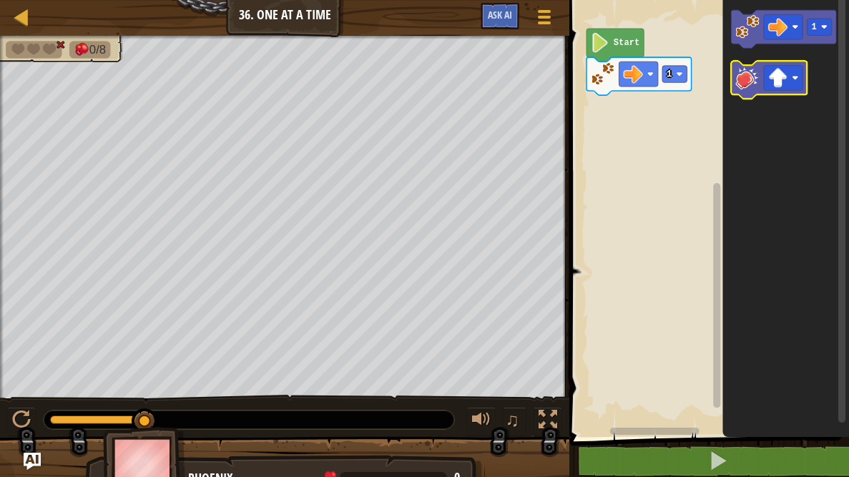
click at [753, 81] on image "Blockly Workspace" at bounding box center [748, 78] width 24 height 24
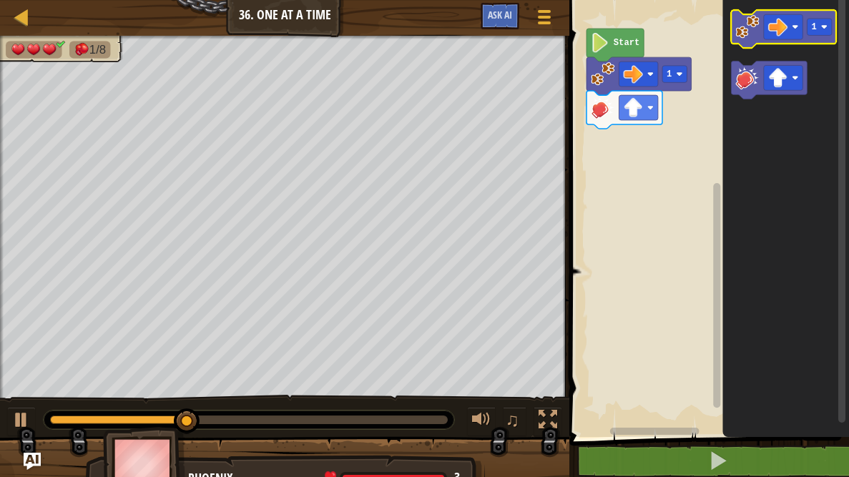
click at [779, 41] on icon "Blockly Workspace" at bounding box center [784, 29] width 105 height 38
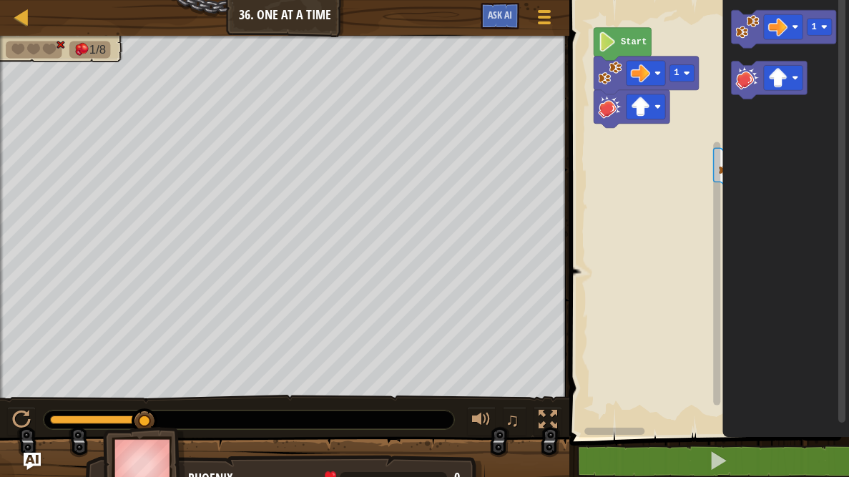
click at [713, 162] on div "Start 1 1 1" at bounding box center [707, 215] width 284 height 444
click at [721, 164] on rect "Blockly Workspace" at bounding box center [717, 210] width 11 height 433
click at [780, 36] on image "Blockly Workspace" at bounding box center [777, 26] width 19 height 19
click at [633, 114] on div "Start 1 1 1" at bounding box center [707, 215] width 284 height 444
click at [713, 82] on div "Start 1 1 1" at bounding box center [707, 215] width 284 height 444
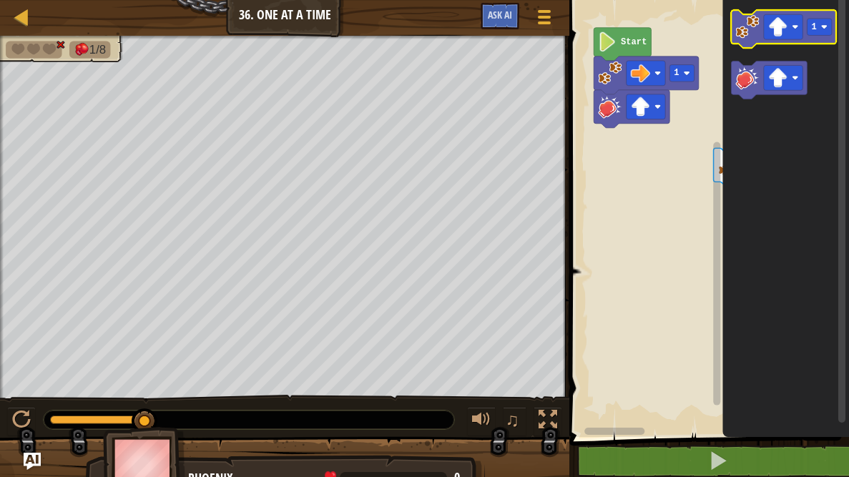
click at [738, 21] on image "Blockly Workspace" at bounding box center [748, 27] width 24 height 24
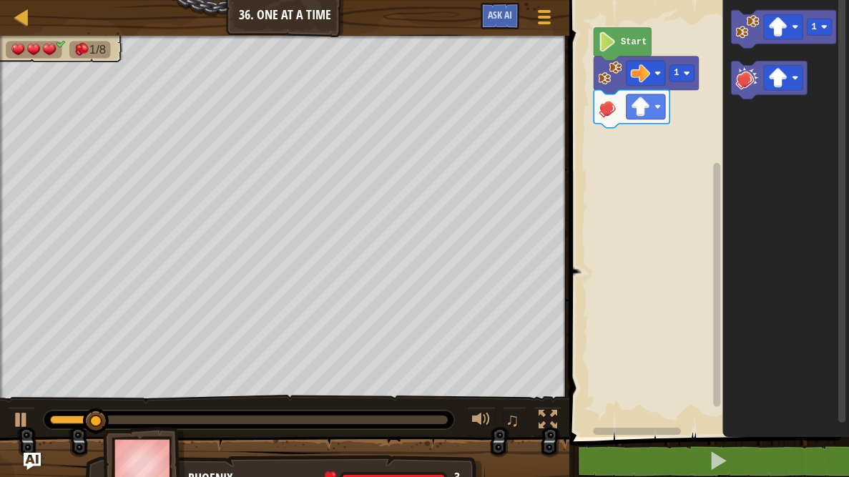
click at [675, 99] on div "1 Start 1" at bounding box center [707, 215] width 284 height 444
click at [740, 30] on image "Blockly Workspace" at bounding box center [748, 27] width 24 height 24
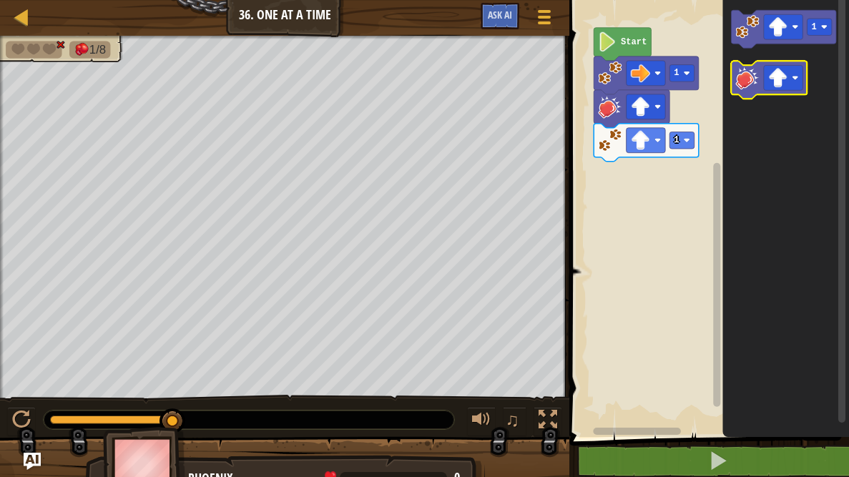
click at [751, 84] on image "Blockly Workspace" at bounding box center [748, 78] width 24 height 24
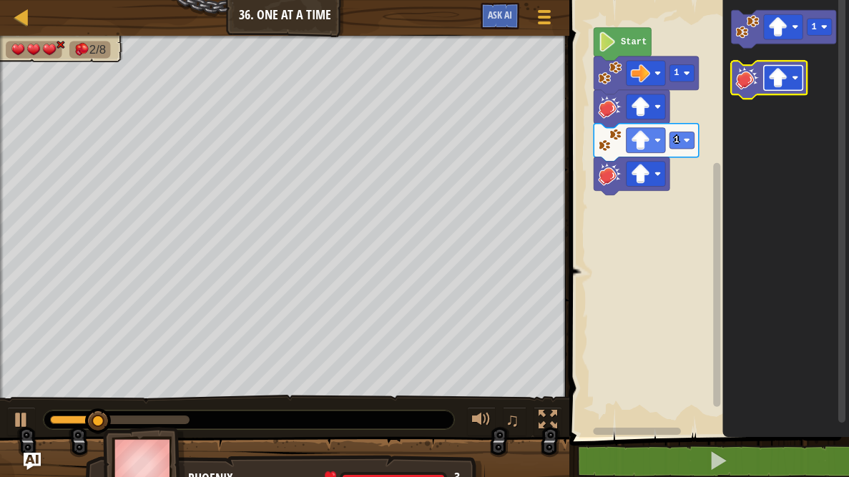
click at [781, 77] on image "Blockly Workspace" at bounding box center [777, 77] width 19 height 19
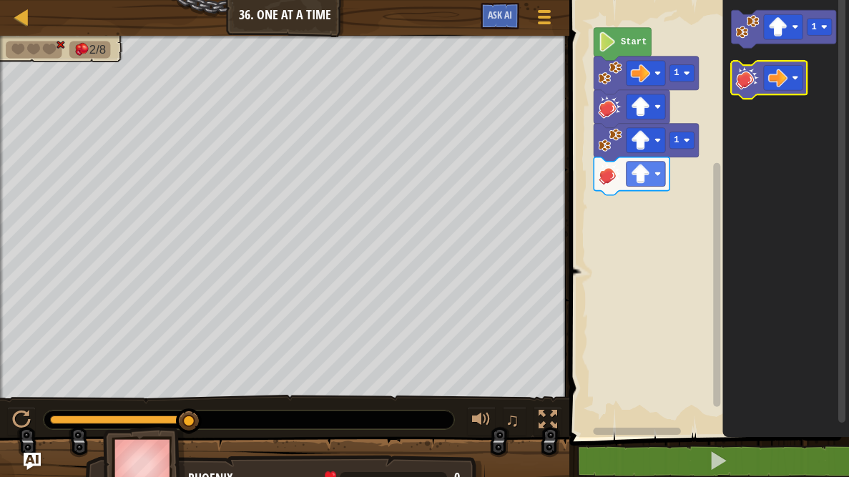
click at [753, 83] on image "Blockly Workspace" at bounding box center [748, 78] width 24 height 24
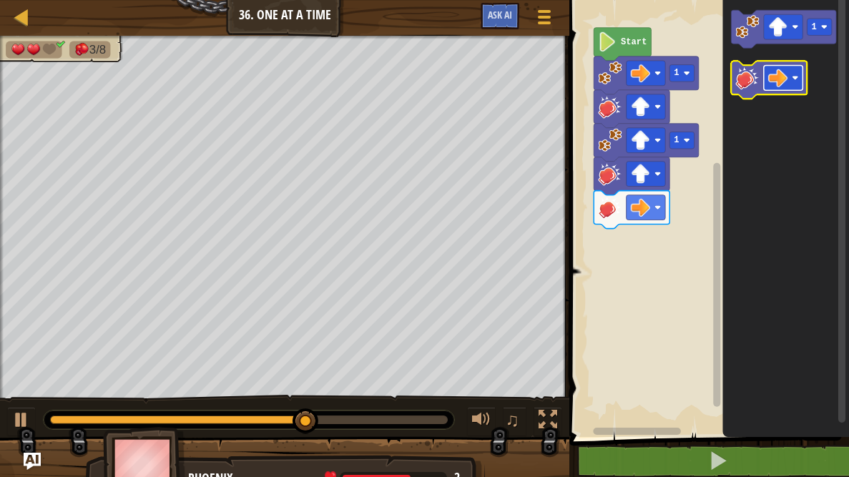
click at [771, 72] on image "Blockly Workspace" at bounding box center [777, 77] width 19 height 19
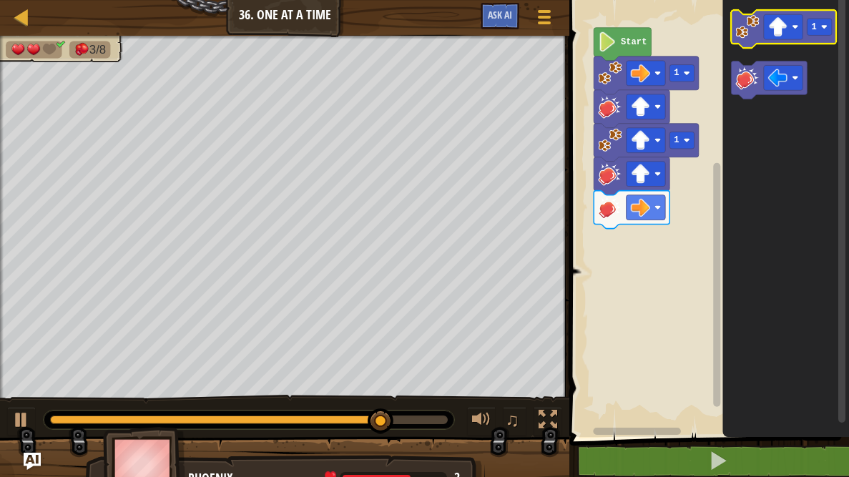
click at [737, 22] on image "Blockly Workspace" at bounding box center [748, 27] width 24 height 24
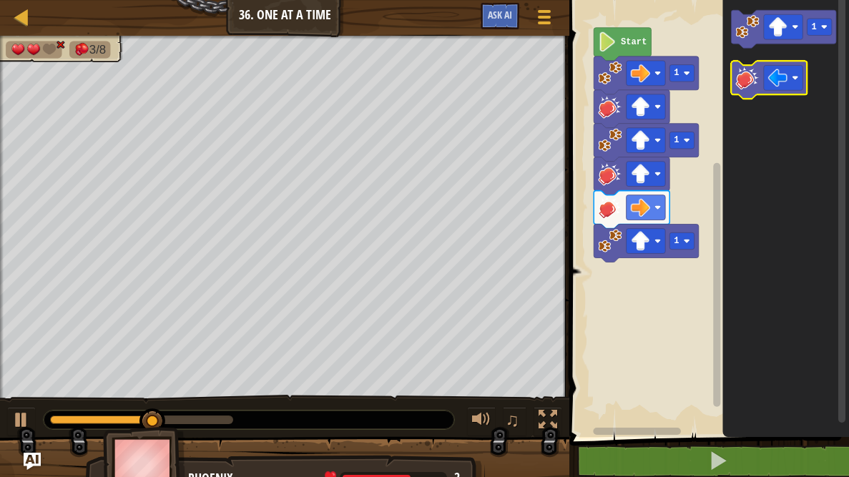
click at [750, 80] on image "Blockly Workspace" at bounding box center [748, 78] width 24 height 24
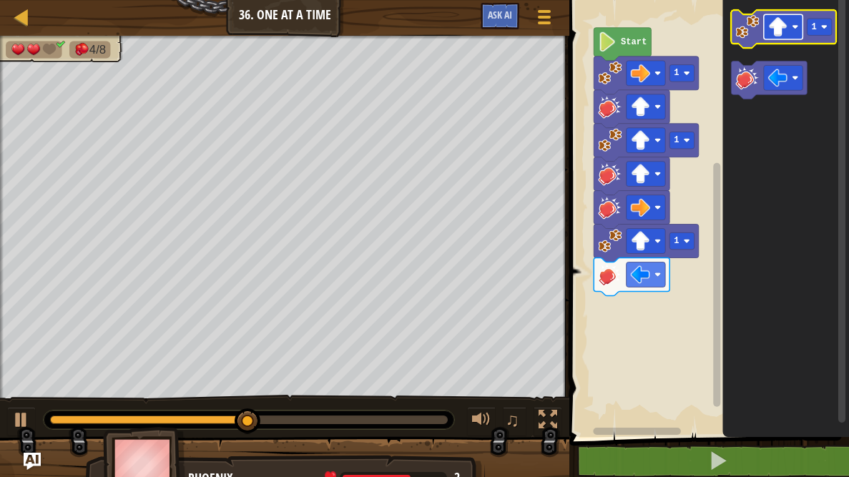
click at [769, 24] on image "Blockly Workspace" at bounding box center [777, 26] width 19 height 19
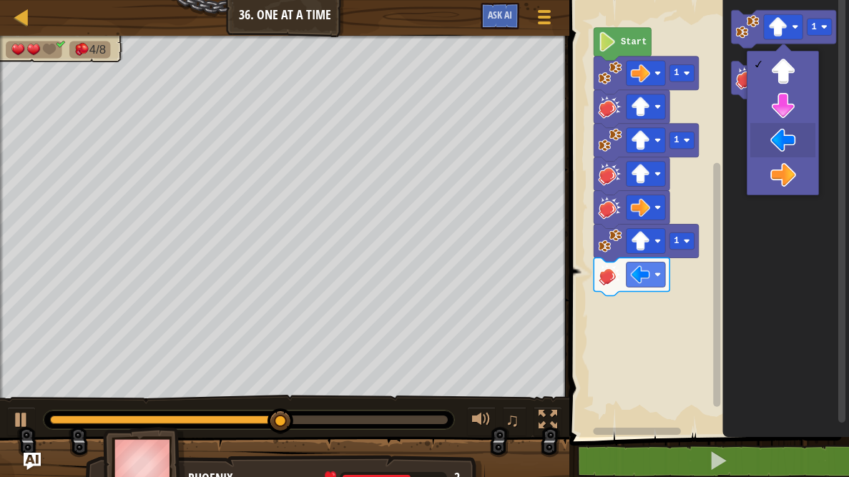
drag, startPoint x: 757, startPoint y: 130, endPoint x: 748, endPoint y: 96, distance: 35.4
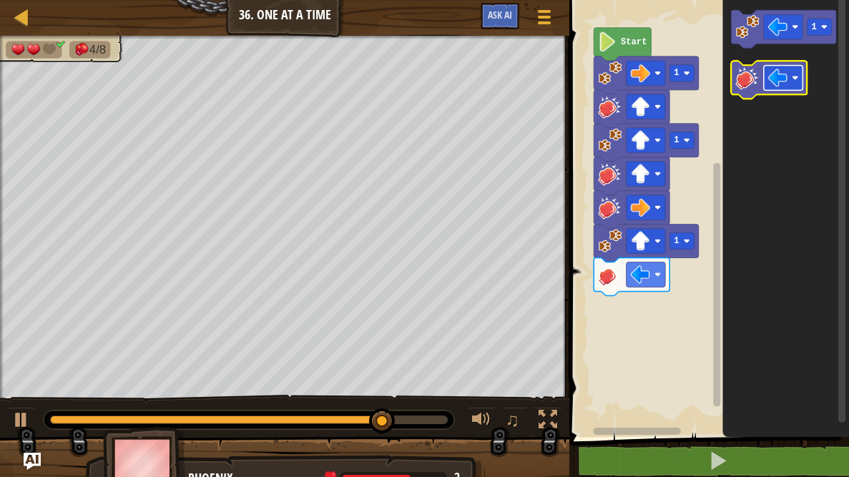
click at [773, 72] on image "Blockly Workspace" at bounding box center [777, 77] width 19 height 19
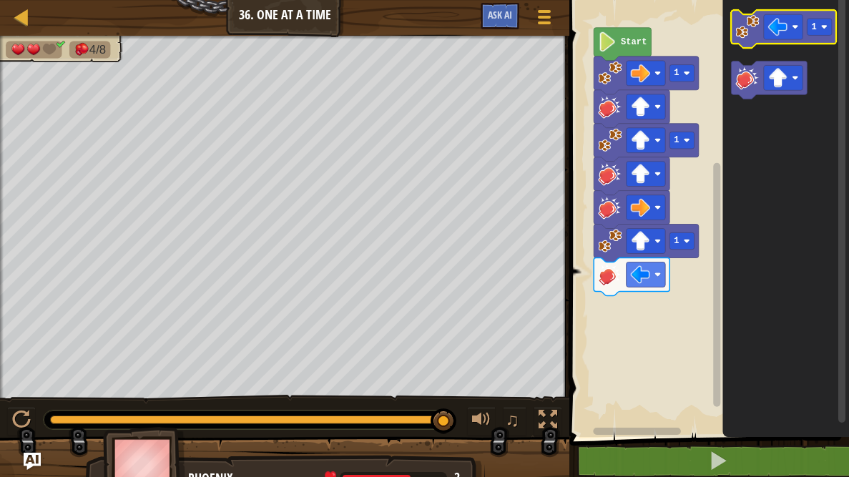
click at [755, 31] on image "Blockly Workspace" at bounding box center [748, 27] width 24 height 24
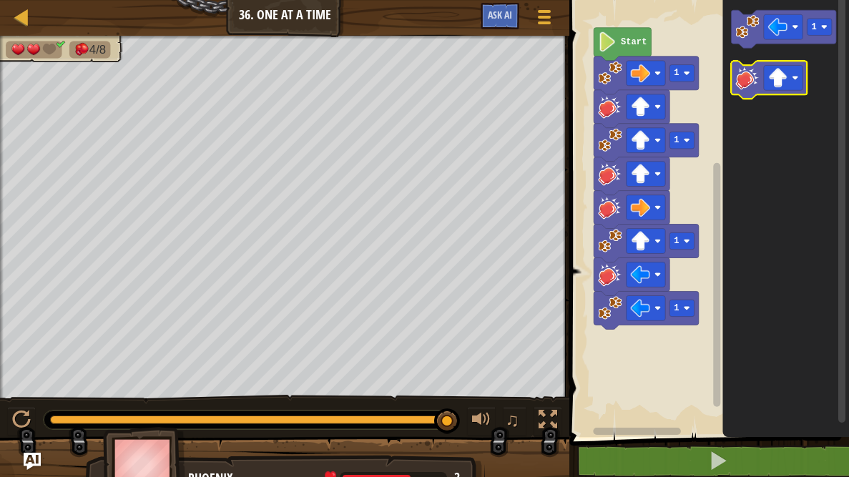
click at [744, 77] on image "Blockly Workspace" at bounding box center [748, 78] width 24 height 24
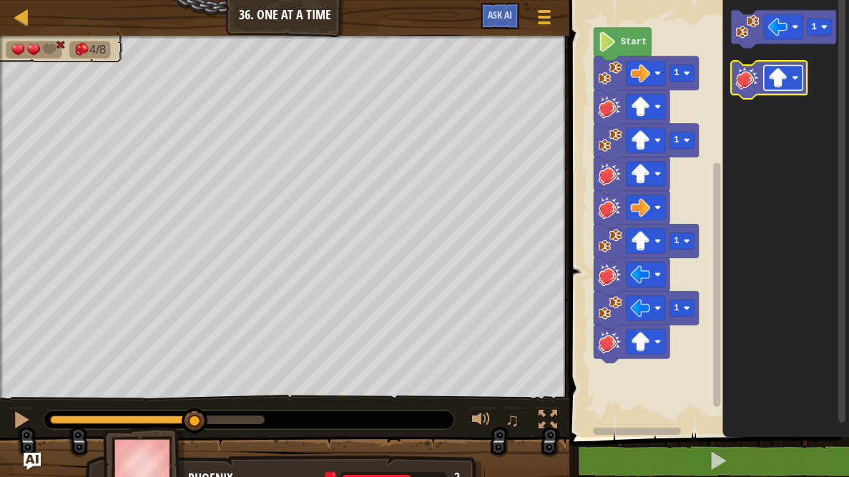
click at [775, 82] on image "Blockly Workspace" at bounding box center [777, 77] width 19 height 19
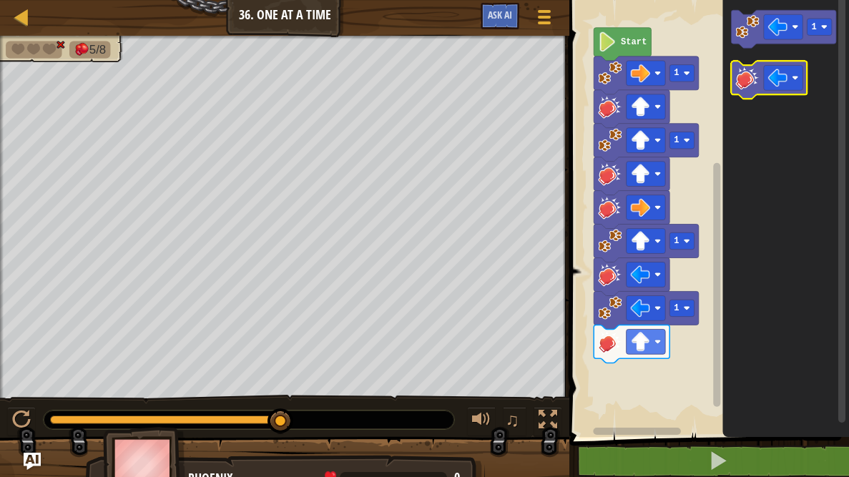
click at [740, 79] on image "Blockly Workspace" at bounding box center [748, 78] width 24 height 24
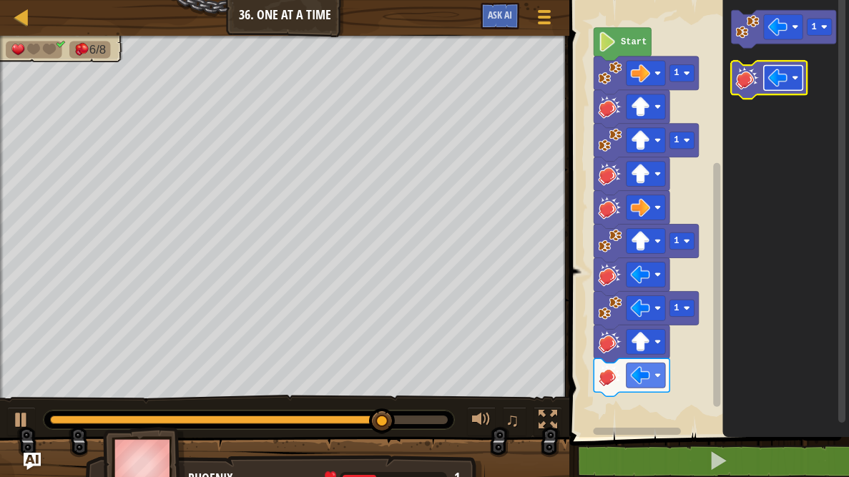
click at [766, 72] on rect "Blockly Workspace" at bounding box center [783, 77] width 39 height 25
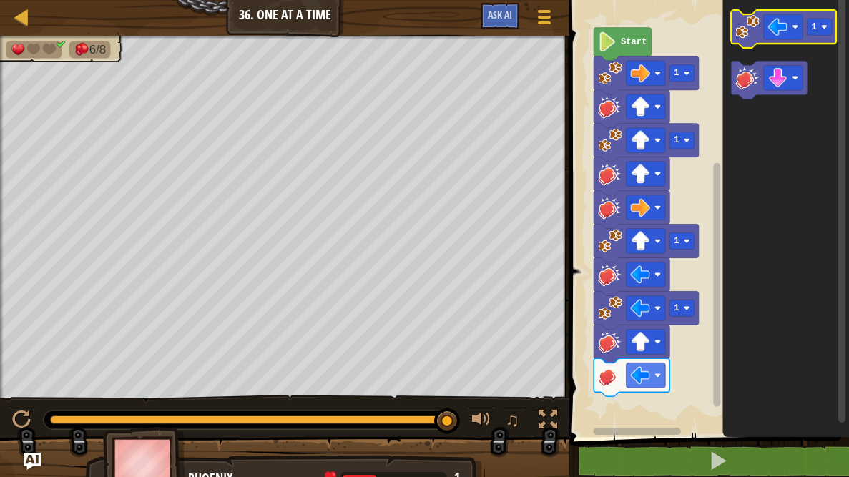
click at [737, 31] on image "Blockly Workspace" at bounding box center [748, 27] width 24 height 24
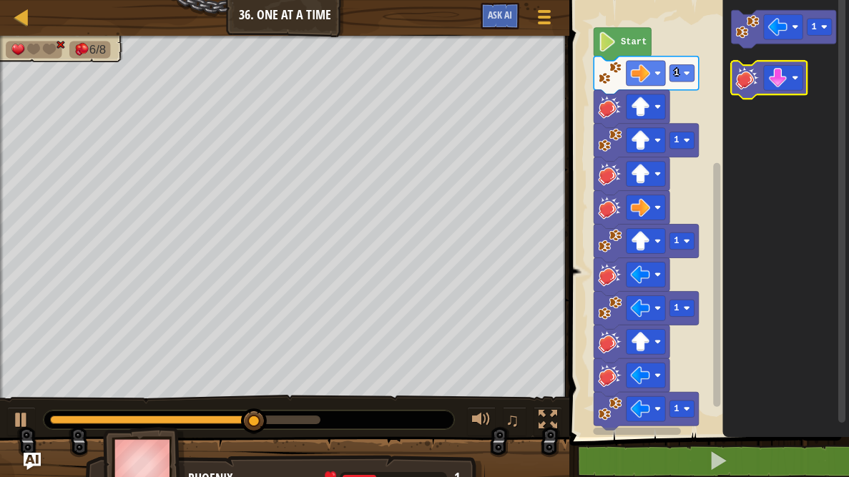
click at [742, 77] on image "Blockly Workspace" at bounding box center [748, 78] width 24 height 24
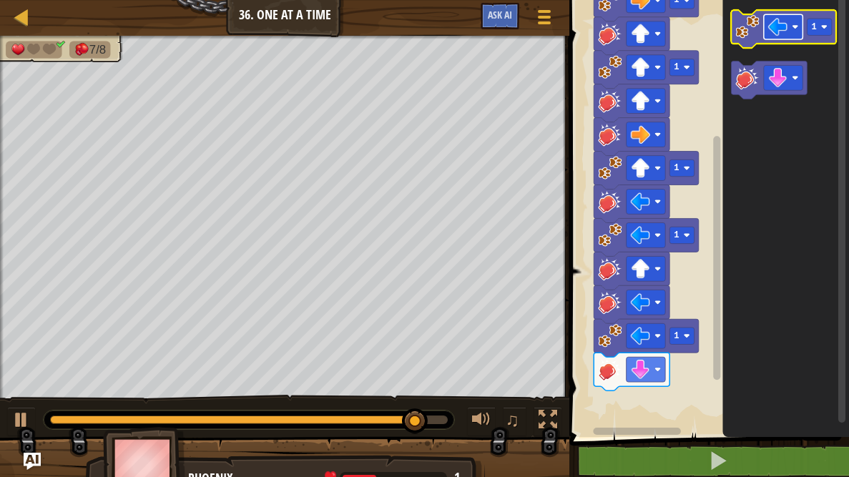
click at [775, 26] on image "Blockly Workspace" at bounding box center [777, 26] width 19 height 19
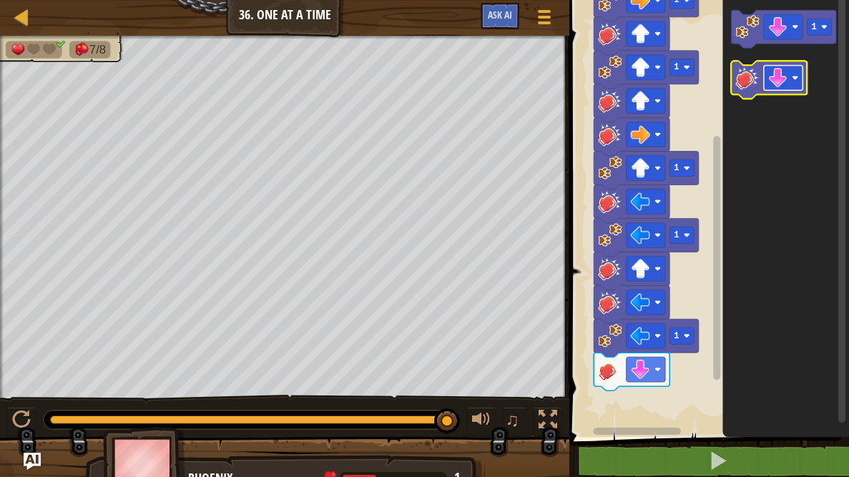
click at [778, 87] on rect "Blockly Workspace" at bounding box center [783, 77] width 39 height 25
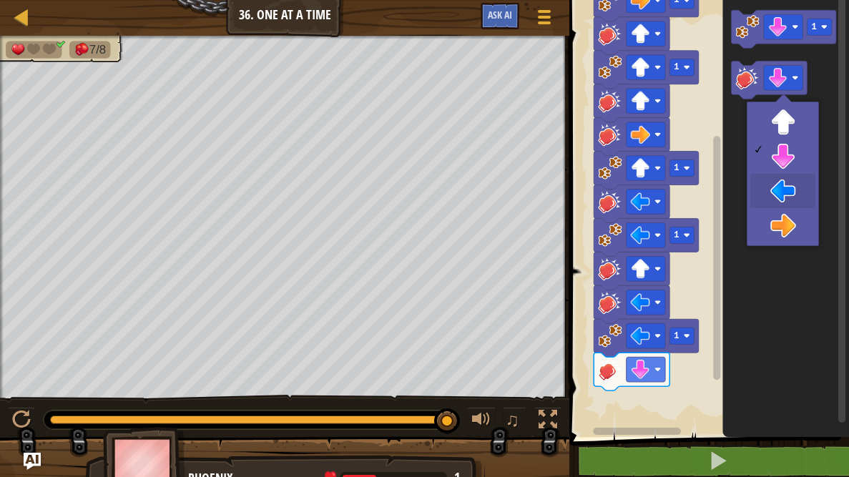
drag, startPoint x: 778, startPoint y: 180, endPoint x: 754, endPoint y: 124, distance: 61.3
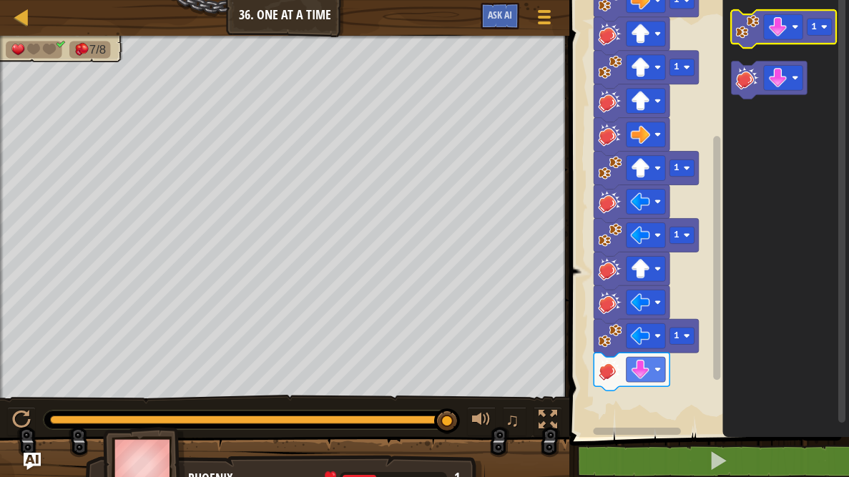
click at [740, 26] on image "Blockly Workspace" at bounding box center [748, 27] width 24 height 24
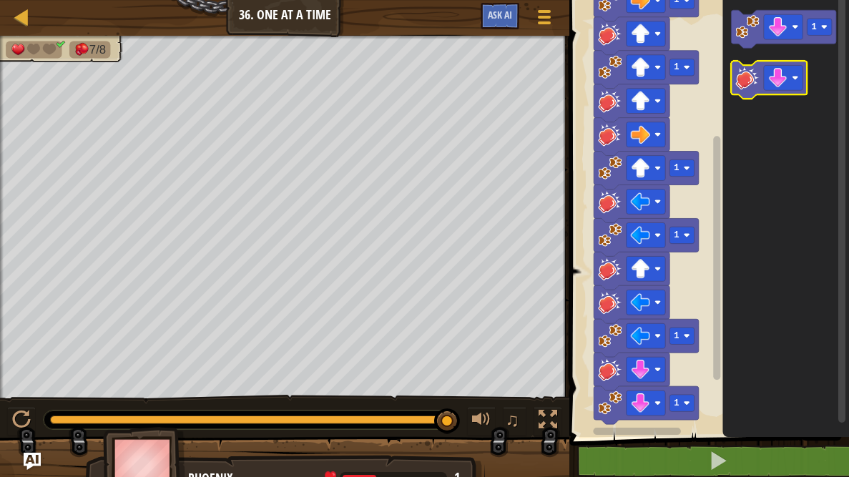
click at [736, 70] on image "Blockly Workspace" at bounding box center [748, 78] width 24 height 24
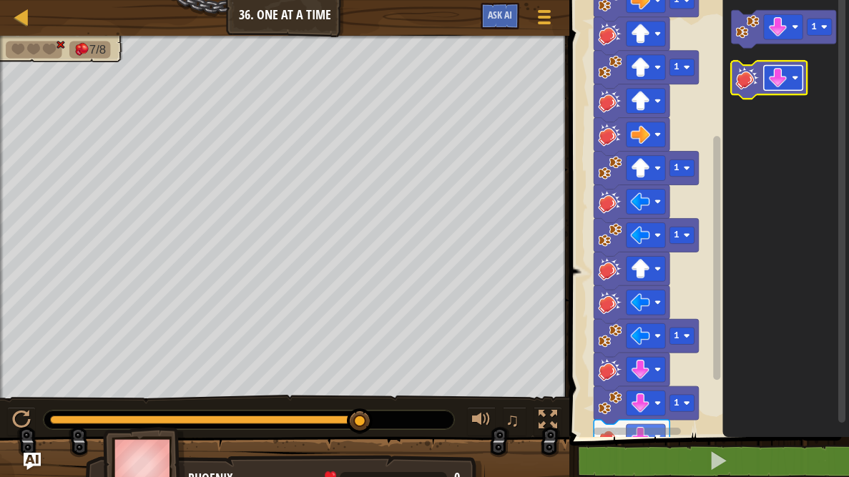
click at [775, 70] on image "Blockly Workspace" at bounding box center [777, 77] width 19 height 19
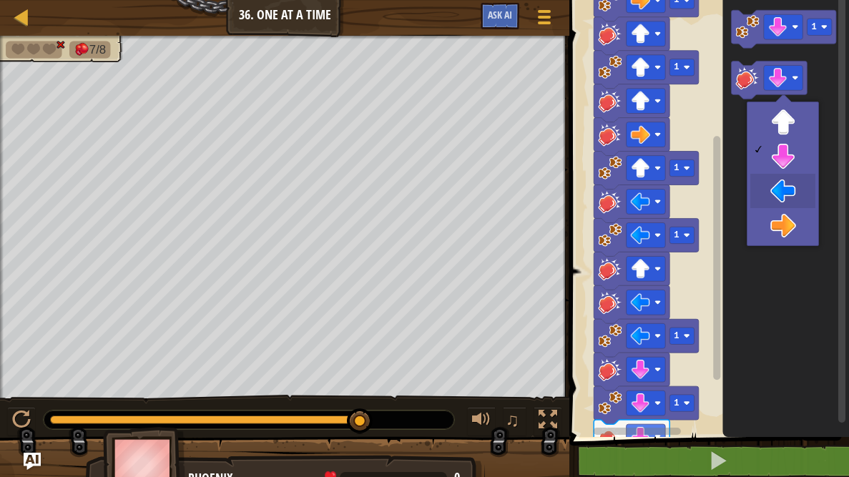
drag, startPoint x: 783, startPoint y: 202, endPoint x: 783, endPoint y: 189, distance: 13.6
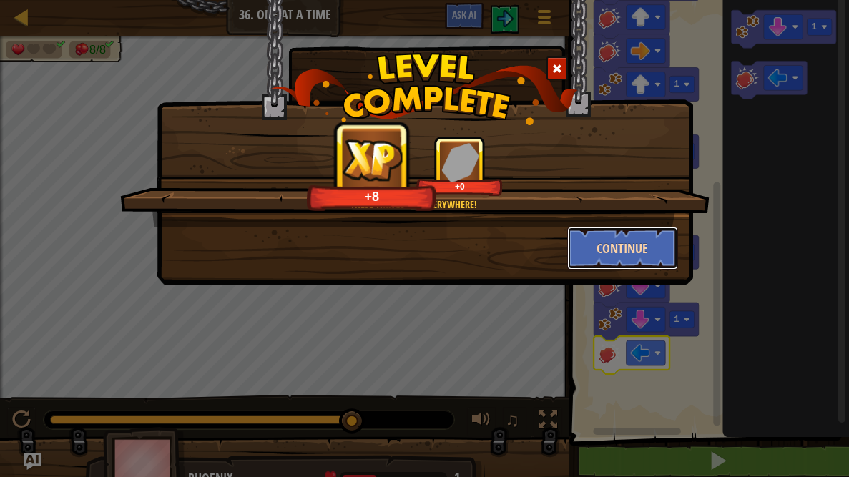
drag, startPoint x: 632, startPoint y: 235, endPoint x: 635, endPoint y: 242, distance: 8.0
click at [635, 242] on button "Continue" at bounding box center [622, 248] width 111 height 43
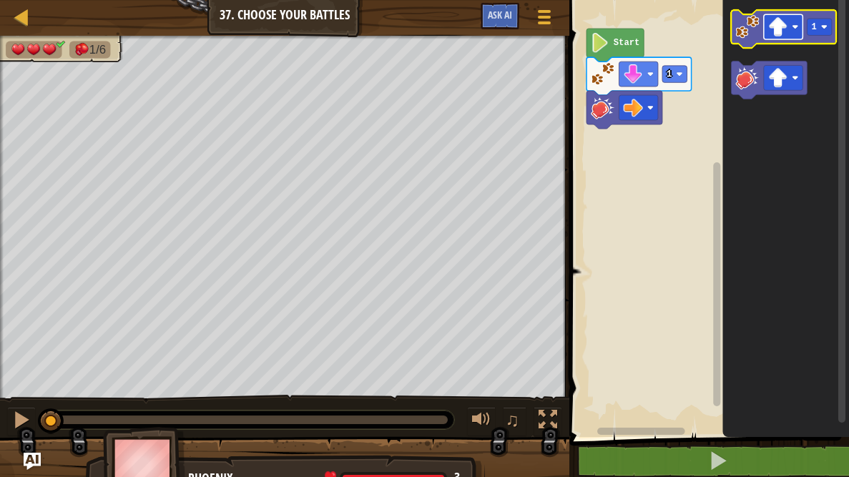
click at [768, 36] on rect "Blockly Workspace" at bounding box center [783, 26] width 39 height 25
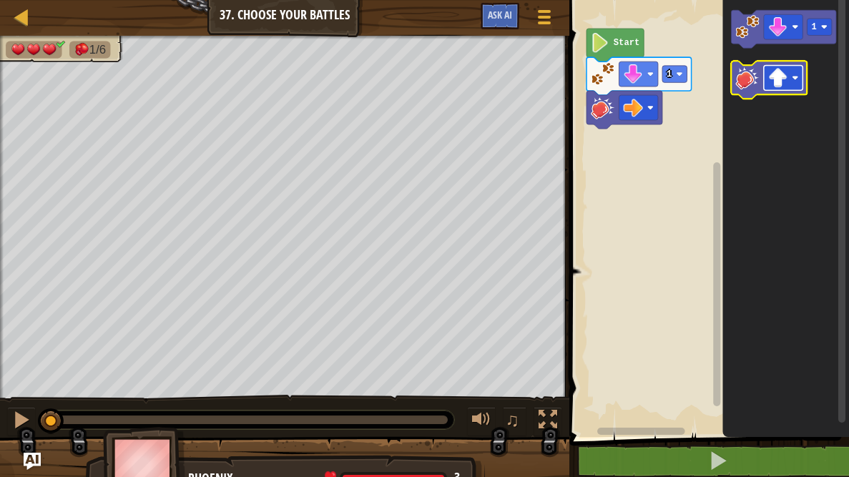
click at [778, 78] on image "Blockly Workspace" at bounding box center [777, 77] width 19 height 19
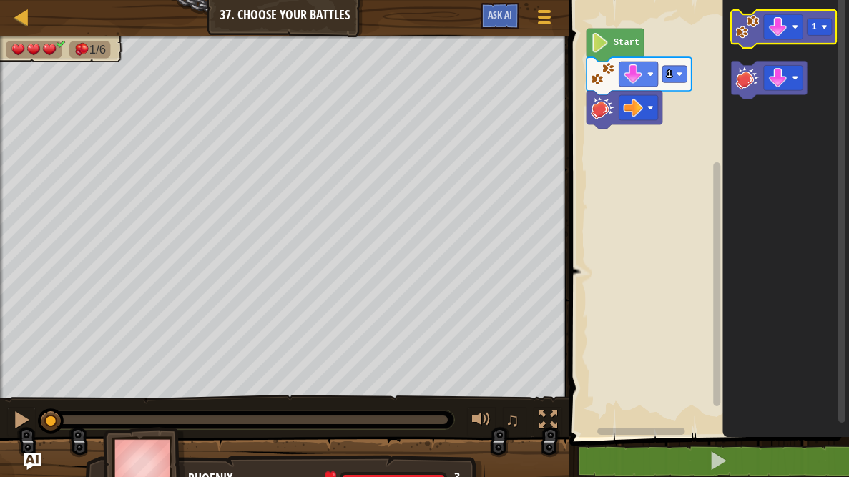
click at [745, 31] on image "Blockly Workspace" at bounding box center [748, 27] width 24 height 24
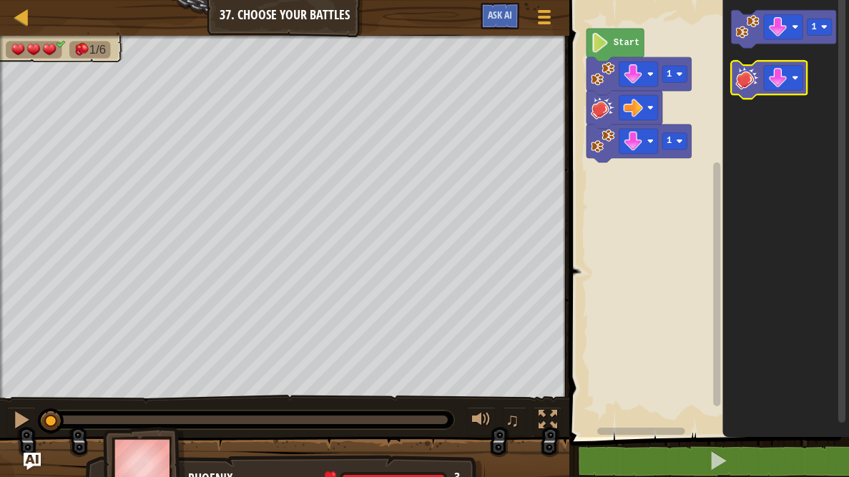
click at [738, 72] on image "Blockly Workspace" at bounding box center [748, 78] width 24 height 24
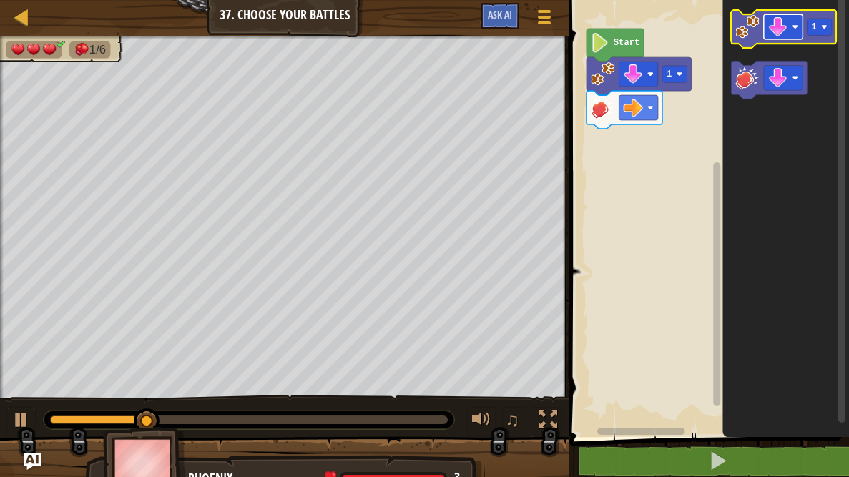
click at [770, 20] on image "Blockly Workspace" at bounding box center [777, 26] width 19 height 19
click at [739, 37] on image "Blockly Workspace" at bounding box center [748, 27] width 24 height 24
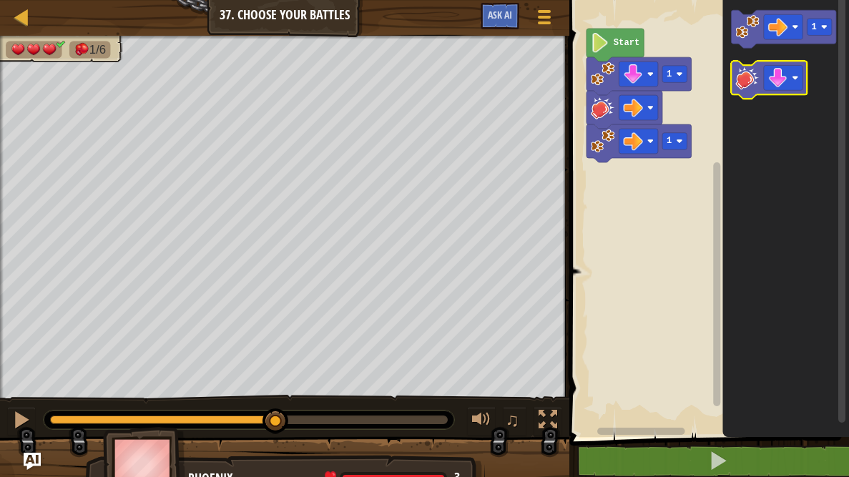
click at [741, 77] on image "Blockly Workspace" at bounding box center [748, 78] width 24 height 24
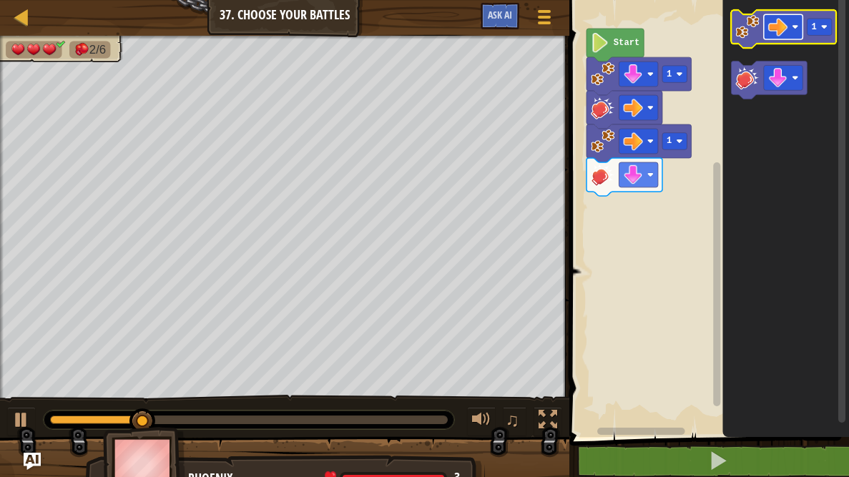
click at [778, 26] on image "Blockly Workspace" at bounding box center [777, 26] width 19 height 19
click at [736, 29] on image "Blockly Workspace" at bounding box center [748, 27] width 24 height 24
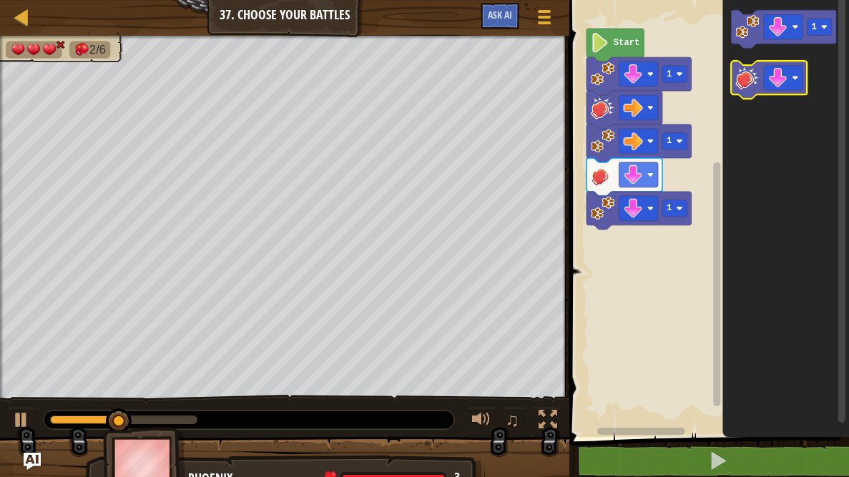
click at [744, 66] on g "1" at bounding box center [784, 54] width 105 height 89
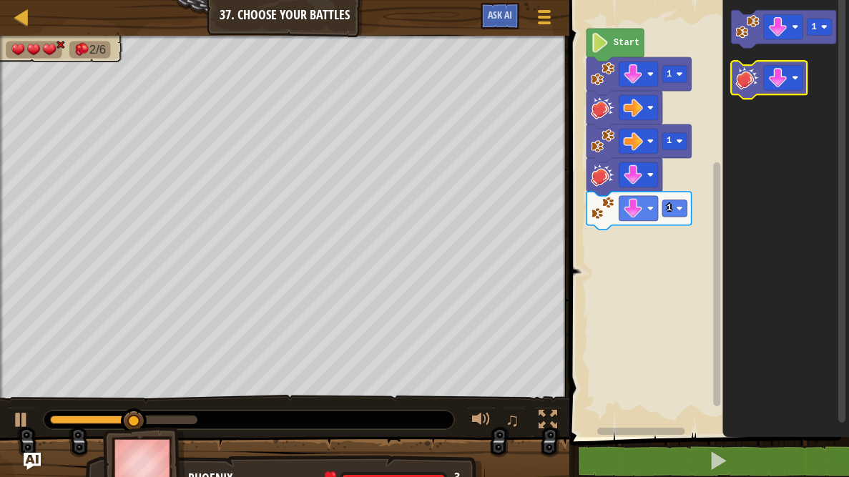
click at [743, 85] on image "Blockly Workspace" at bounding box center [748, 78] width 24 height 24
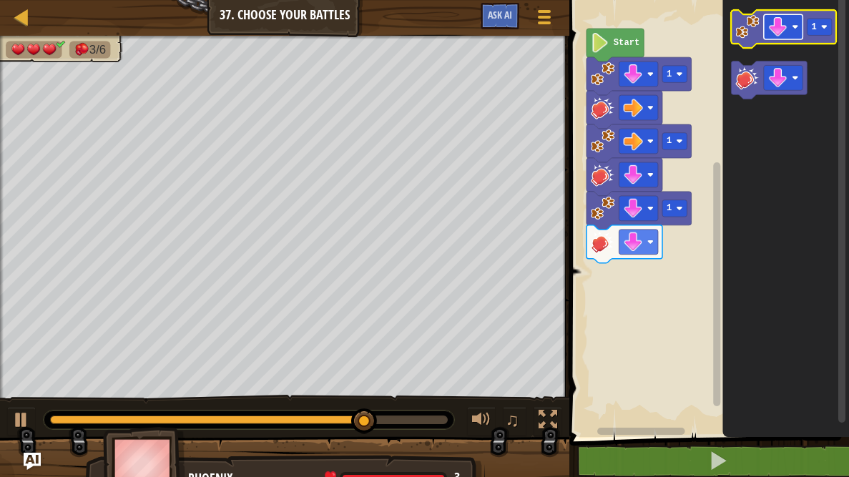
click at [783, 26] on image "Blockly Workspace" at bounding box center [777, 26] width 19 height 19
click at [781, 36] on image "Blockly Workspace" at bounding box center [777, 26] width 19 height 19
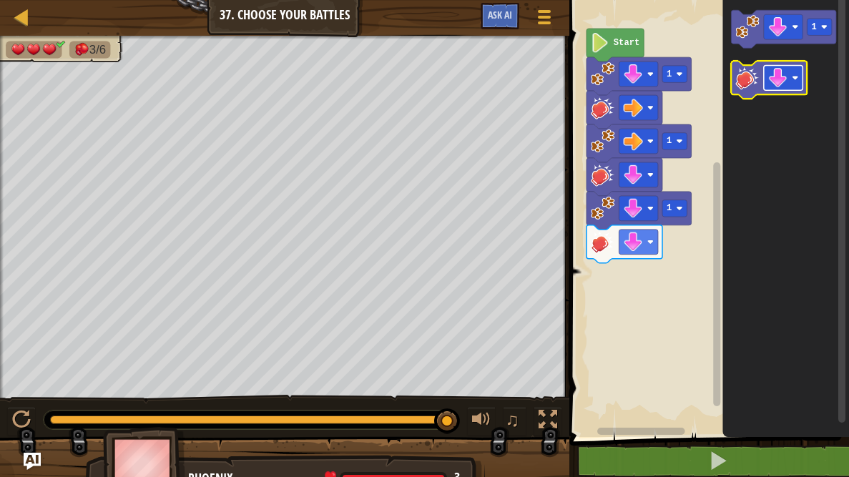
click at [766, 73] on rect "Blockly Workspace" at bounding box center [783, 77] width 39 height 25
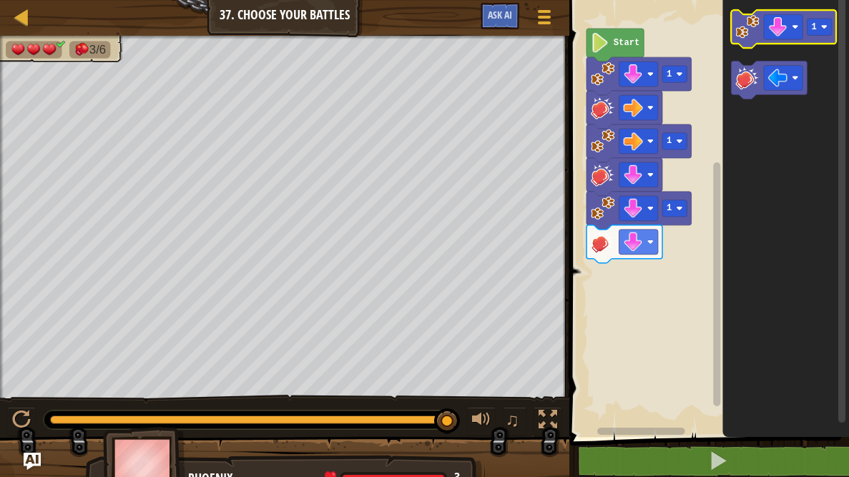
click at [741, 38] on image "Blockly Workspace" at bounding box center [748, 27] width 24 height 24
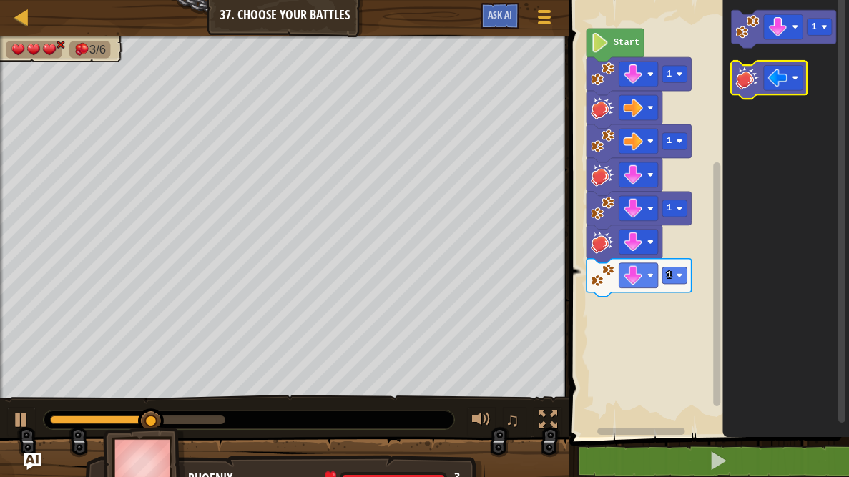
click at [758, 88] on image "Blockly Workspace" at bounding box center [748, 78] width 24 height 24
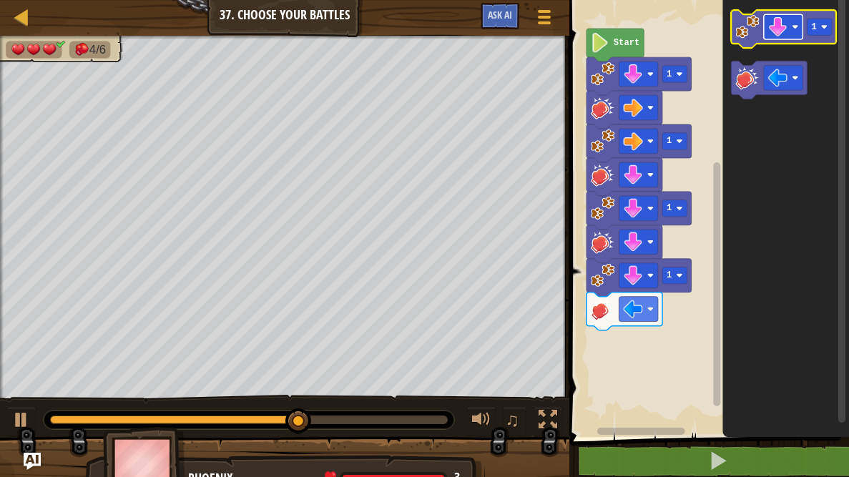
click at [789, 16] on rect "Blockly Workspace" at bounding box center [783, 26] width 39 height 25
click at [732, 20] on icon "Blockly Workspace" at bounding box center [784, 29] width 105 height 38
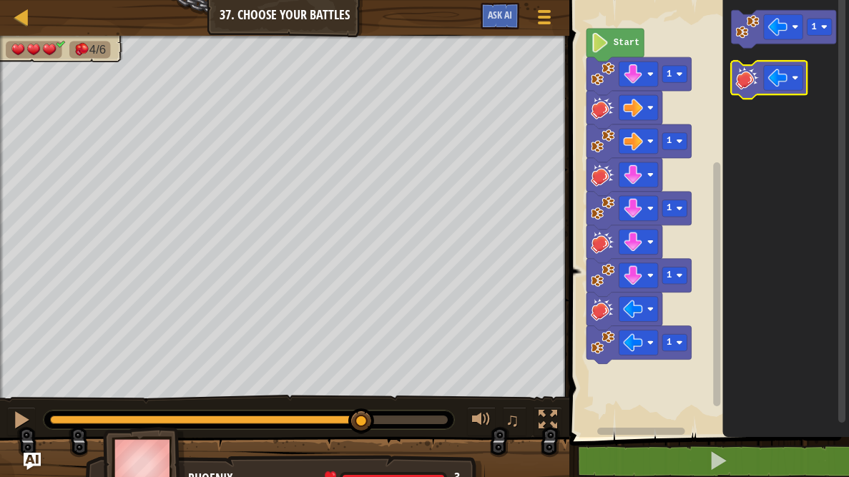
click at [743, 74] on image "Blockly Workspace" at bounding box center [748, 78] width 24 height 24
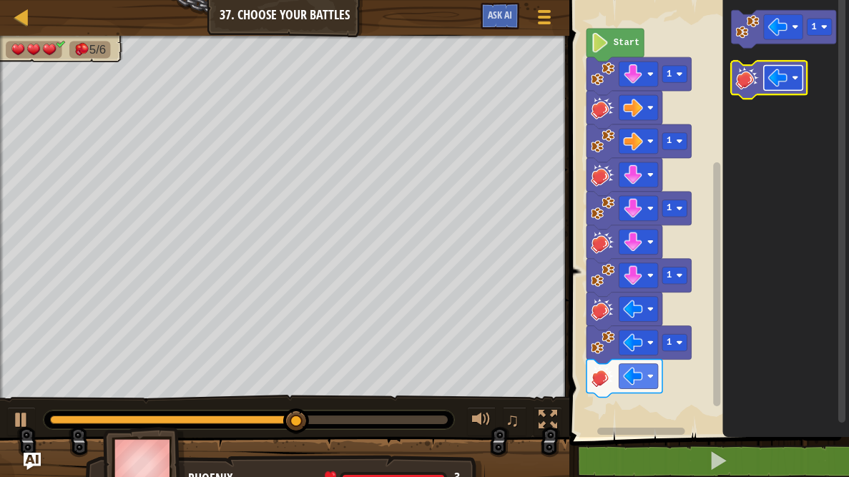
click at [774, 70] on image "Blockly Workspace" at bounding box center [777, 77] width 19 height 19
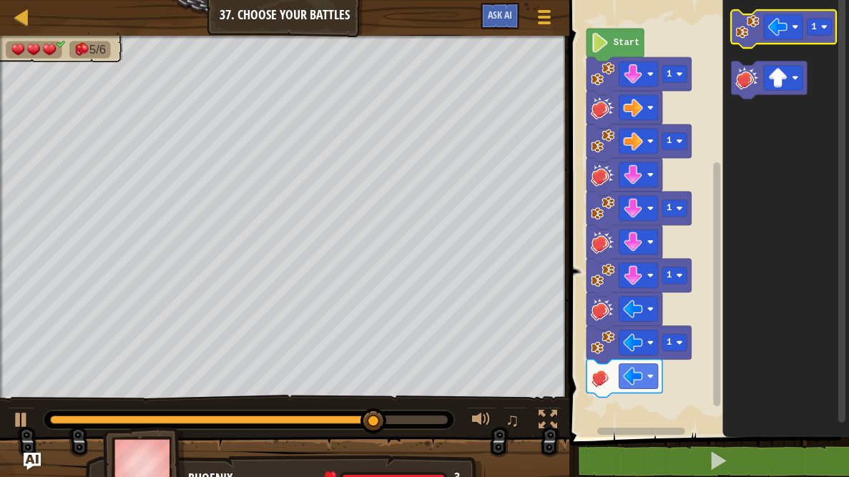
click at [750, 23] on image "Blockly Workspace" at bounding box center [748, 27] width 24 height 24
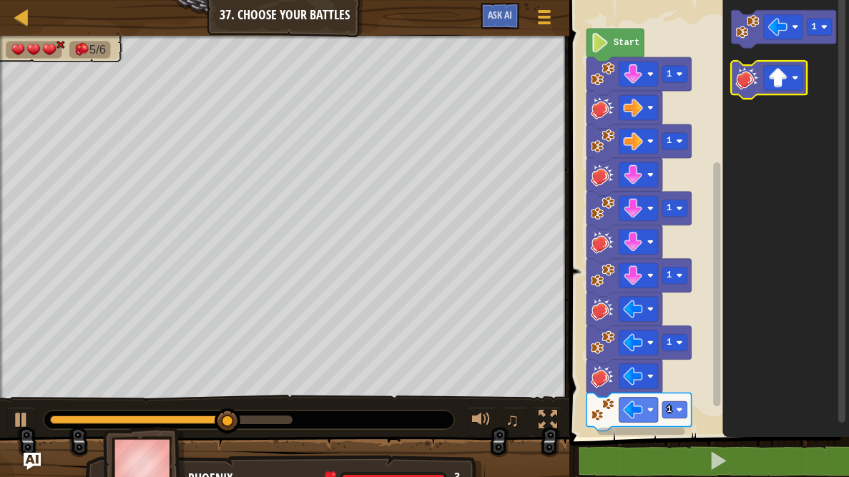
click at [748, 84] on image "Blockly Workspace" at bounding box center [748, 78] width 24 height 24
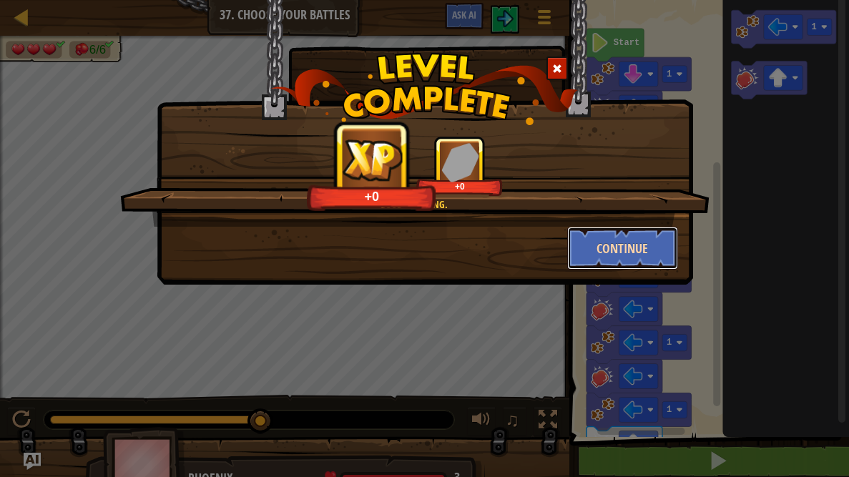
click at [605, 238] on button "Continue" at bounding box center [622, 248] width 111 height 43
